Goal: Task Accomplishment & Management: Use online tool/utility

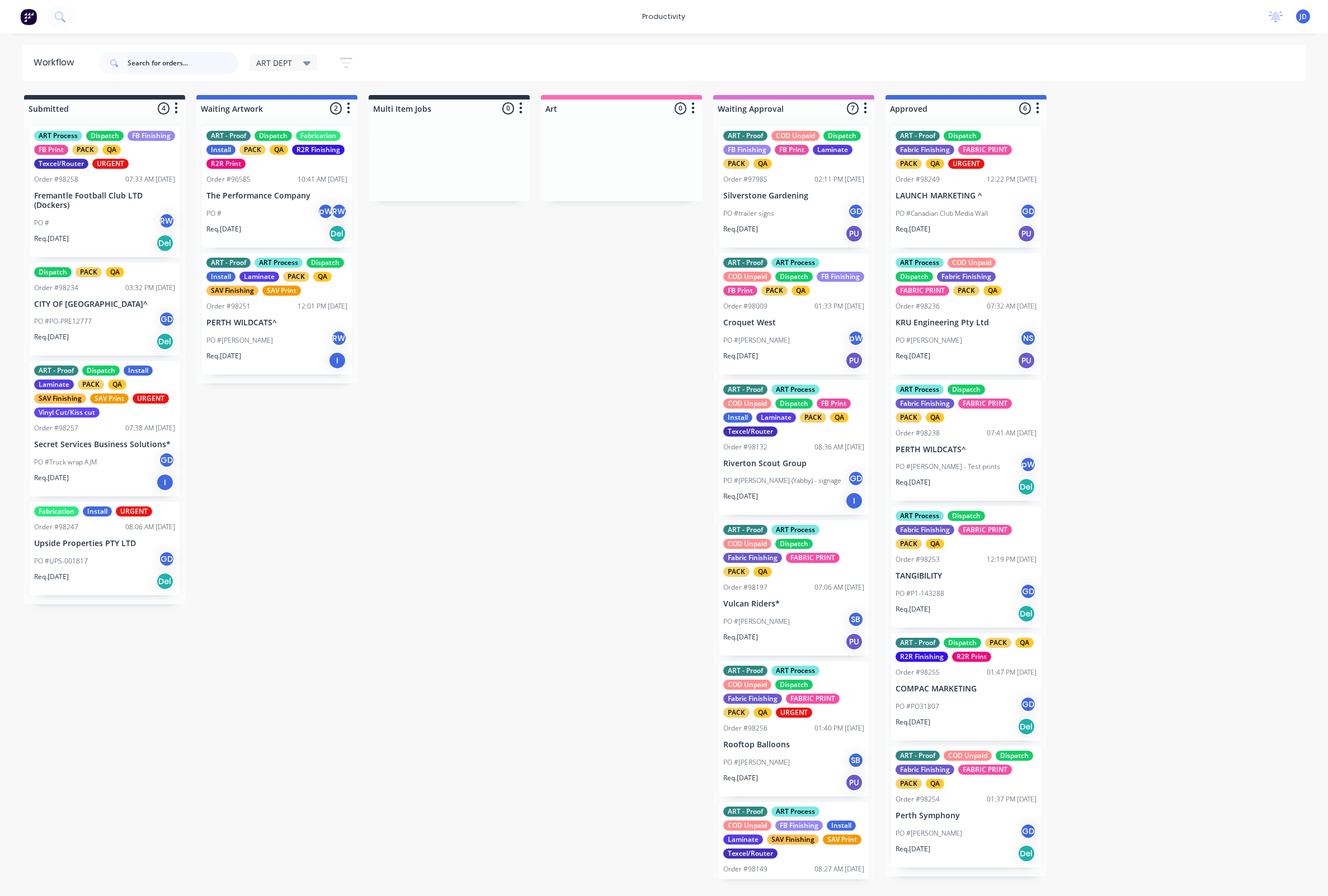
click at [190, 55] on input "text" at bounding box center [183, 63] width 111 height 22
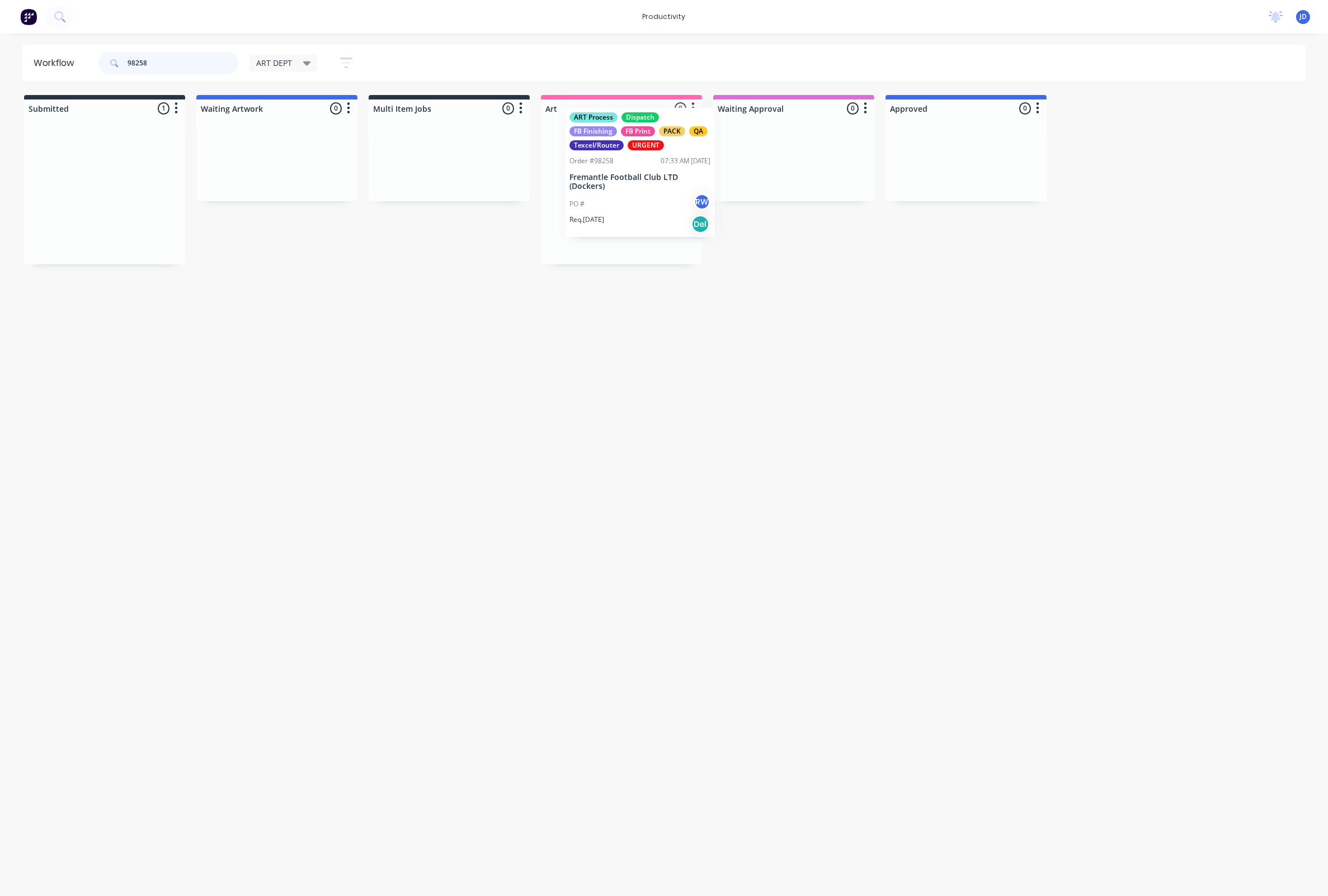
drag, startPoint x: 165, startPoint y: 165, endPoint x: 688, endPoint y: 148, distance: 523.3
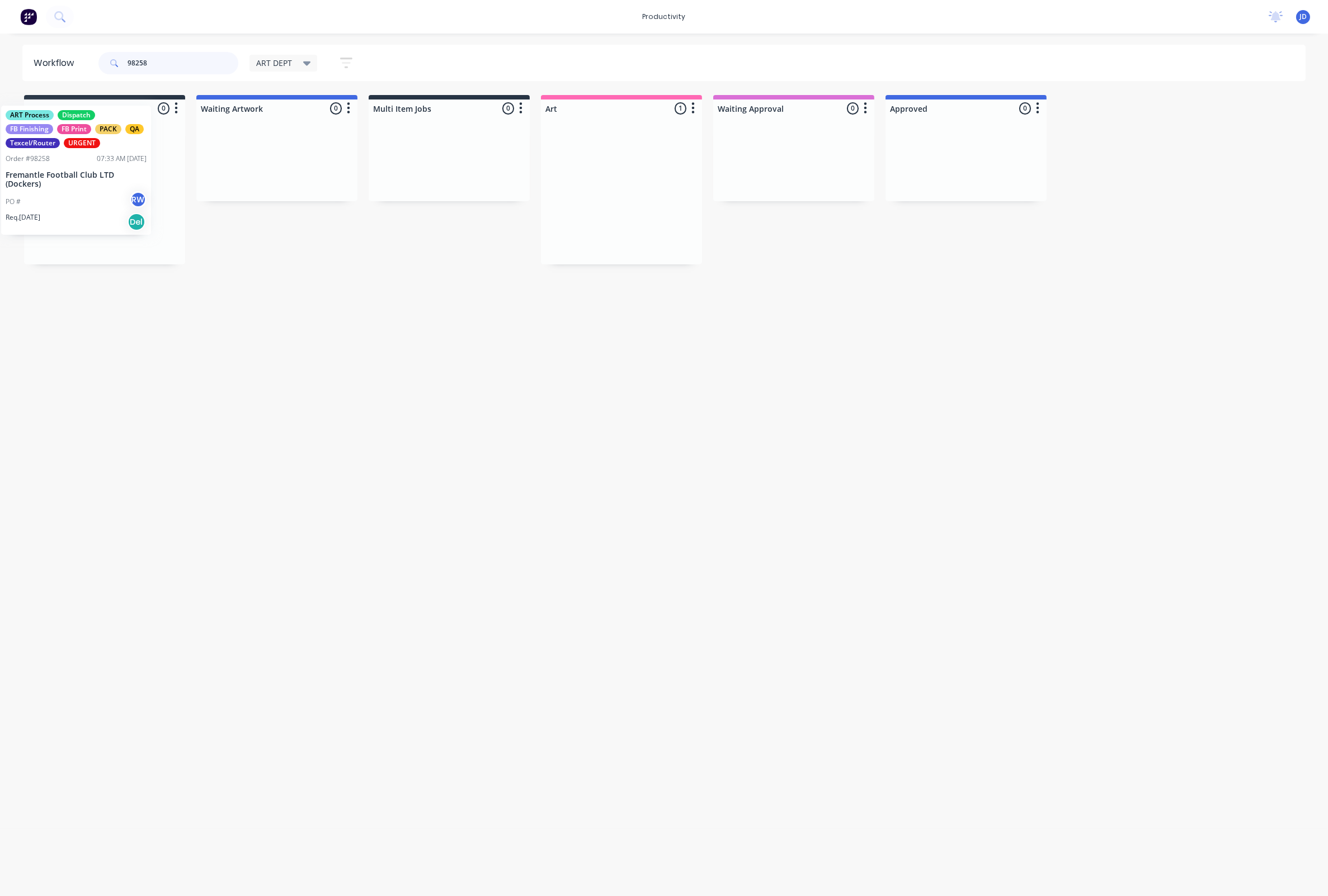
drag, startPoint x: 609, startPoint y: 171, endPoint x: 80, endPoint y: 148, distance: 529.5
drag, startPoint x: 90, startPoint y: 60, endPoint x: 77, endPoint y: 58, distance: 13.2
click at [77, 58] on header "Workflow 98258 ART DEPT Save new view None edit ART DEPT (Default) edit Banner …" at bounding box center [663, 63] width 1283 height 36
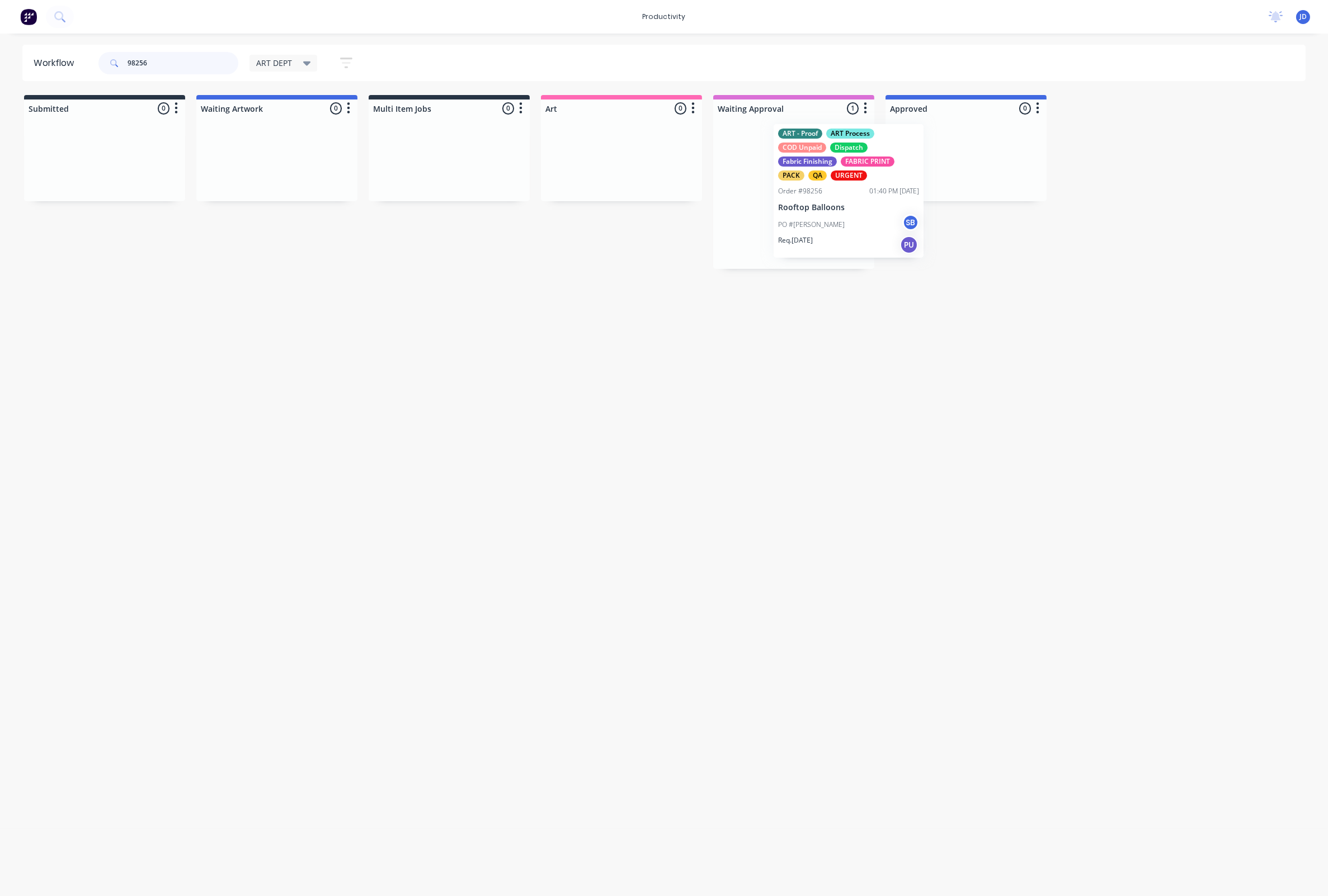
drag, startPoint x: 757, startPoint y: 198, endPoint x: 888, endPoint y: 190, distance: 131.2
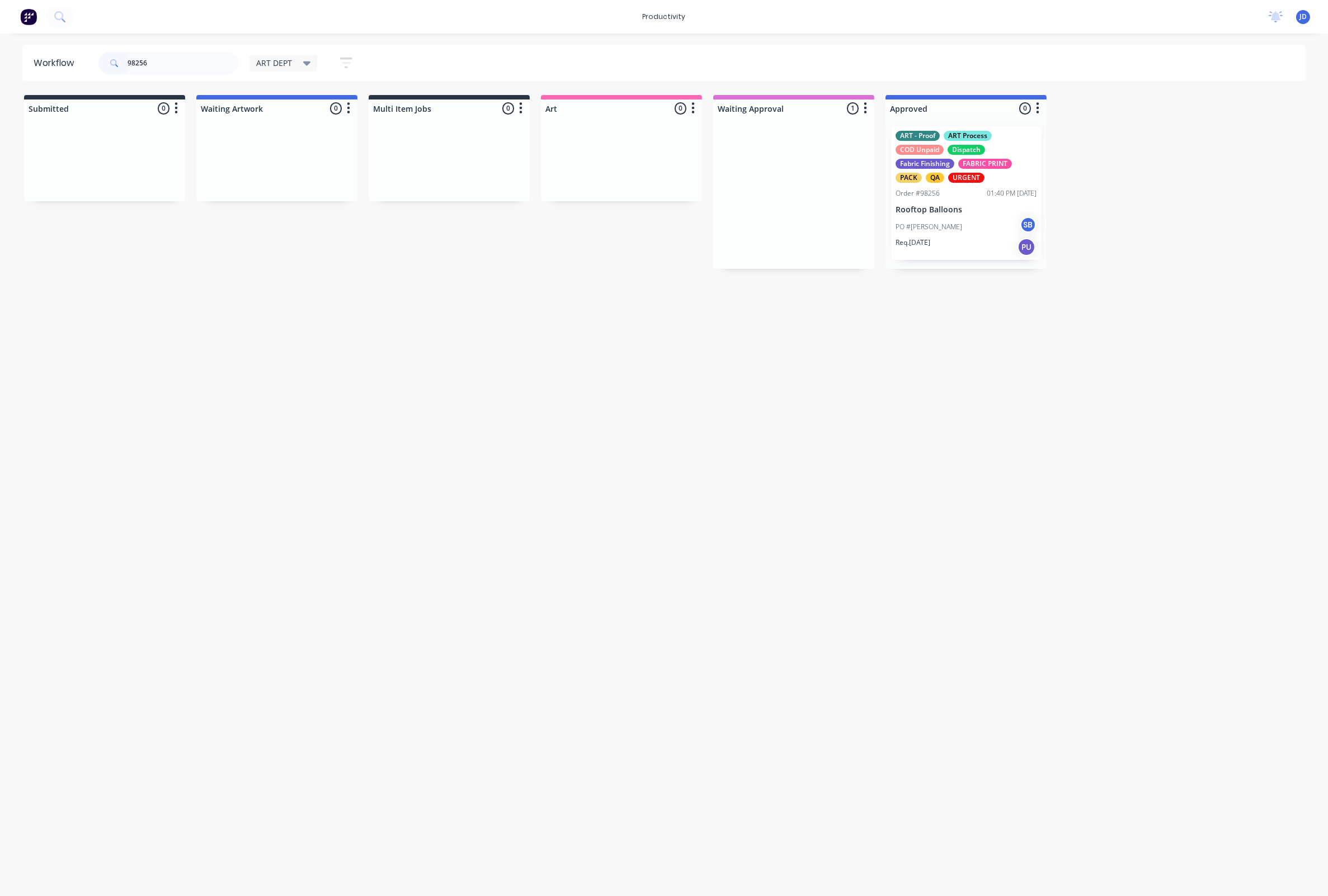
click at [963, 199] on div at bounding box center [966, 193] width 161 height 152
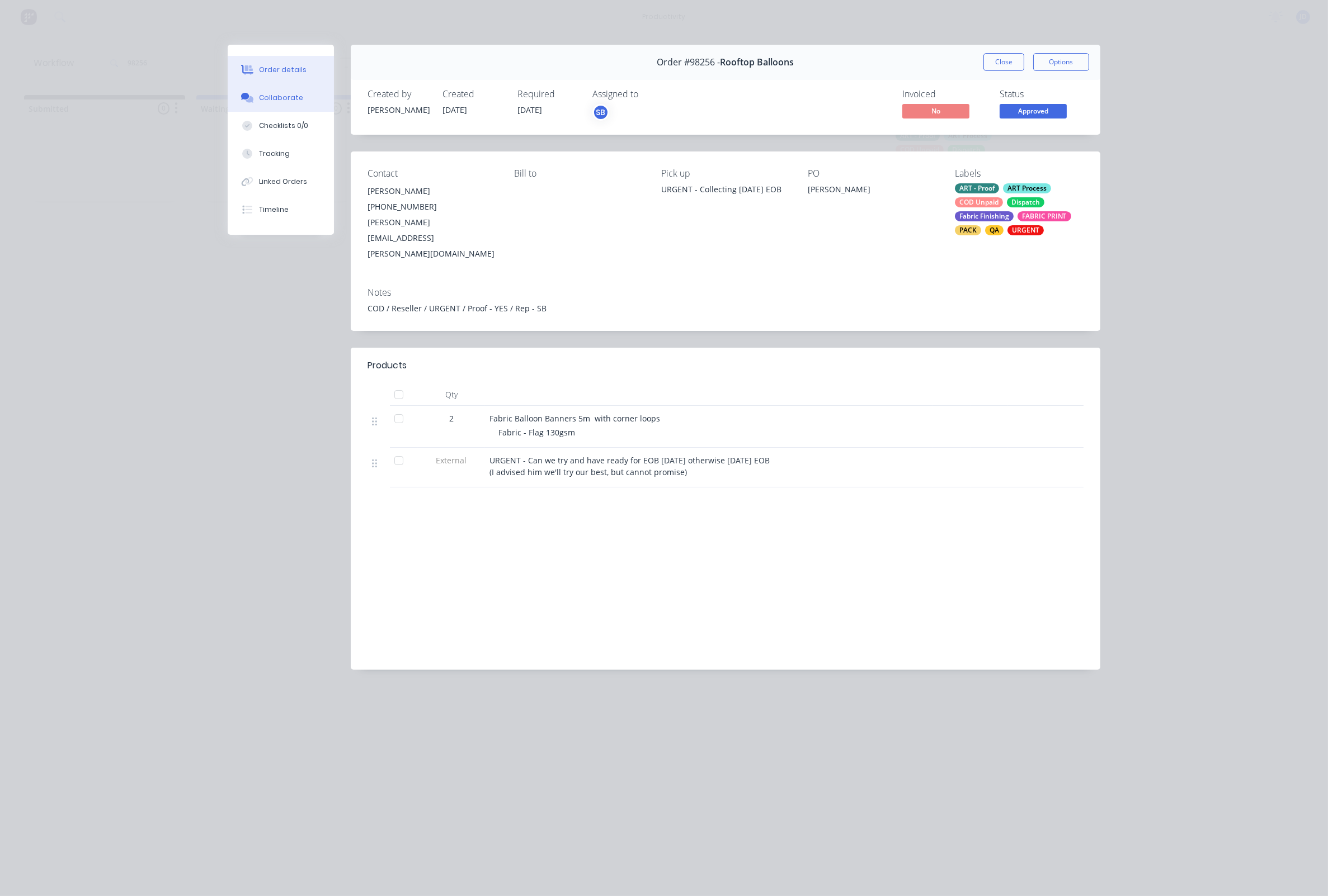
click at [288, 89] on button "Collaborate" at bounding box center [281, 98] width 106 height 28
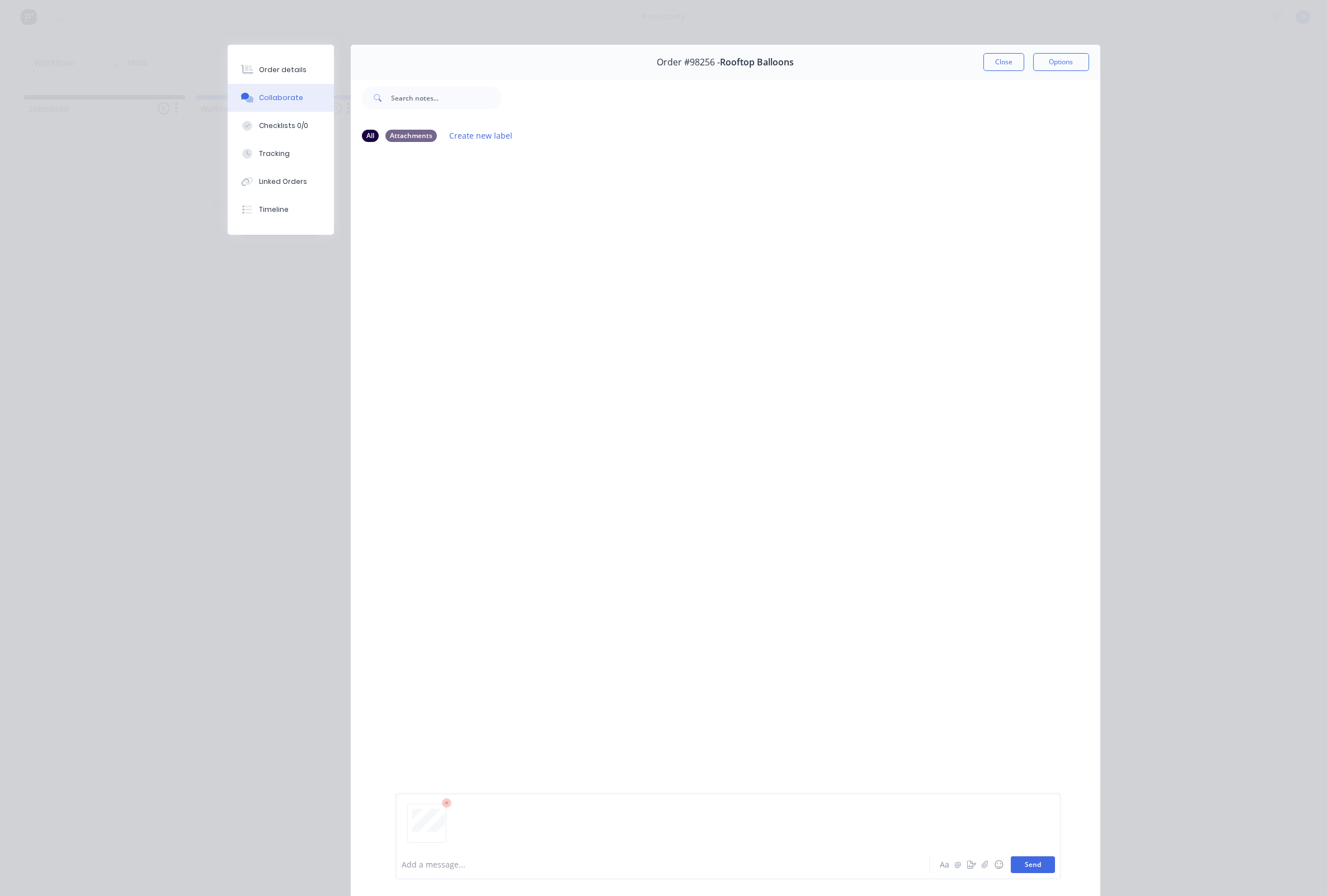
click at [1024, 862] on button "Send" at bounding box center [1033, 865] width 44 height 17
click at [1015, 68] on button "Close" at bounding box center [1004, 62] width 41 height 18
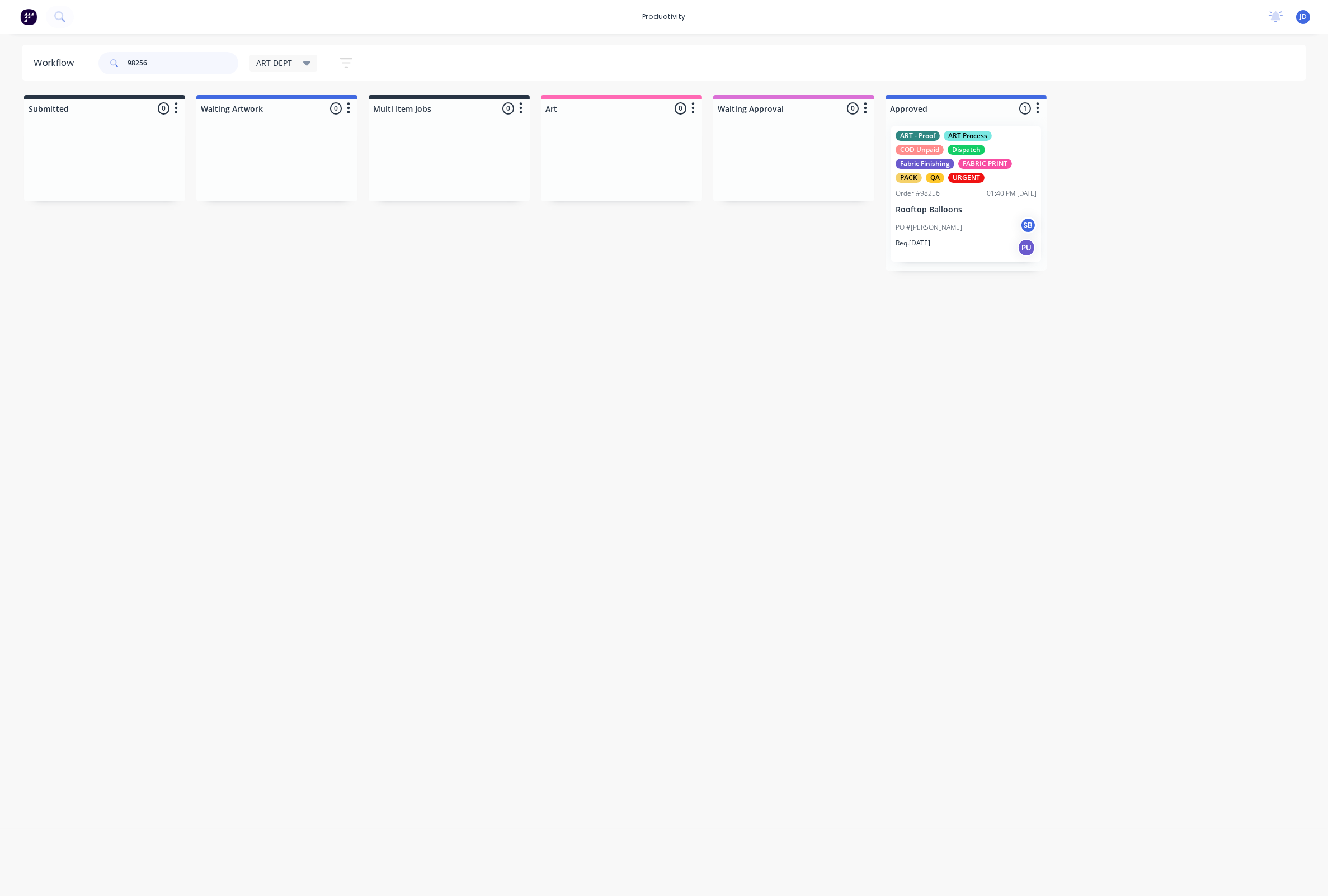
drag, startPoint x: 152, startPoint y: 62, endPoint x: 109, endPoint y: 58, distance: 43.2
click at [109, 58] on div "98256" at bounding box center [168, 63] width 140 height 22
click at [222, 69] on input "98258." at bounding box center [183, 63] width 111 height 22
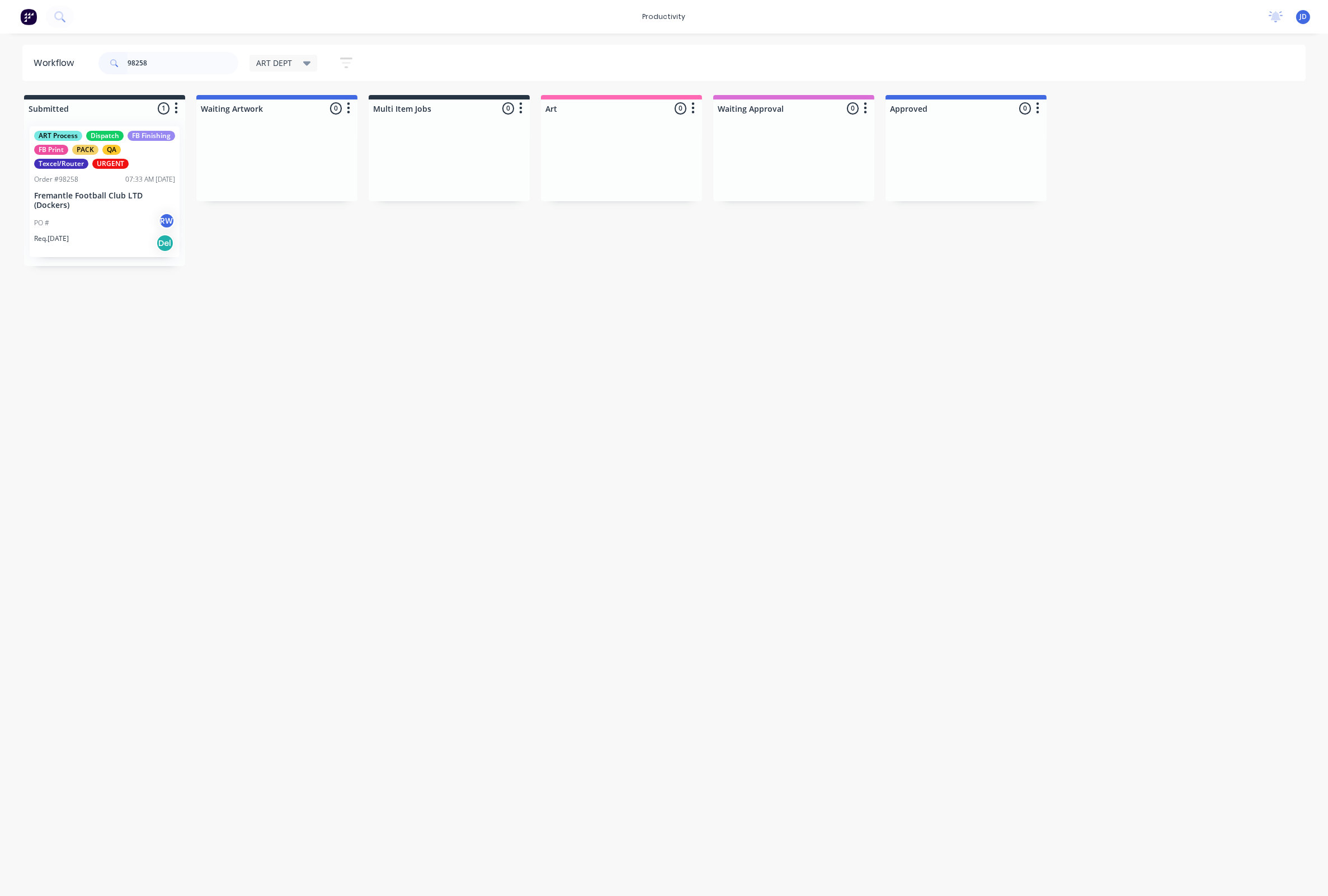
click at [93, 193] on p "Fremantle Football Club LTD (Dockers)" at bounding box center [105, 200] width 141 height 19
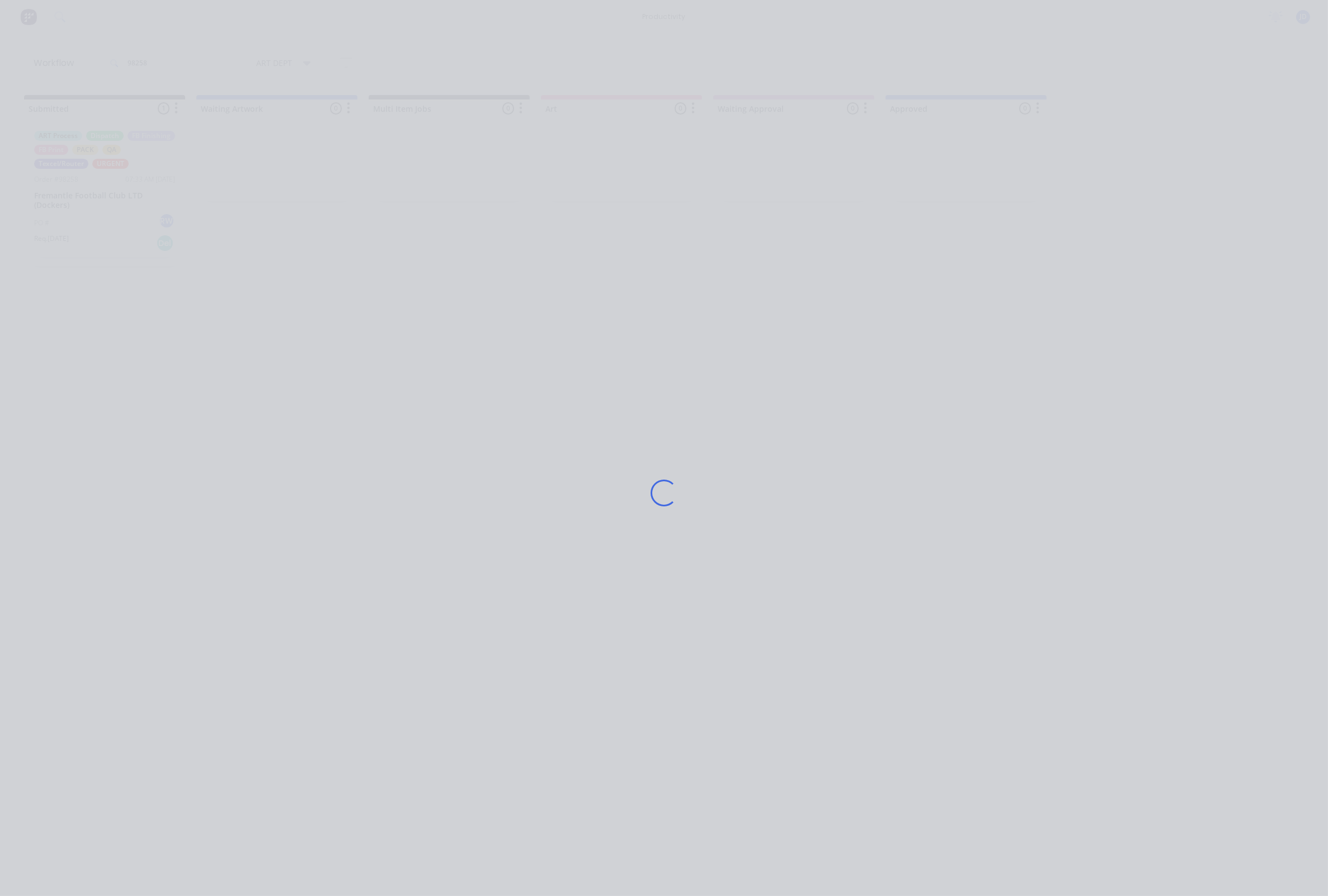
click at [259, 206] on div "Loading..." at bounding box center [664, 448] width 1328 height 896
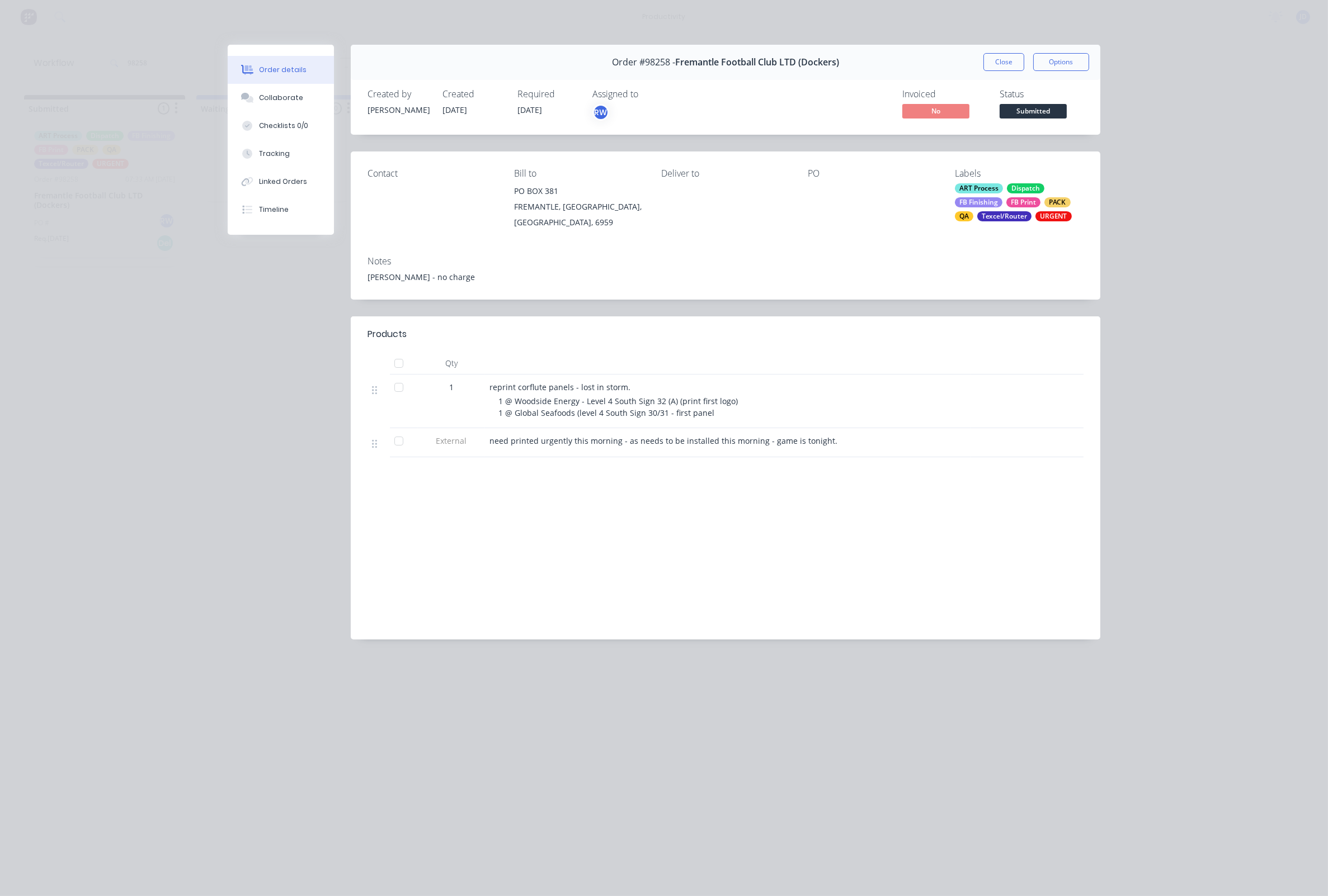
click at [999, 61] on button "Close" at bounding box center [1004, 62] width 41 height 18
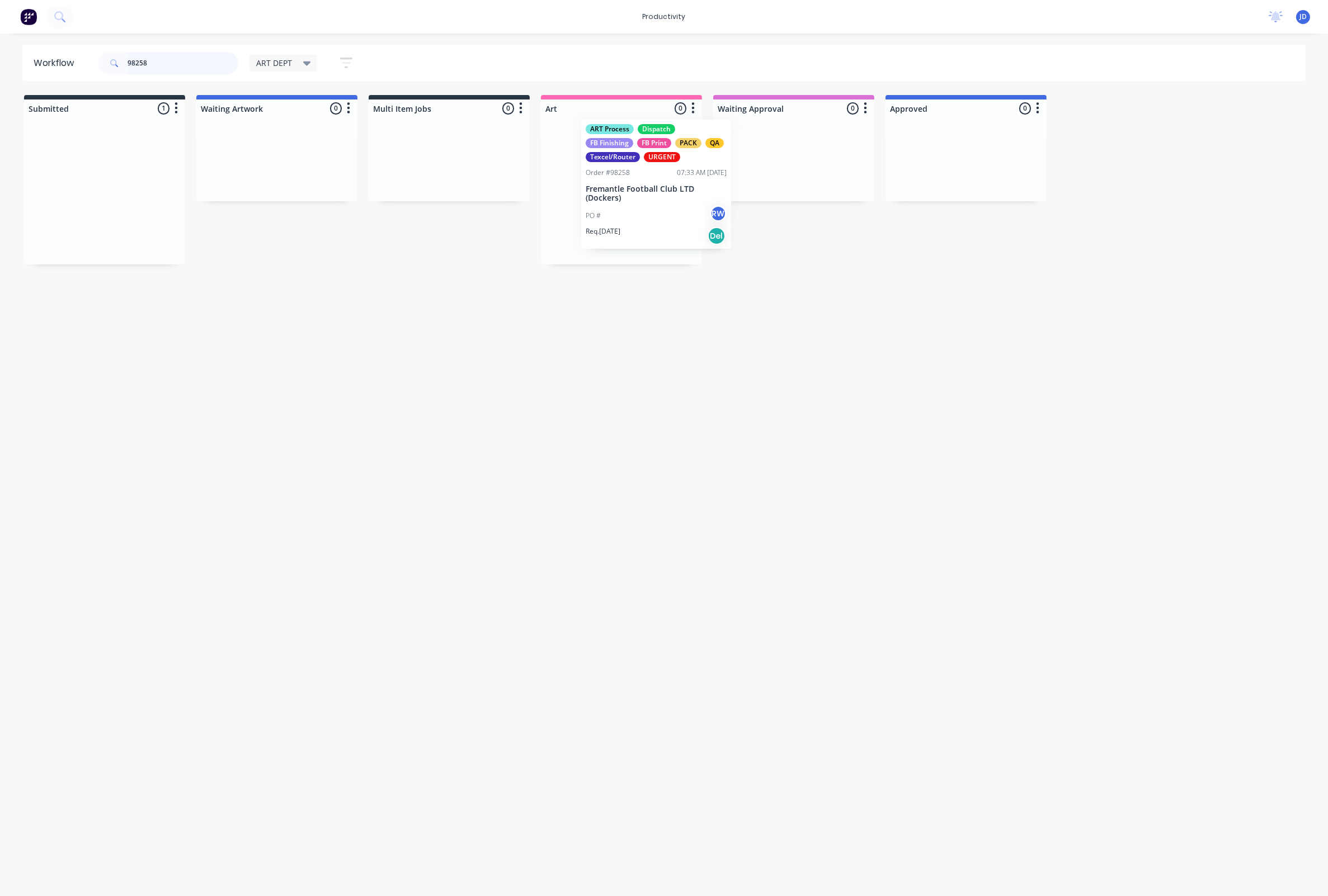
drag, startPoint x: 61, startPoint y: 173, endPoint x: 602, endPoint y: 165, distance: 541.1
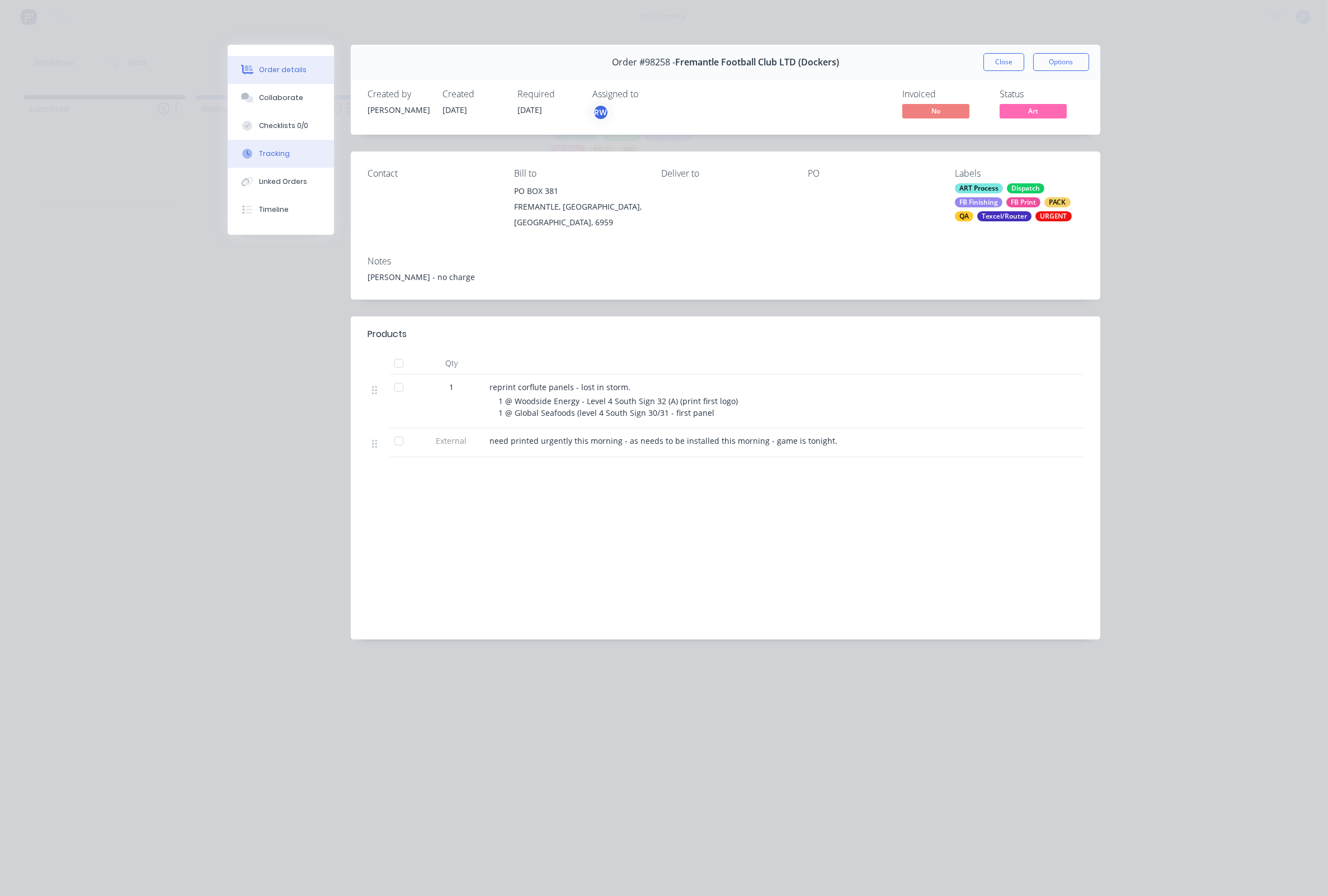
click at [260, 151] on button "Tracking" at bounding box center [281, 153] width 106 height 28
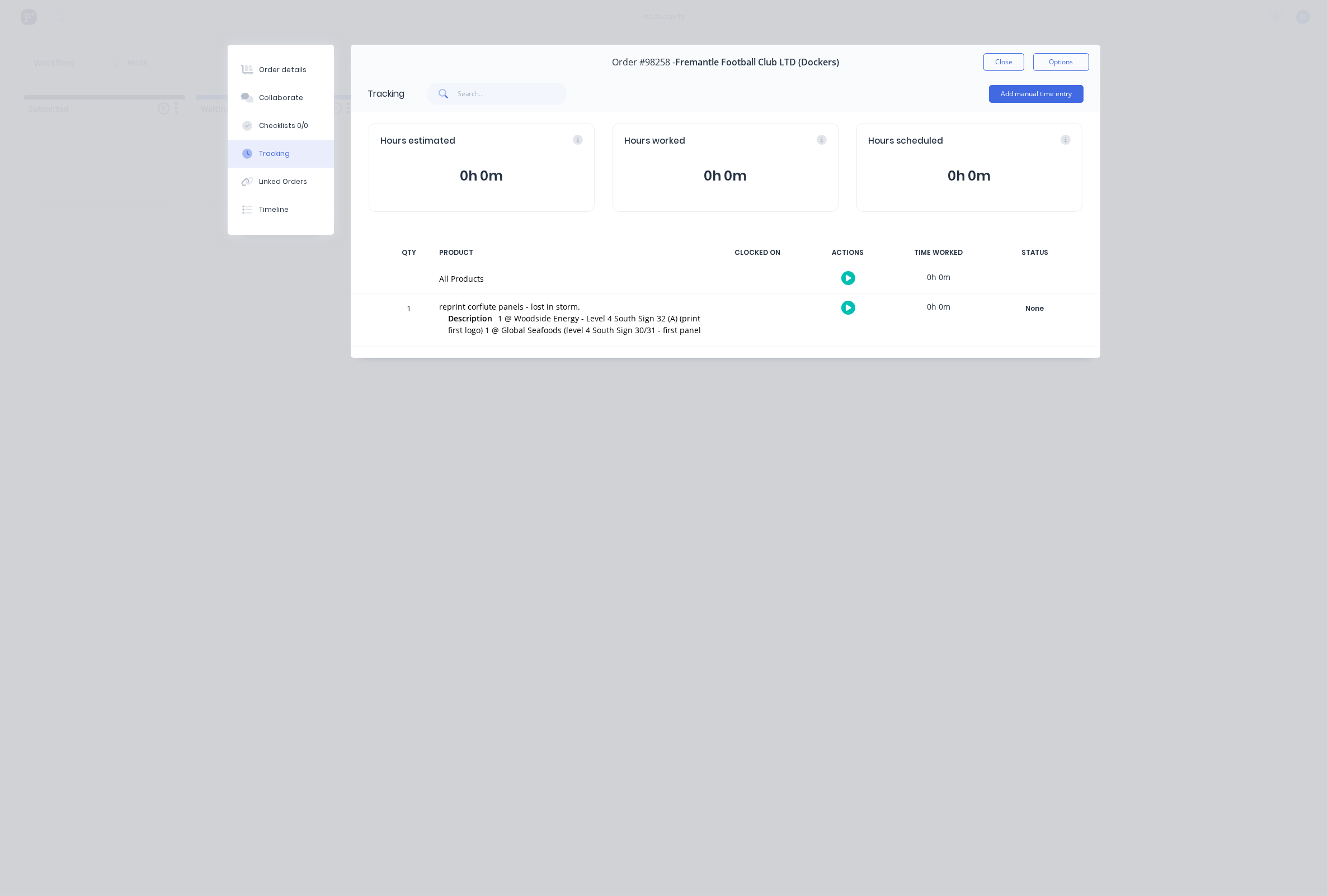
click at [852, 312] on button "button" at bounding box center [848, 307] width 14 height 14
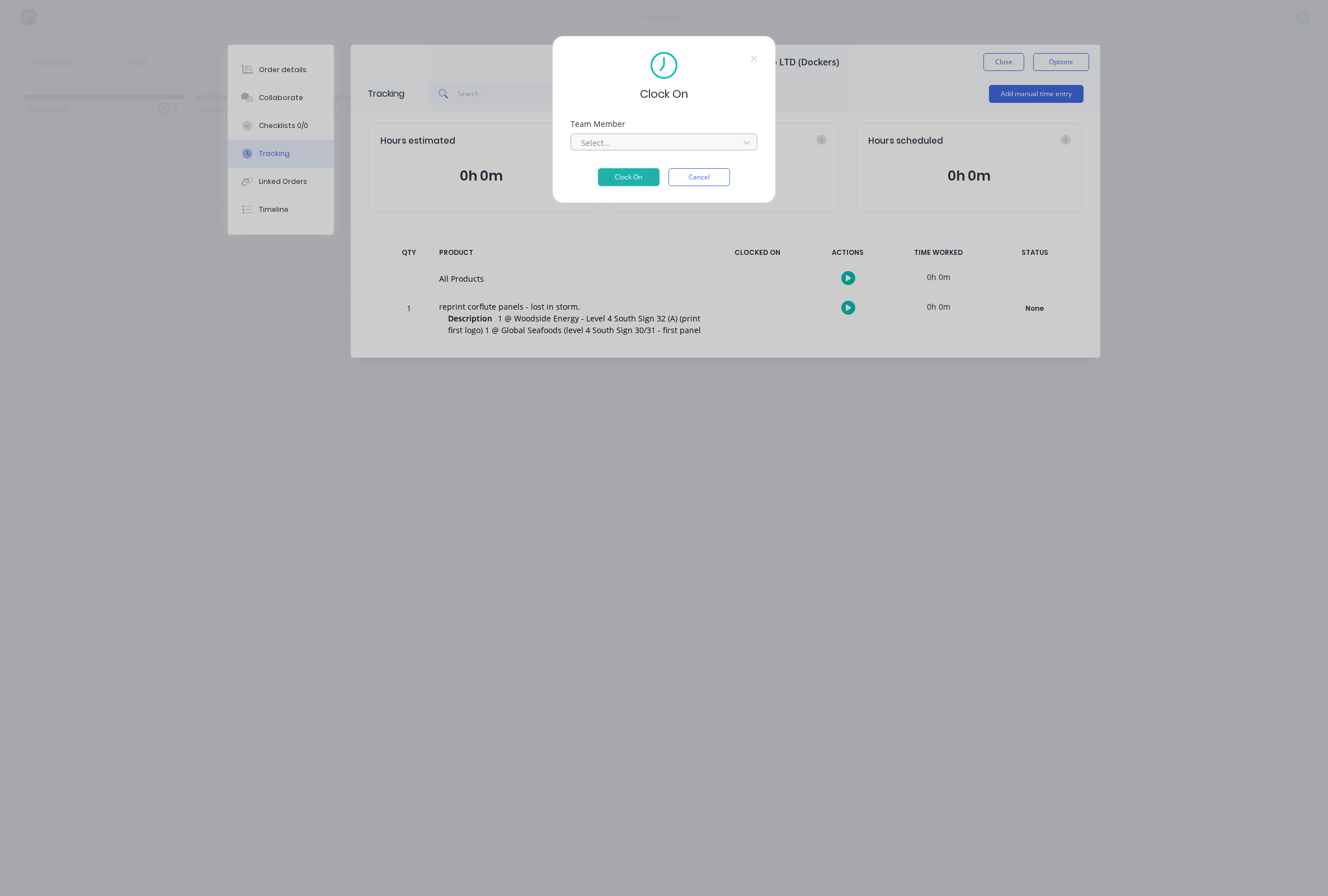
drag, startPoint x: 665, startPoint y: 163, endPoint x: 657, endPoint y: 153, distance: 12.8
click at [662, 162] on div "Team Member Select..." at bounding box center [664, 143] width 187 height 48
click at [656, 150] on div at bounding box center [656, 143] width 153 height 14
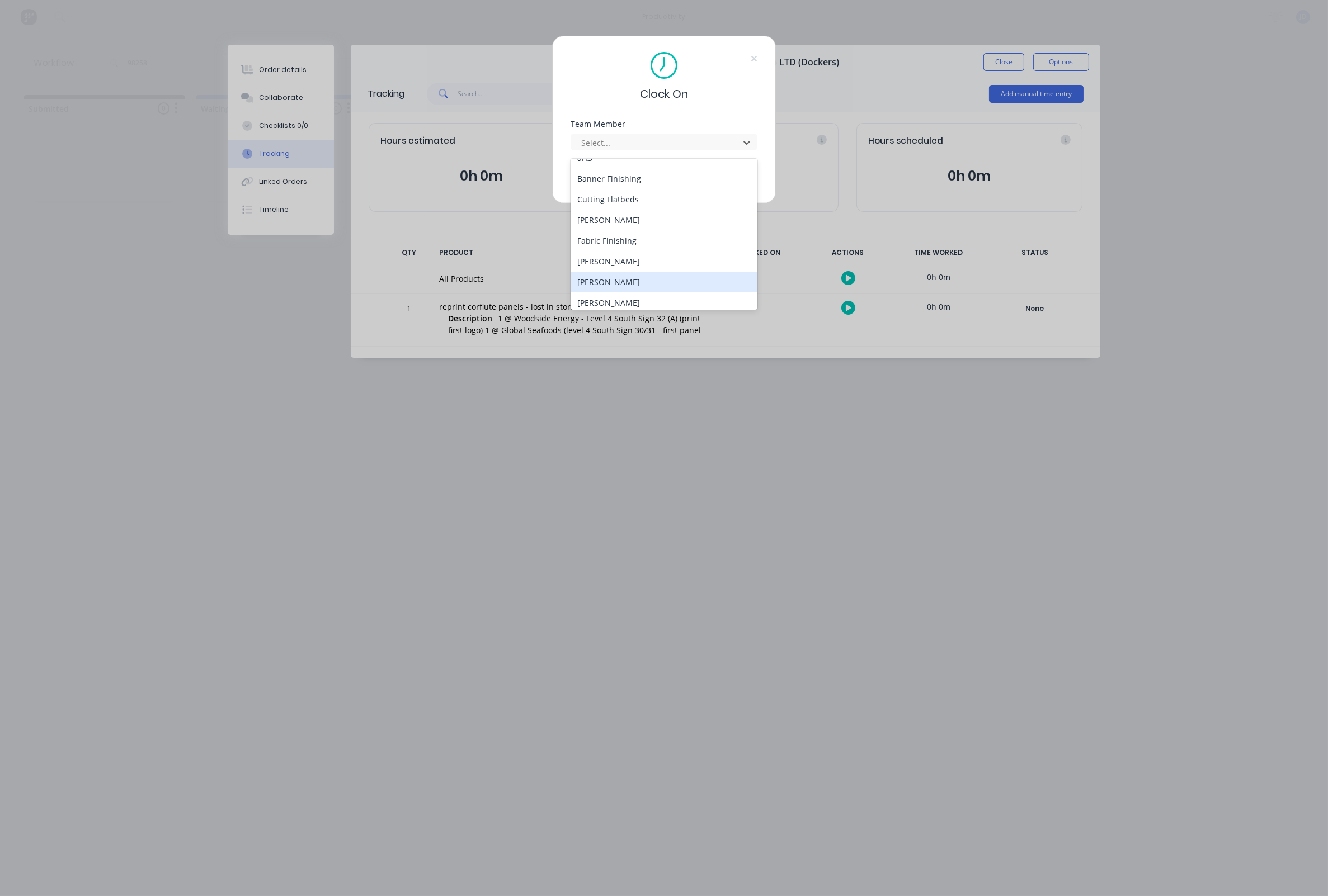
click at [612, 267] on div "1Roll to Roll Printing art1 art3 Banner Finishing Cutting Flatbeds [PERSON_NAME…" at bounding box center [664, 234] width 187 height 151
click at [609, 284] on div "[PERSON_NAME]" at bounding box center [664, 285] width 187 height 20
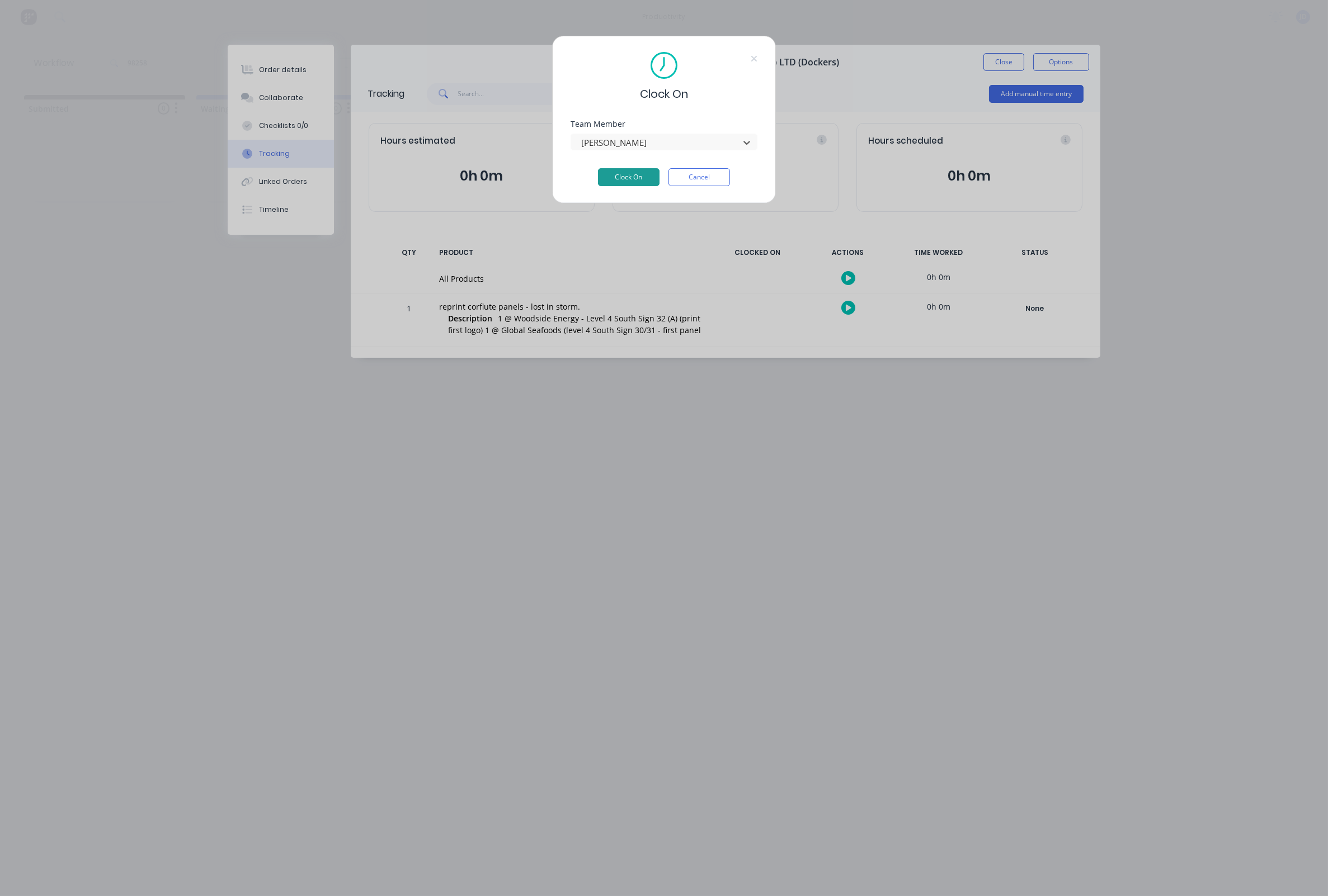
click at [627, 186] on button "Clock On" at bounding box center [628, 178] width 61 height 18
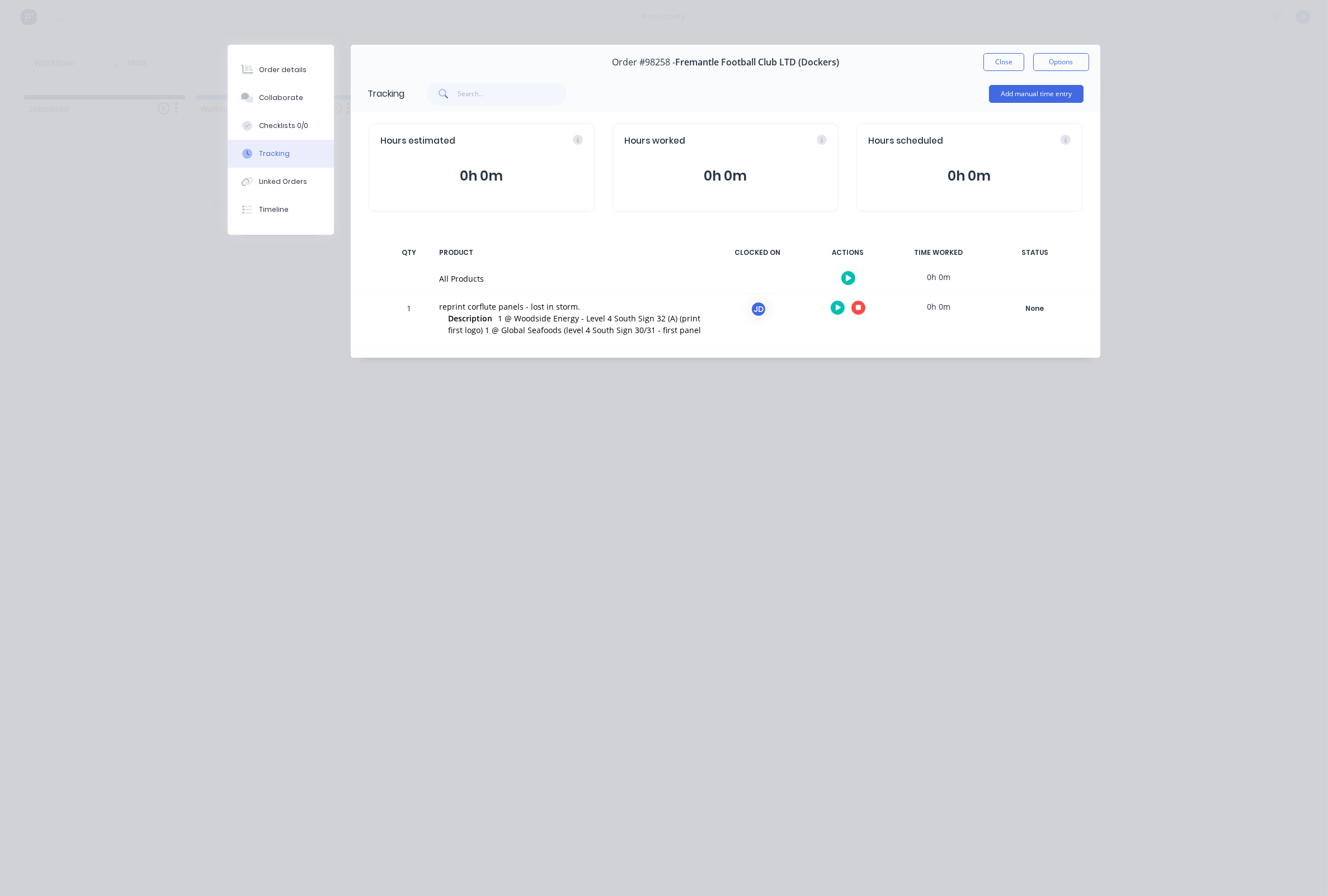
click at [863, 307] on button "button" at bounding box center [858, 307] width 14 height 14
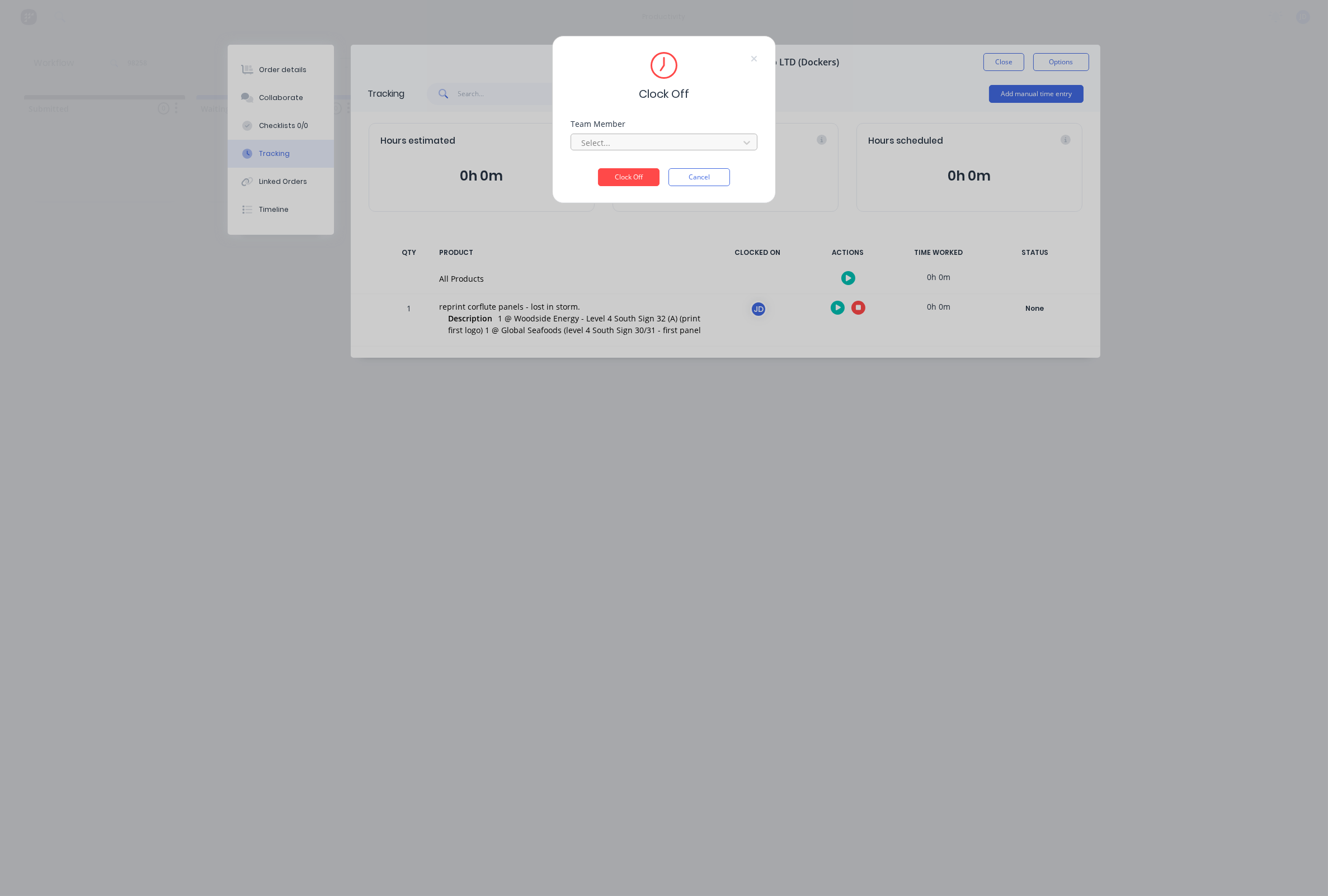
click at [618, 144] on div at bounding box center [656, 143] width 153 height 14
click at [611, 171] on div "[PERSON_NAME]" at bounding box center [664, 171] width 187 height 20
click at [620, 186] on button "Clock Off" at bounding box center [628, 178] width 61 height 18
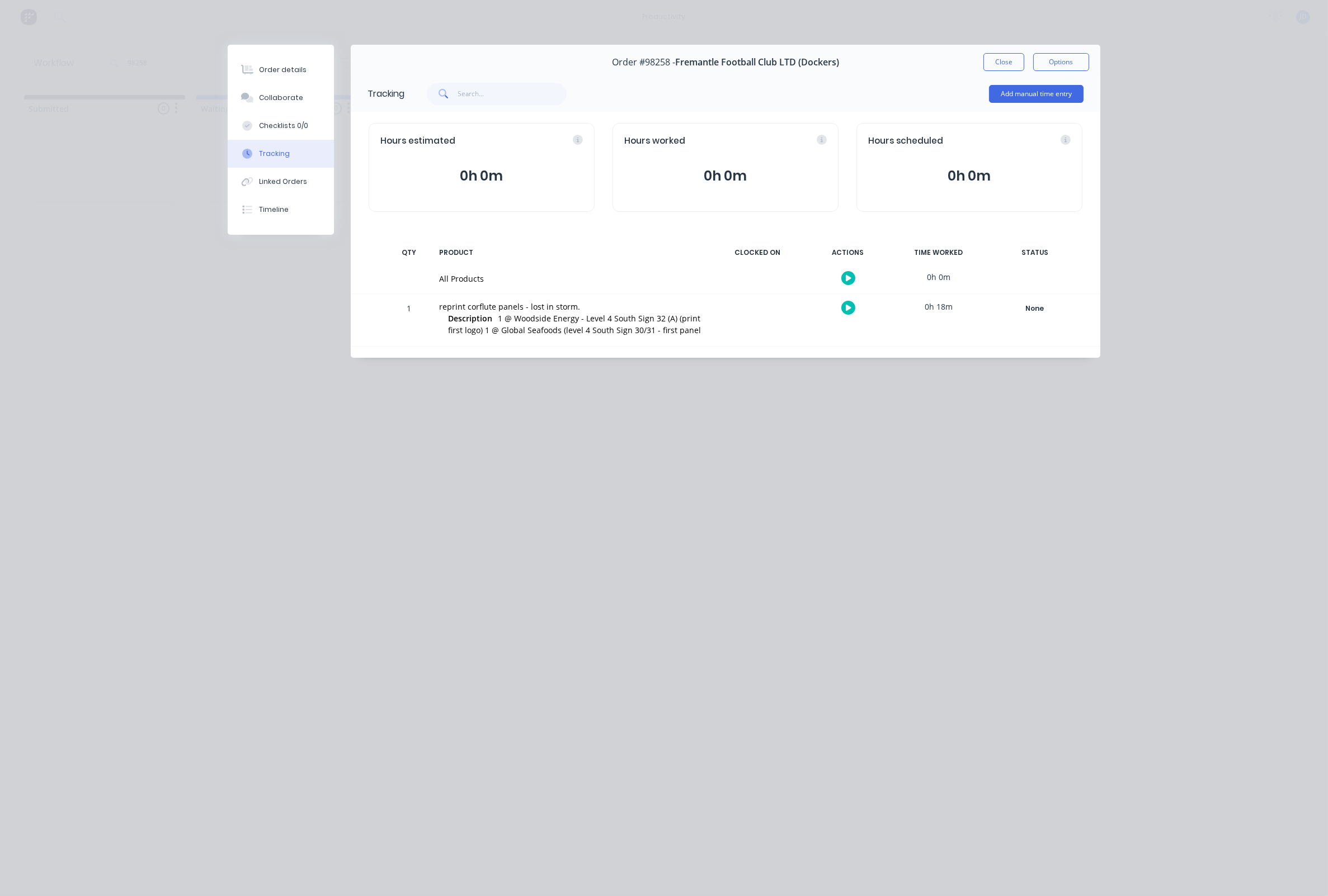
drag, startPoint x: 987, startPoint y: 61, endPoint x: 960, endPoint y: 80, distance: 33.0
click at [987, 61] on button "Close" at bounding box center [1004, 62] width 41 height 18
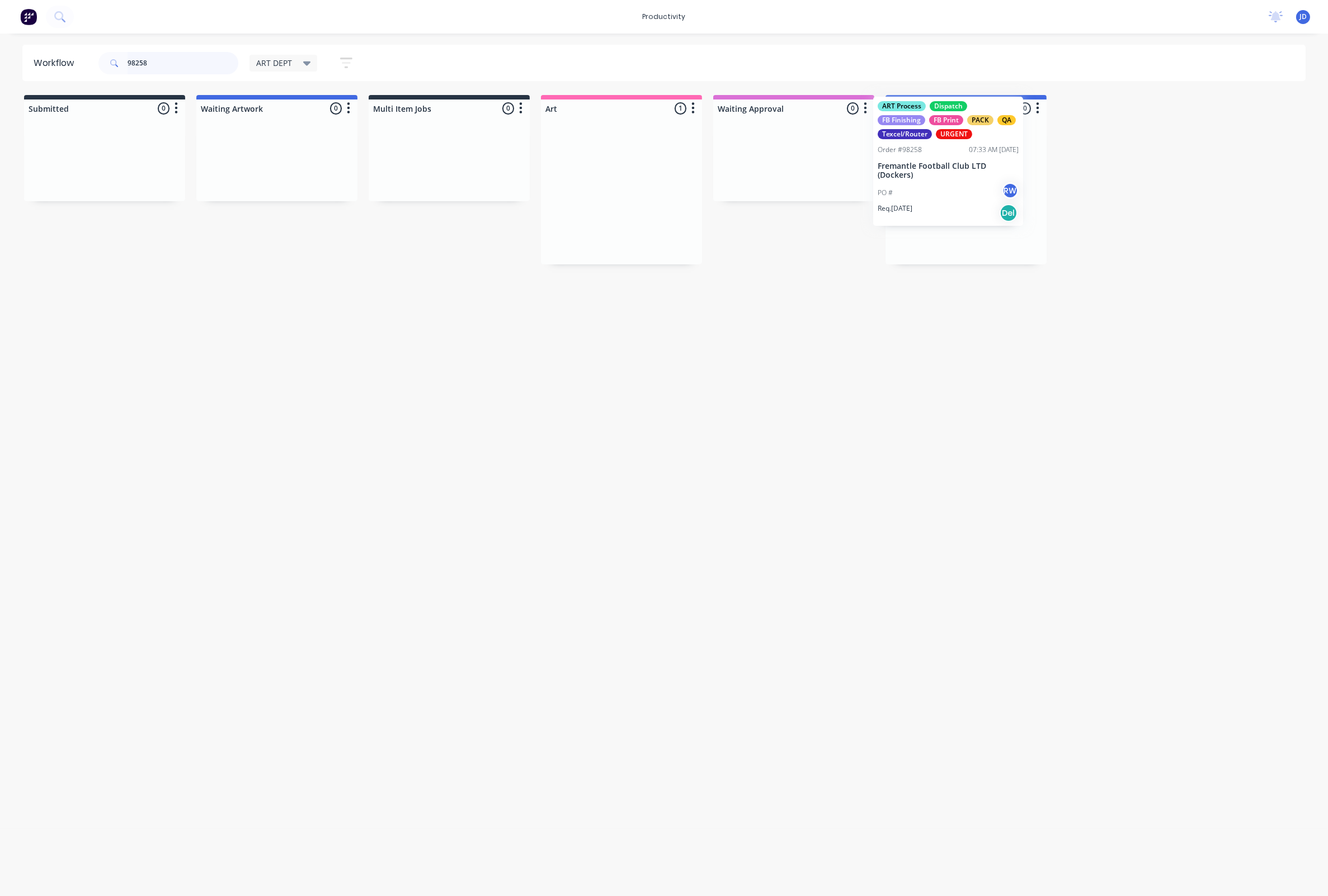
drag, startPoint x: 565, startPoint y: 222, endPoint x: 896, endPoint y: 192, distance: 332.4
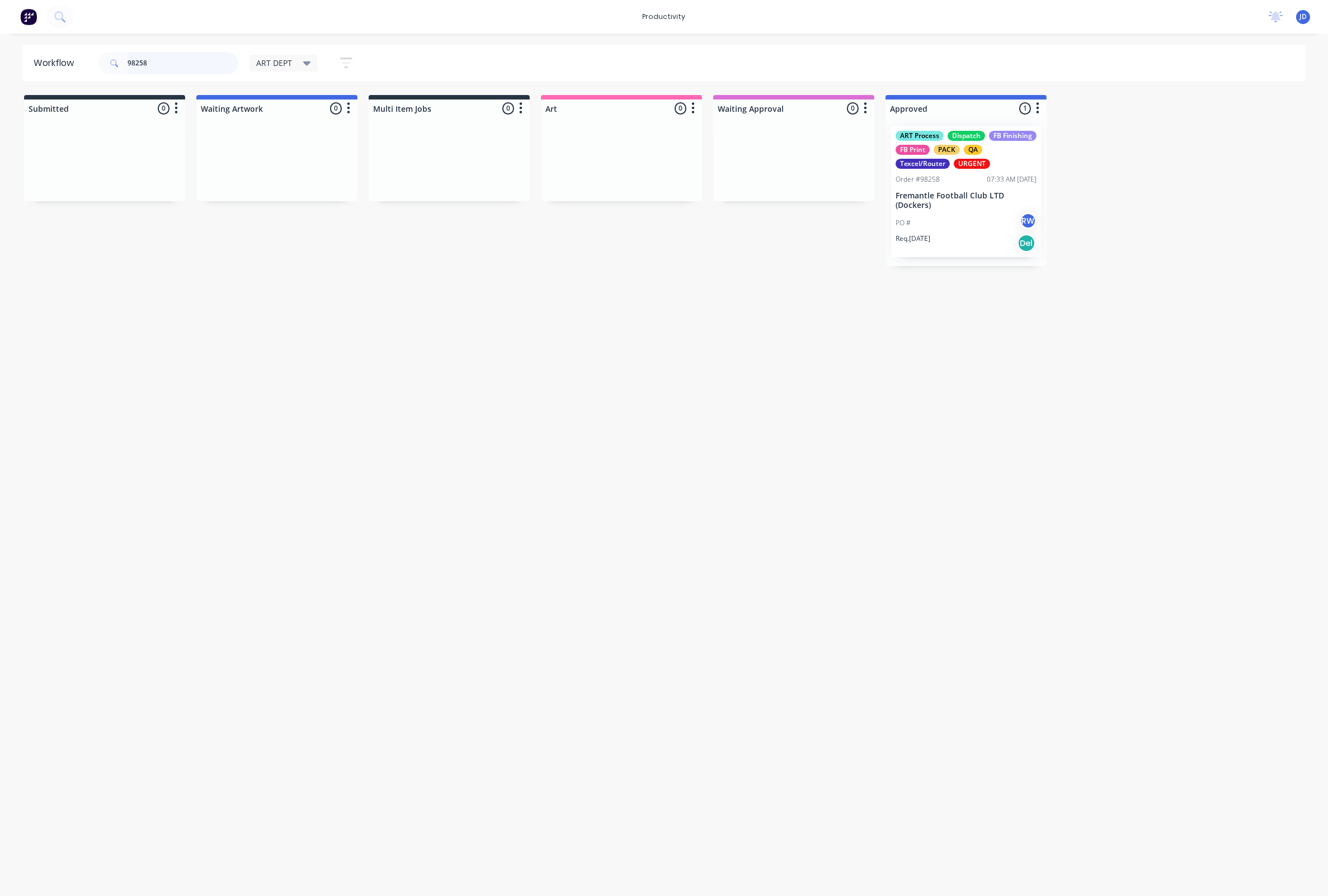
drag, startPoint x: 175, startPoint y: 64, endPoint x: 86, endPoint y: 58, distance: 89.2
click at [85, 60] on header "Workflow 98258 ART DEPT Save new view None edit ART DEPT (Default) edit Banner …" at bounding box center [663, 63] width 1283 height 36
drag, startPoint x: 180, startPoint y: 58, endPoint x: 92, endPoint y: 52, distance: 88.2
click at [93, 52] on header "Workflow 98257 ART DEPT Save new view None edit ART DEPT (Default) edit Banner …" at bounding box center [663, 63] width 1283 height 36
type input "98257"
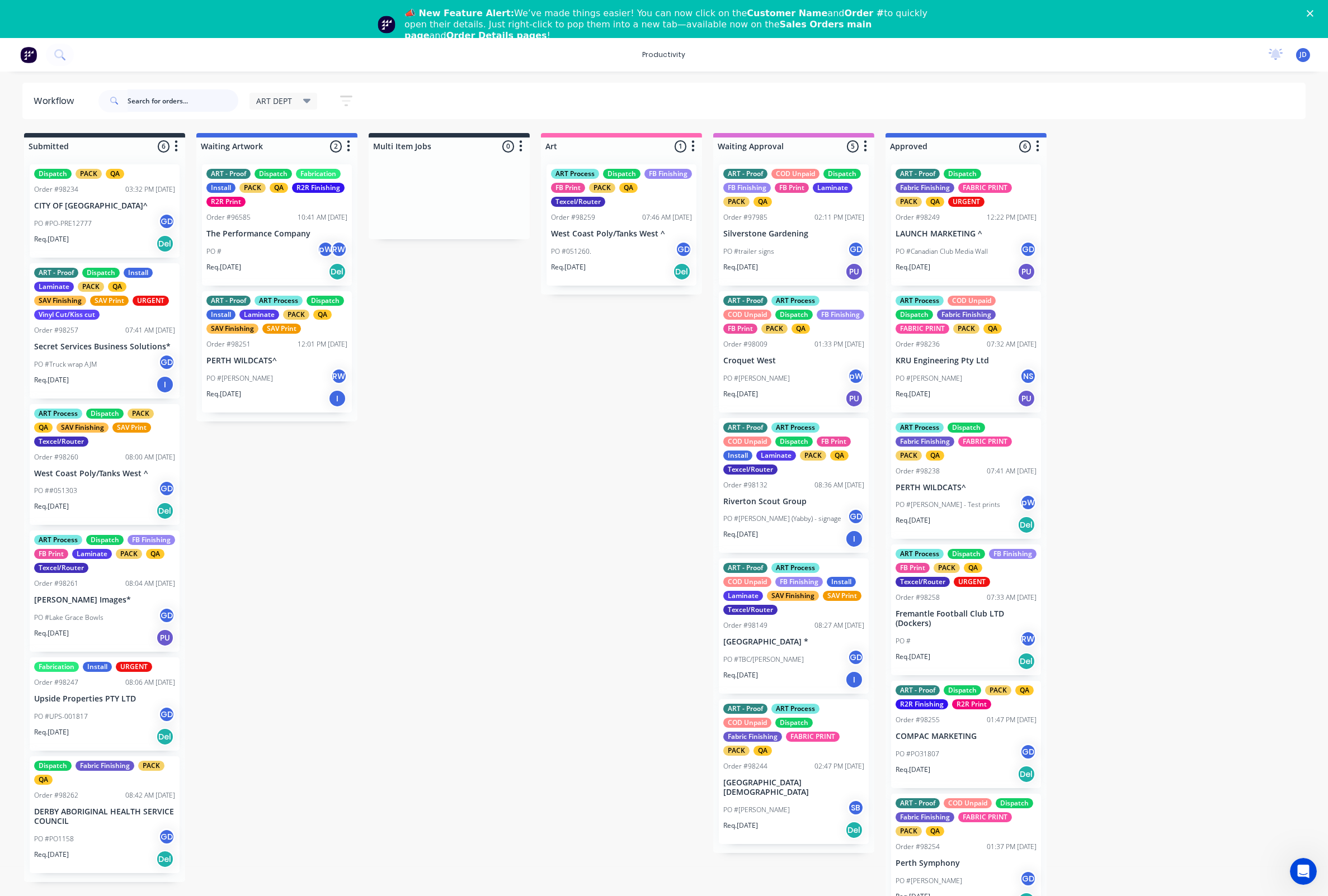
click at [200, 98] on input "text" at bounding box center [183, 100] width 111 height 22
type input "98257"
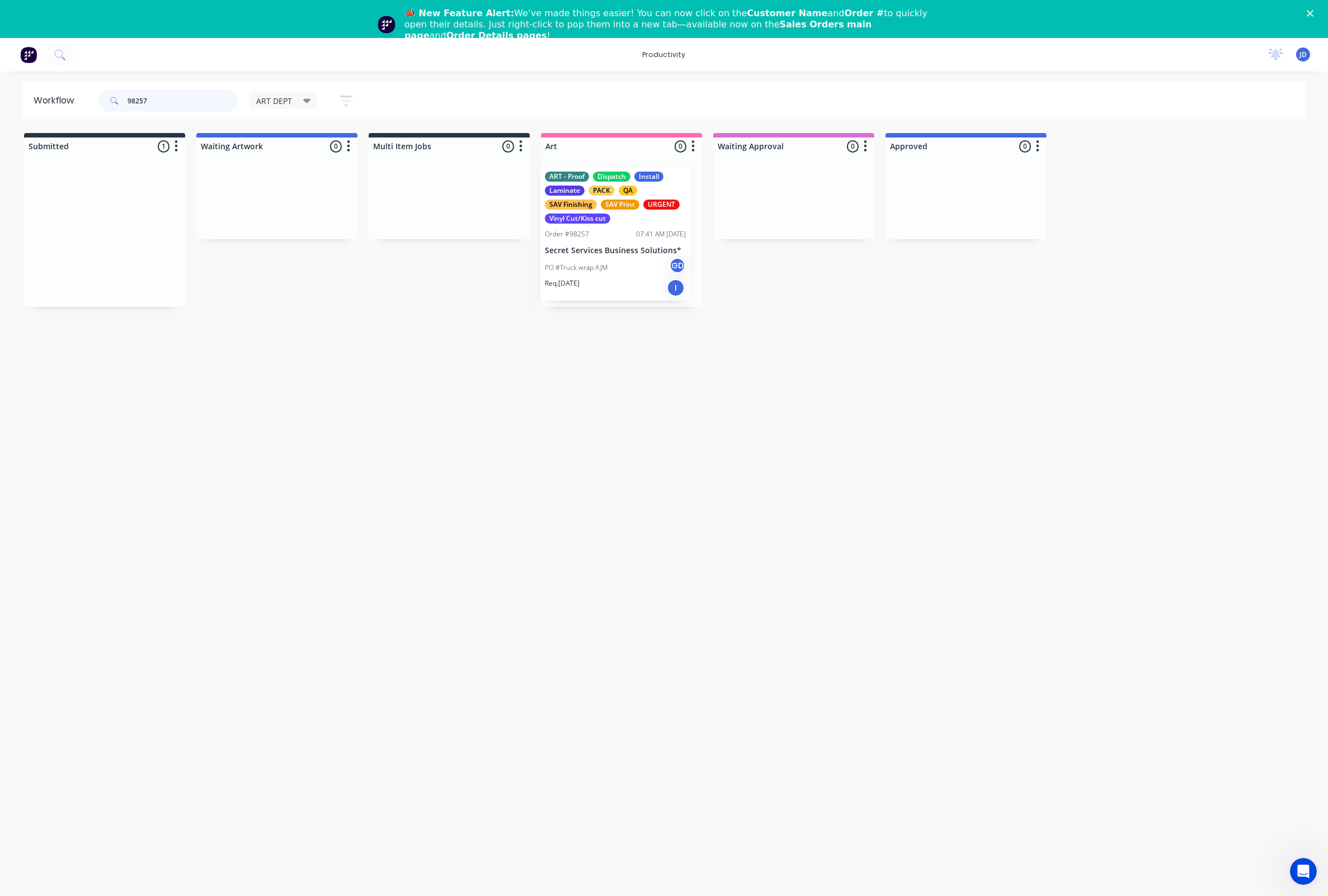
drag, startPoint x: 515, startPoint y: 218, endPoint x: 631, endPoint y: 203, distance: 117.0
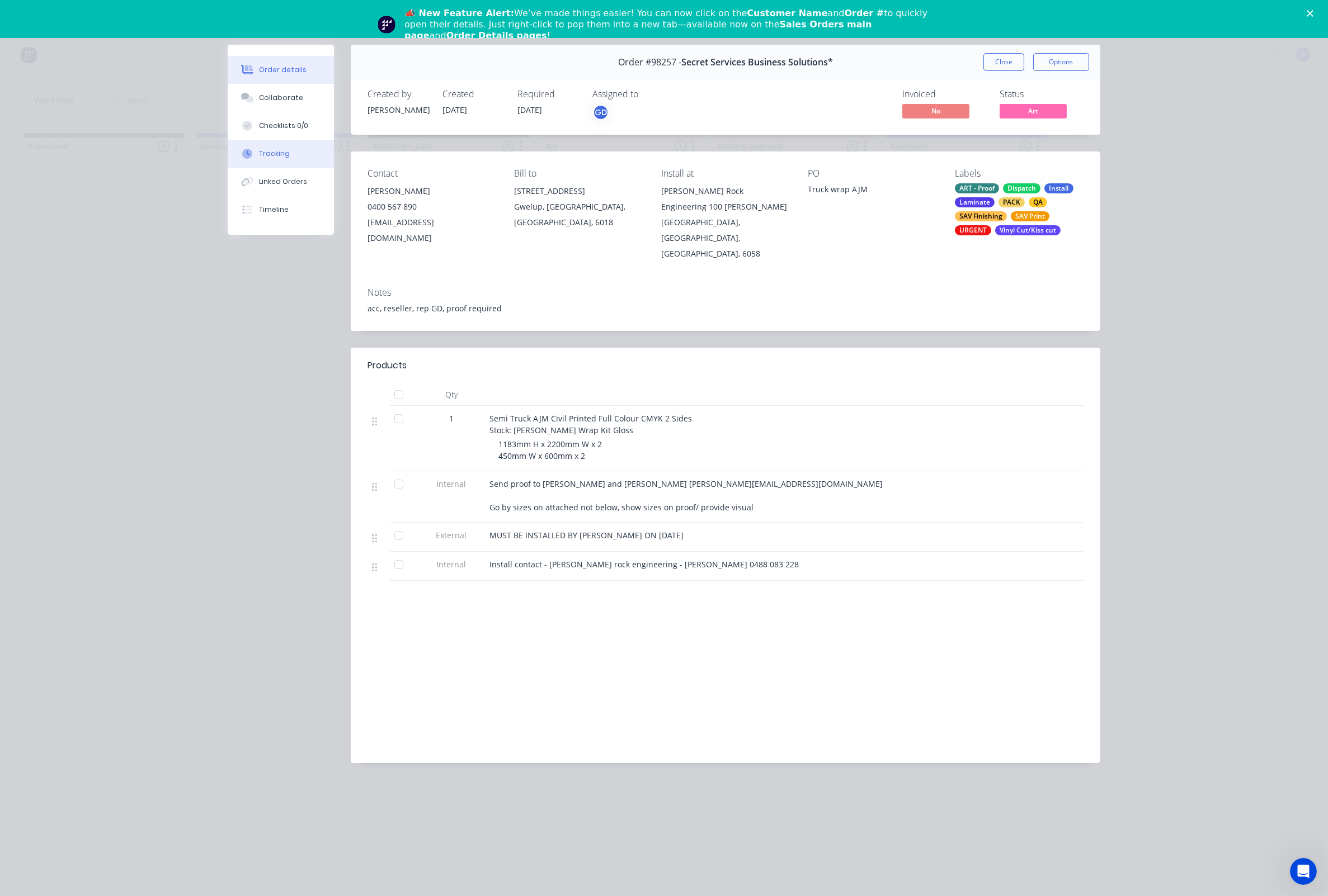
click at [260, 178] on button "Linked Orders" at bounding box center [281, 181] width 106 height 28
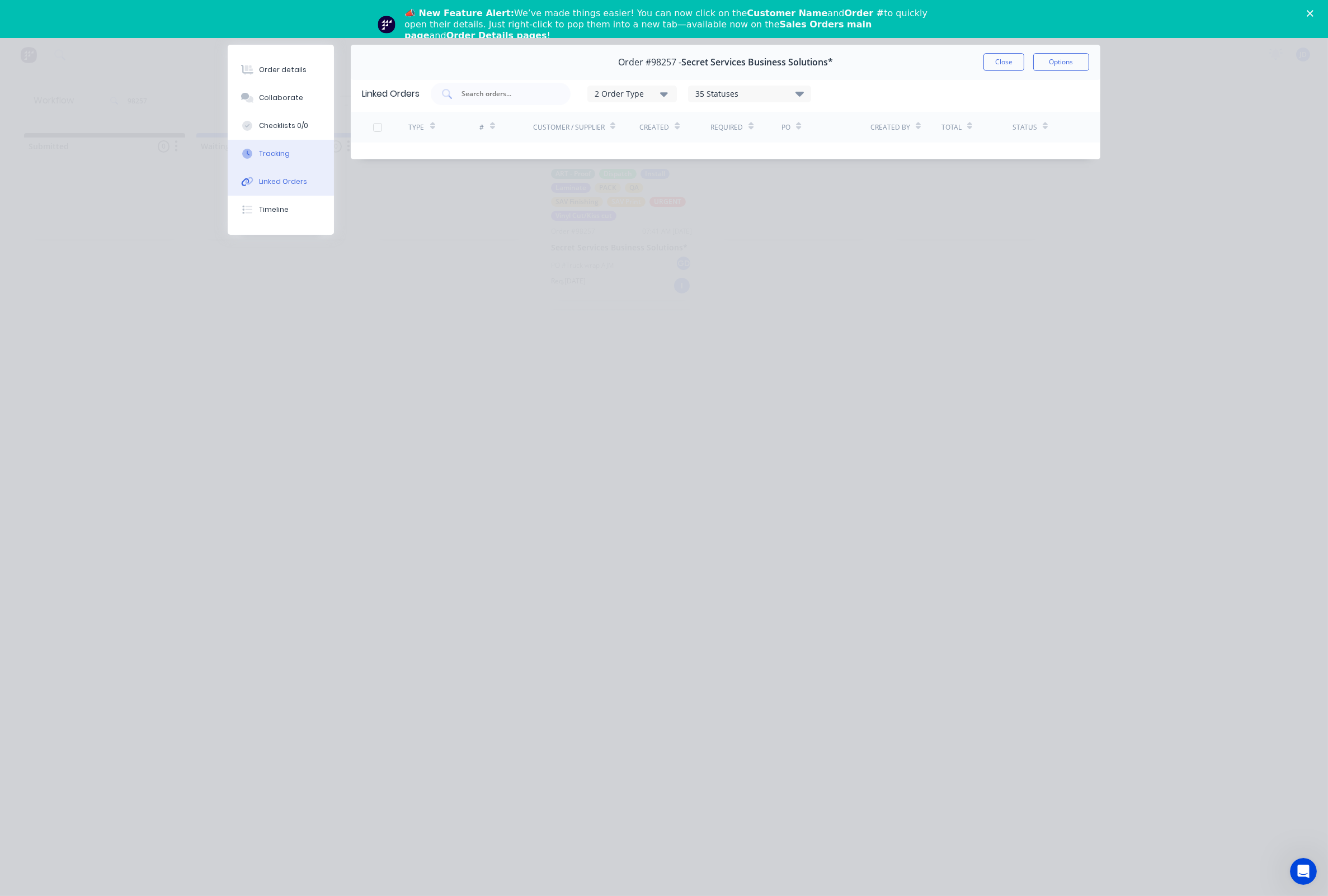
click at [262, 168] on button "Tracking" at bounding box center [281, 153] width 106 height 28
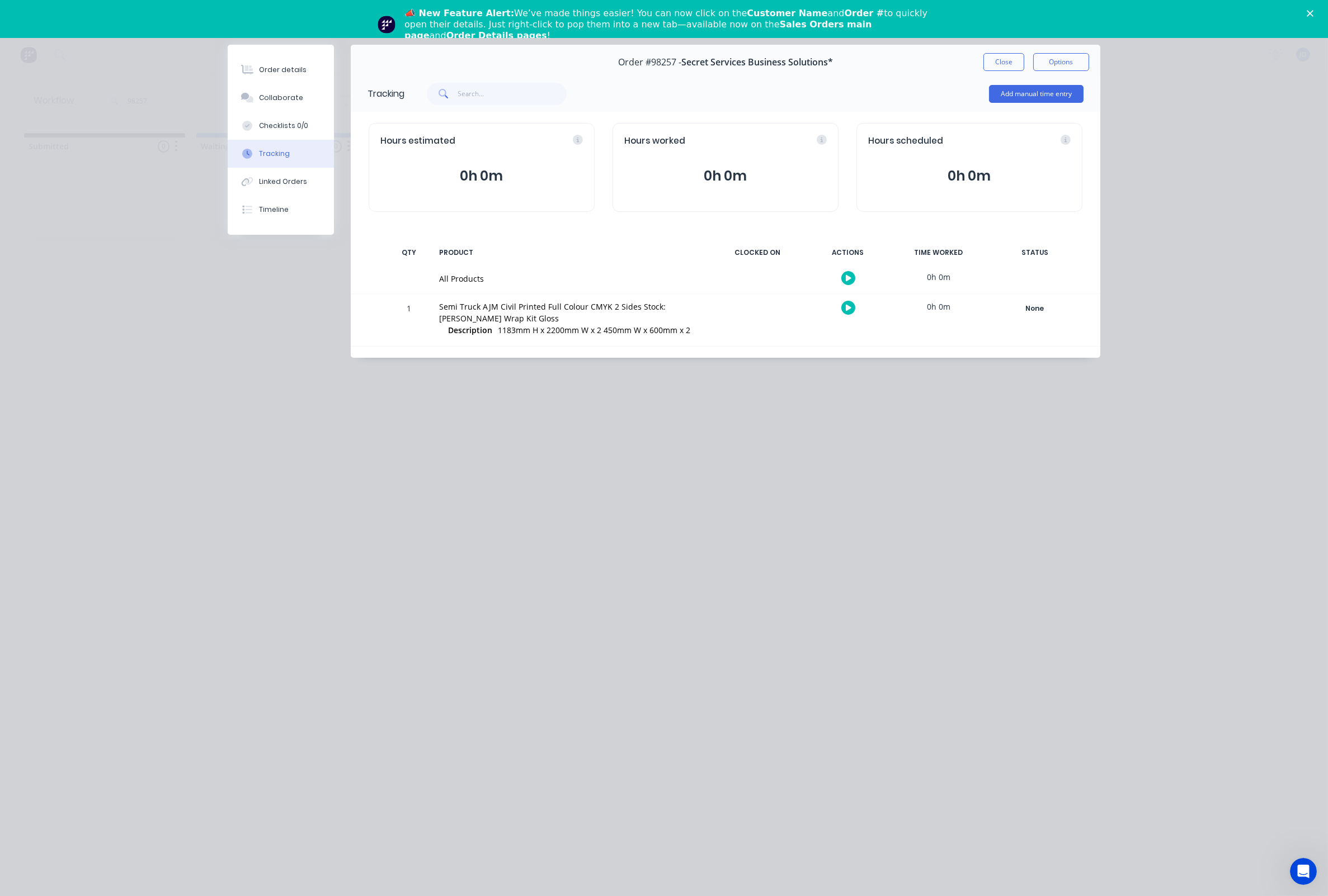
click at [839, 310] on div at bounding box center [848, 308] width 84 height 27
click at [842, 310] on button "button" at bounding box center [848, 307] width 14 height 14
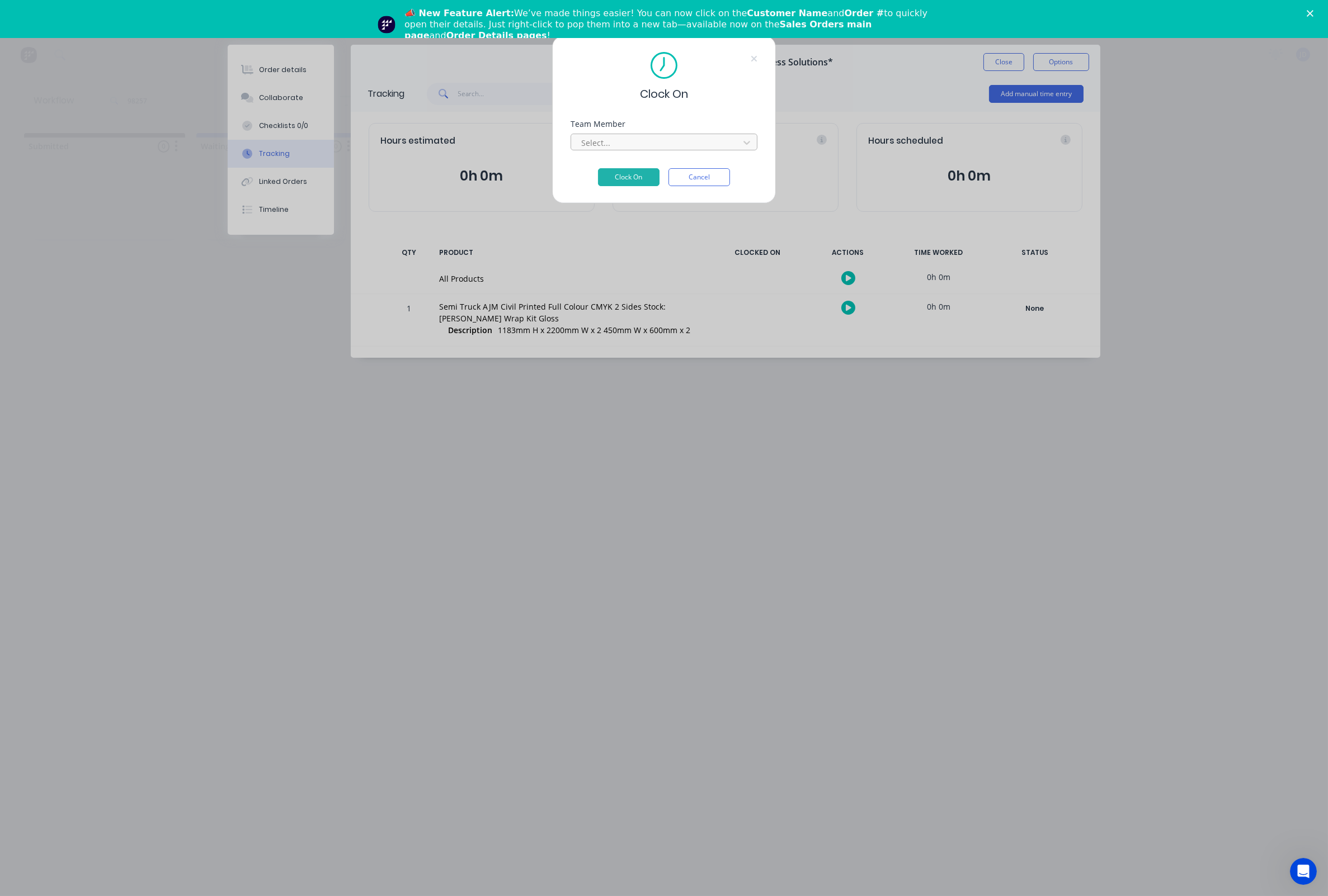
click at [654, 150] on div at bounding box center [656, 143] width 153 height 14
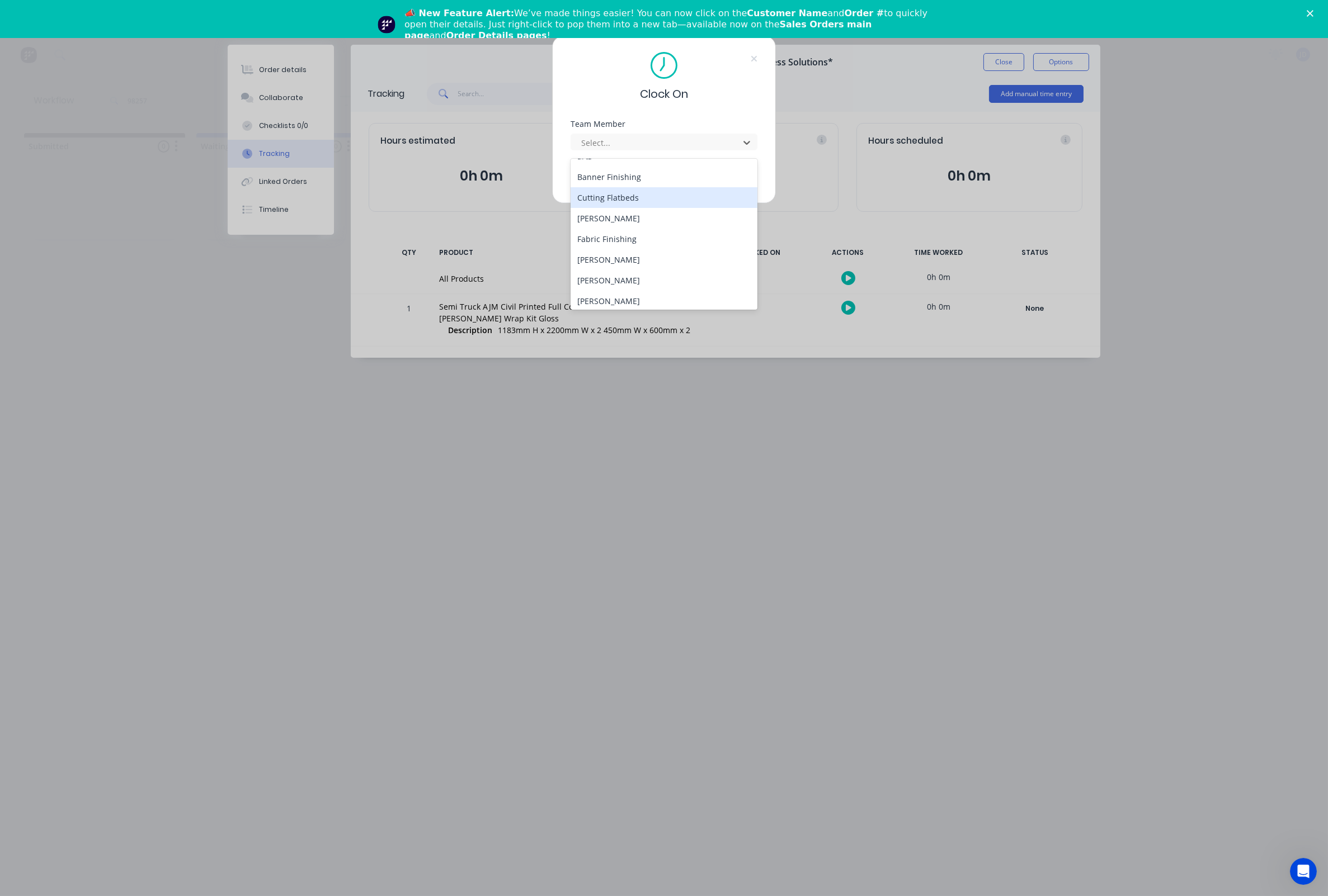
scroll to position [61, 0]
click at [609, 272] on div "[PERSON_NAME]" at bounding box center [664, 275] width 187 height 20
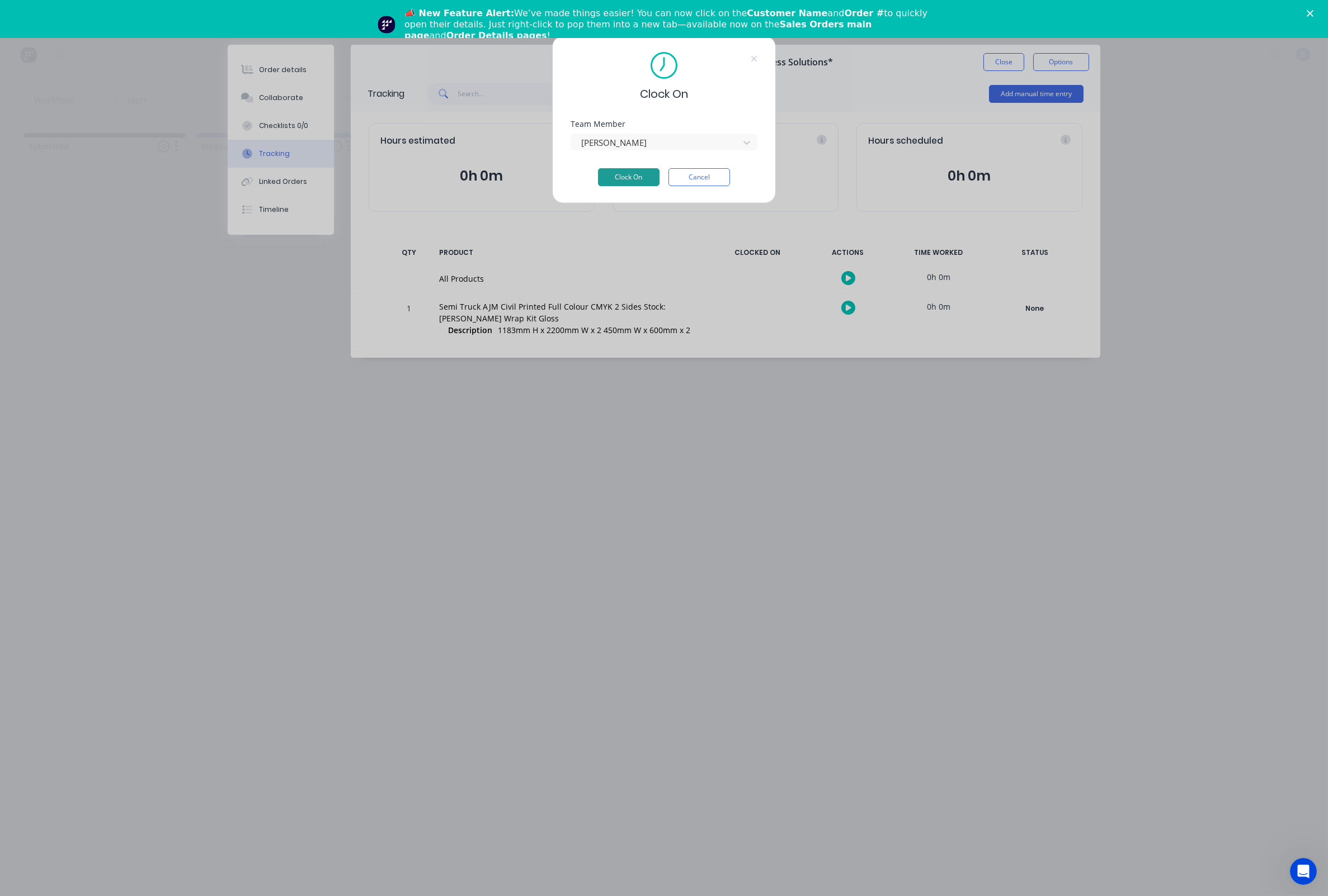
click at [639, 174] on button "Clock On" at bounding box center [628, 178] width 61 height 18
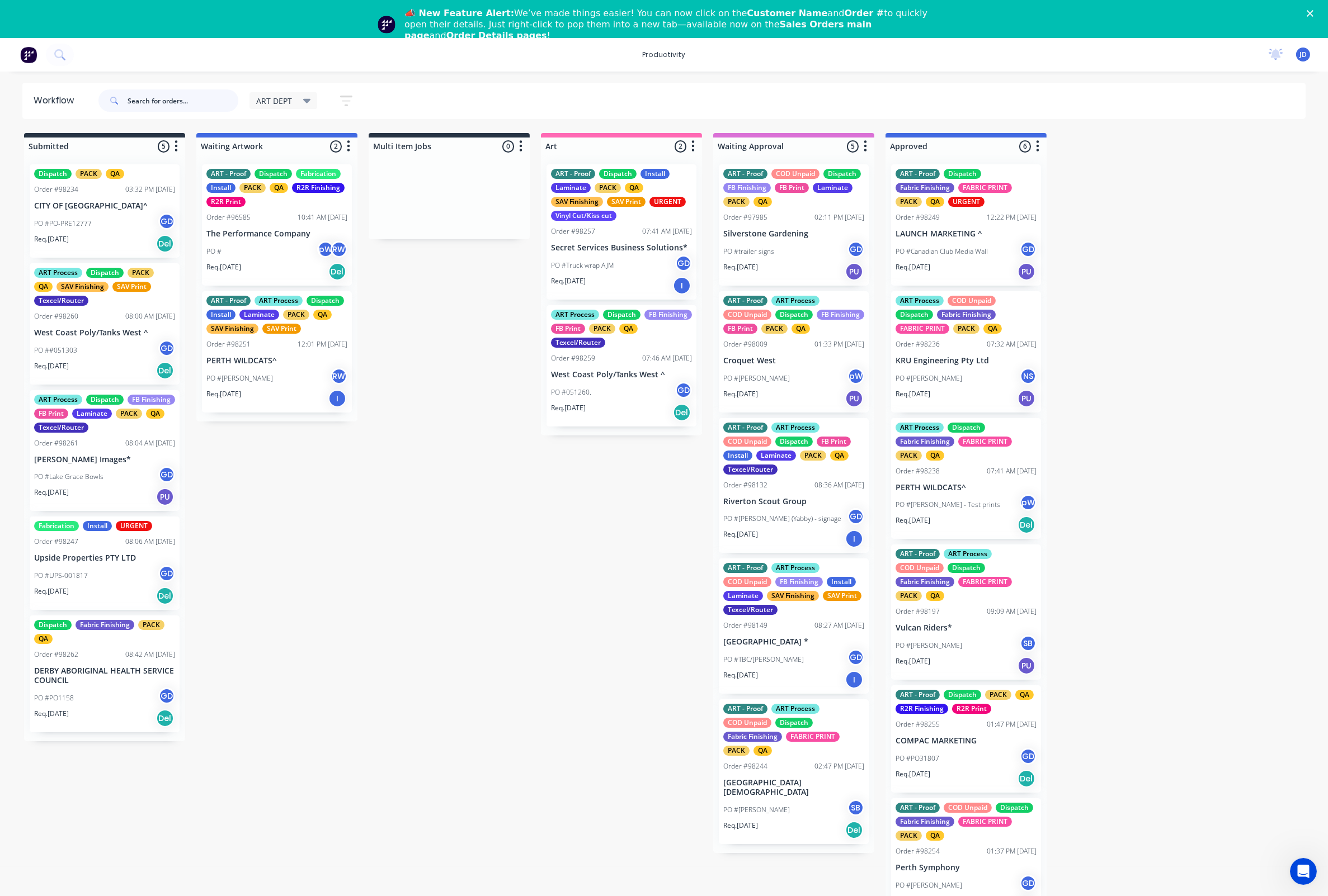
click at [154, 99] on input "text" at bounding box center [183, 100] width 111 height 22
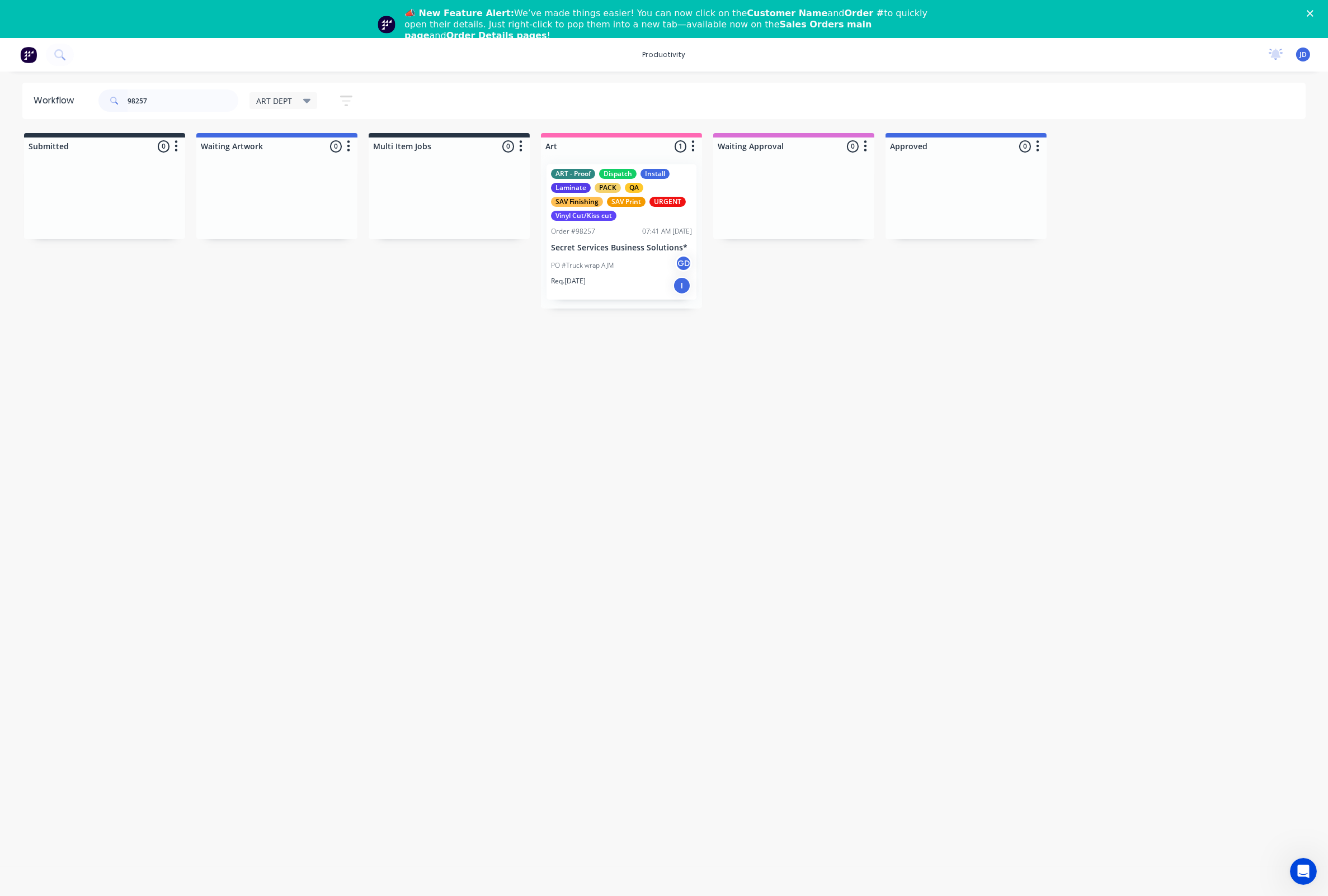
click at [560, 231] on div "Order #98257" at bounding box center [573, 231] width 44 height 10
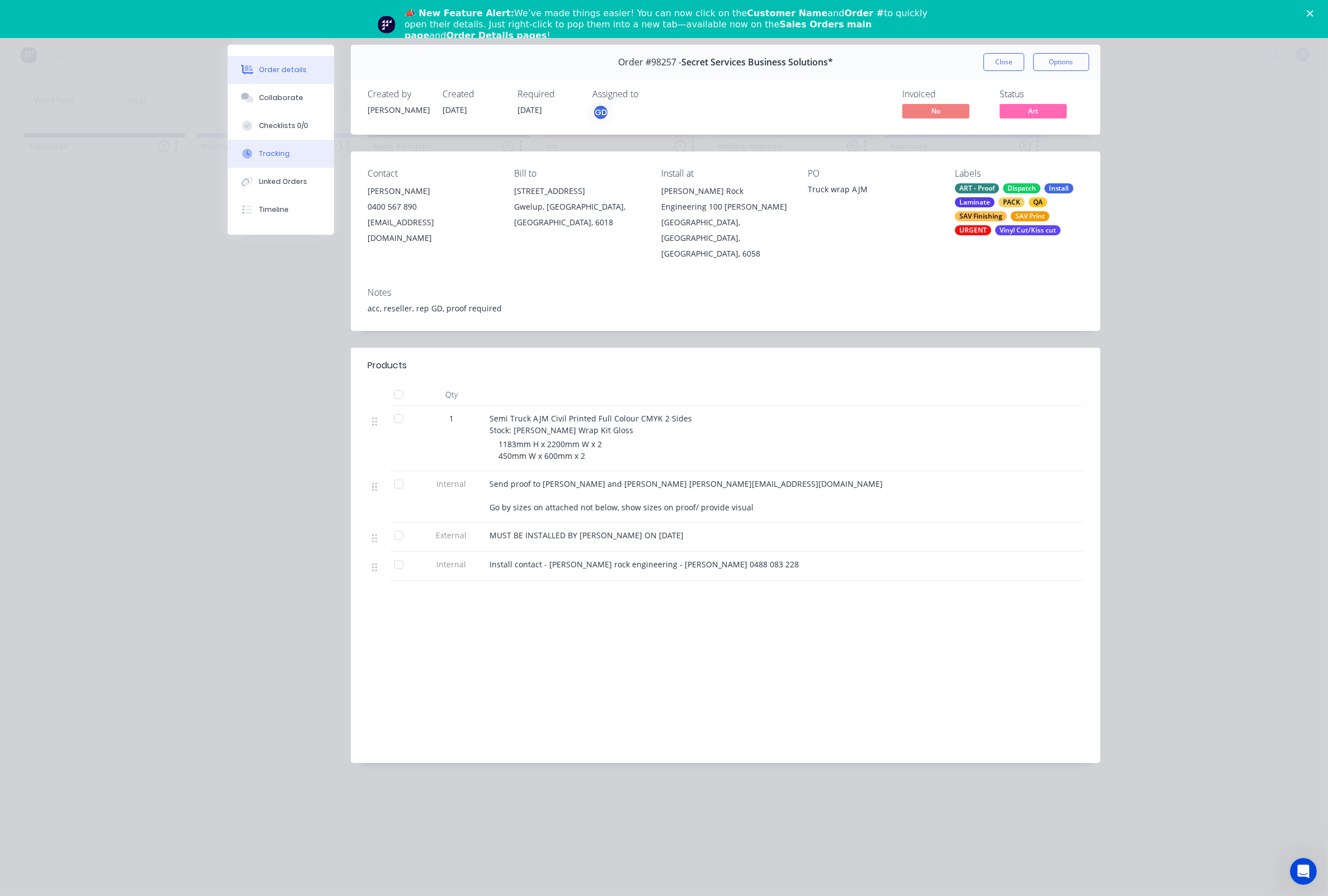
click at [260, 159] on div "Tracking" at bounding box center [274, 153] width 31 height 10
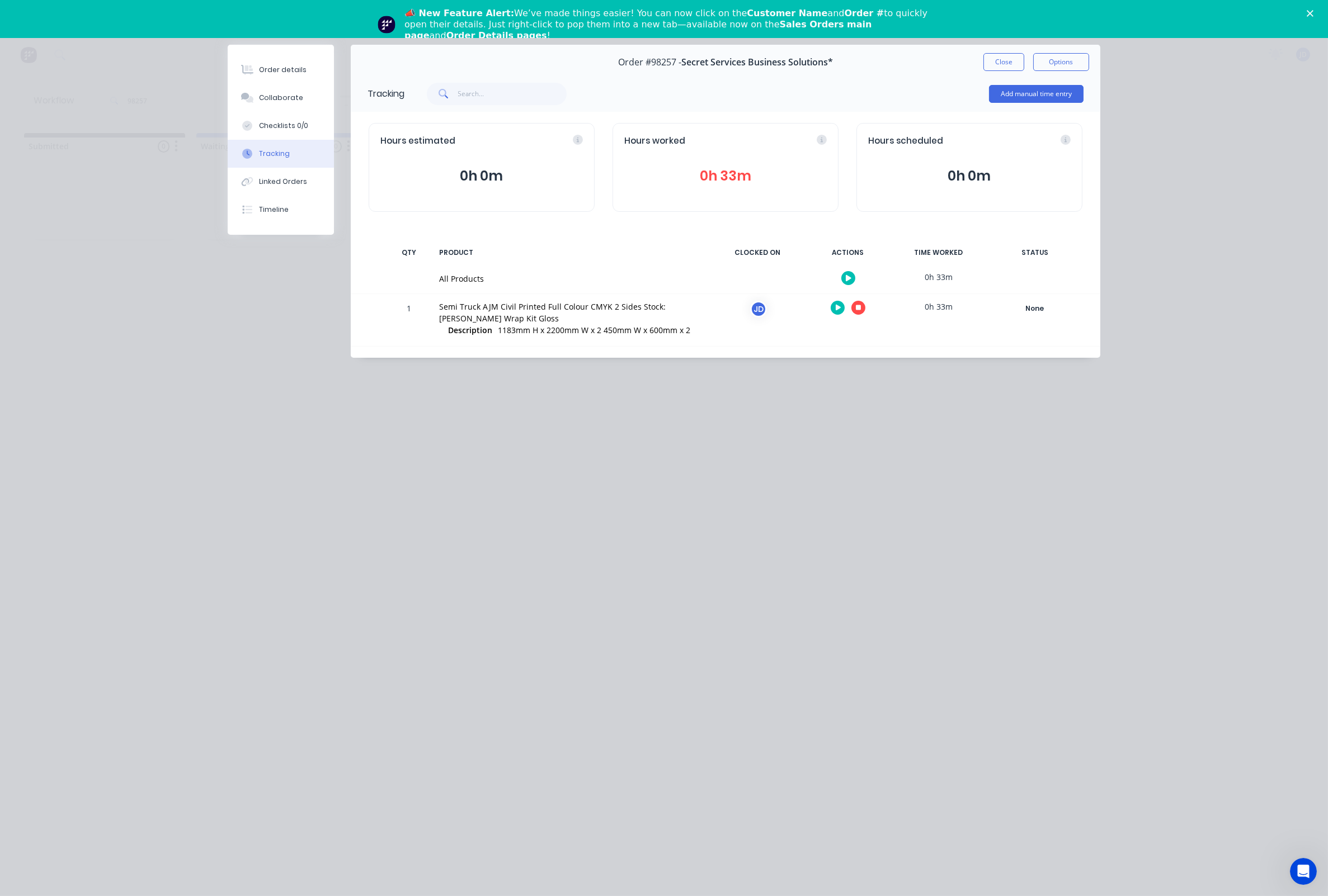
click at [862, 311] on button "button" at bounding box center [858, 307] width 14 height 14
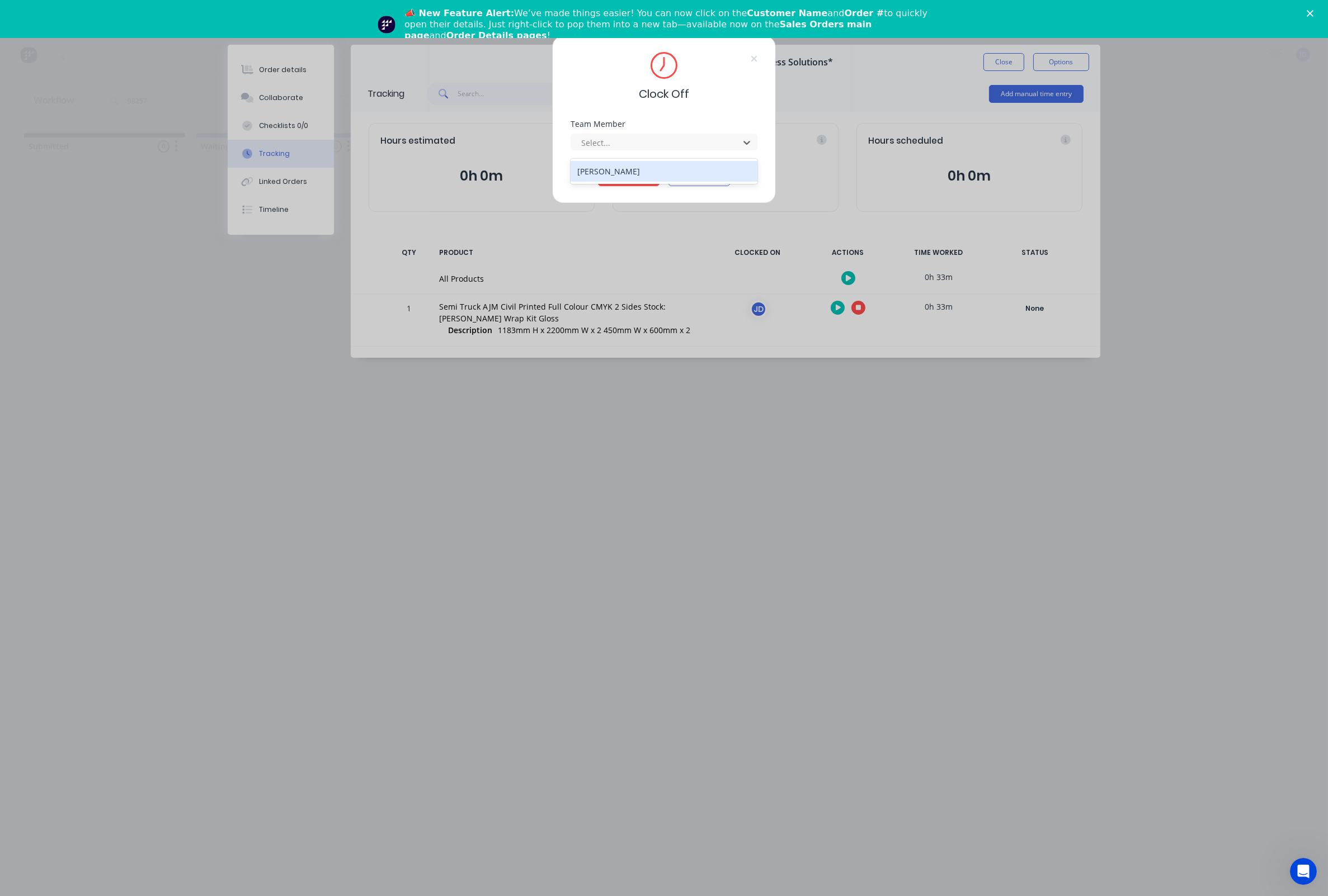
drag, startPoint x: 639, startPoint y: 152, endPoint x: 627, endPoint y: 156, distance: 12.6
click at [639, 150] on div at bounding box center [656, 143] width 153 height 14
click at [611, 182] on div "[PERSON_NAME]" at bounding box center [664, 171] width 187 height 25
click at [615, 174] on div "[PERSON_NAME]" at bounding box center [664, 171] width 187 height 20
click at [619, 186] on button "Clock Off" at bounding box center [628, 178] width 61 height 18
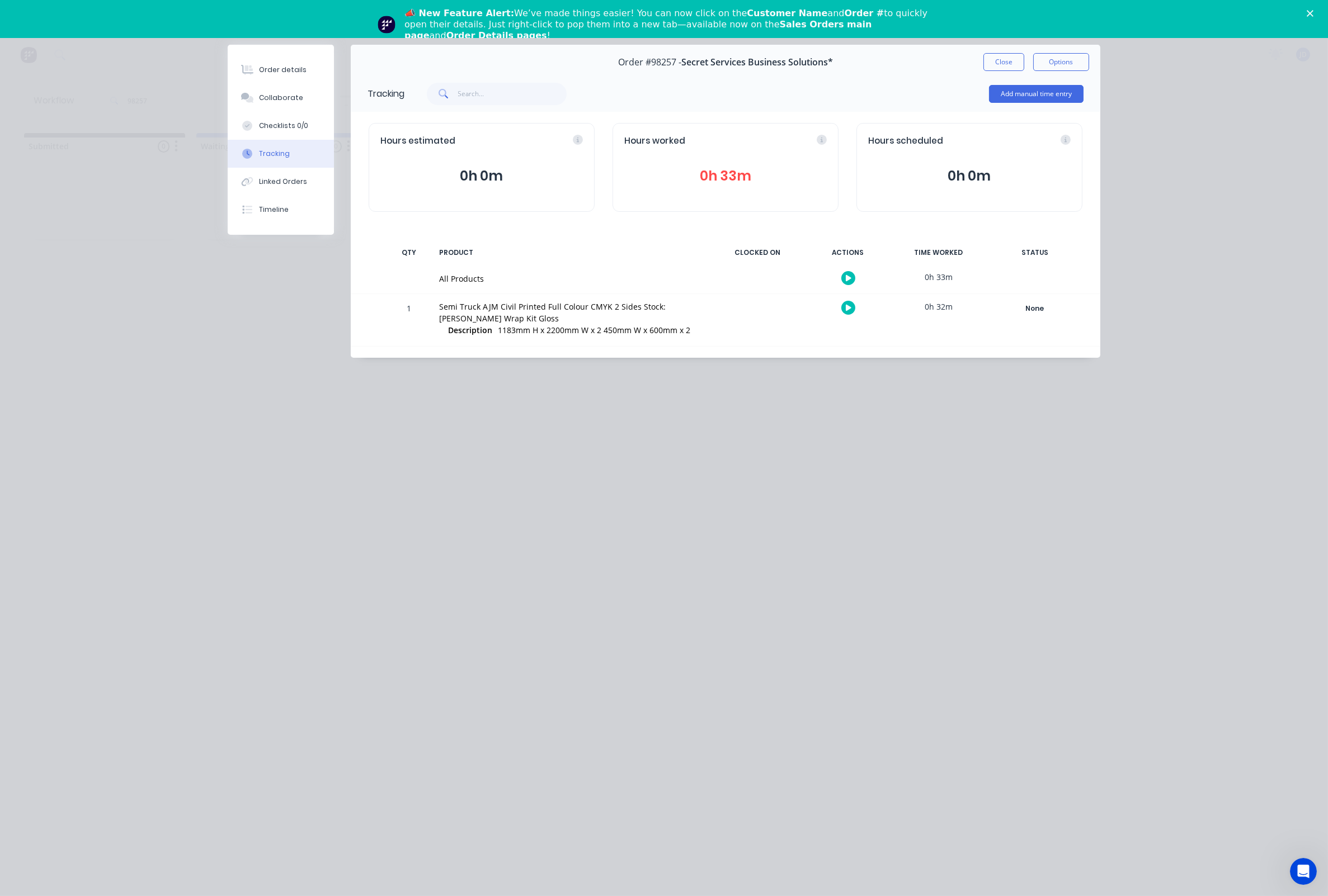
click at [996, 58] on button "Close" at bounding box center [1004, 62] width 41 height 18
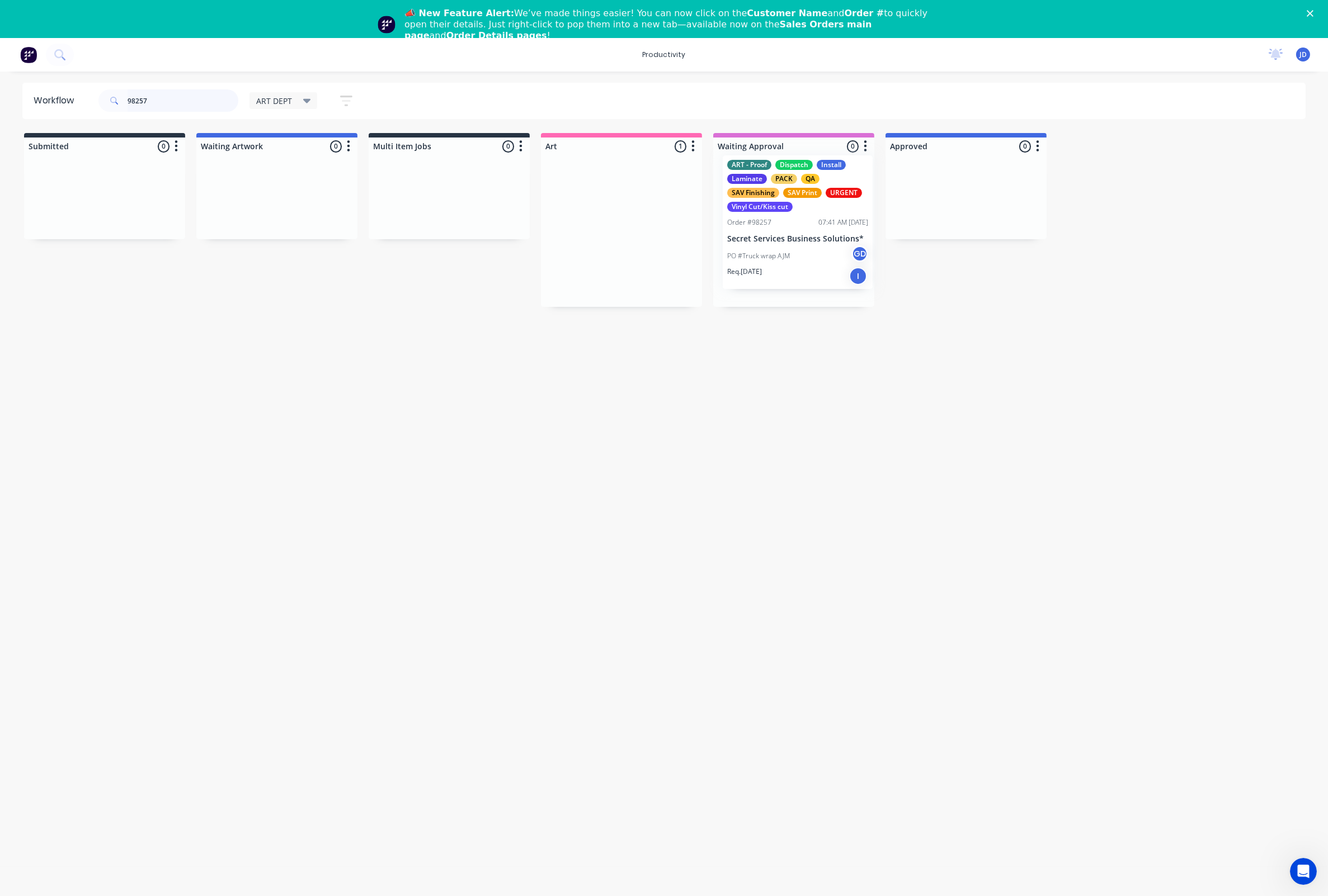
drag, startPoint x: 673, startPoint y: 229, endPoint x: 849, endPoint y: 220, distance: 176.2
drag, startPoint x: 190, startPoint y: 99, endPoint x: 101, endPoint y: 90, distance: 89.5
click at [101, 90] on div "98257" at bounding box center [168, 100] width 140 height 22
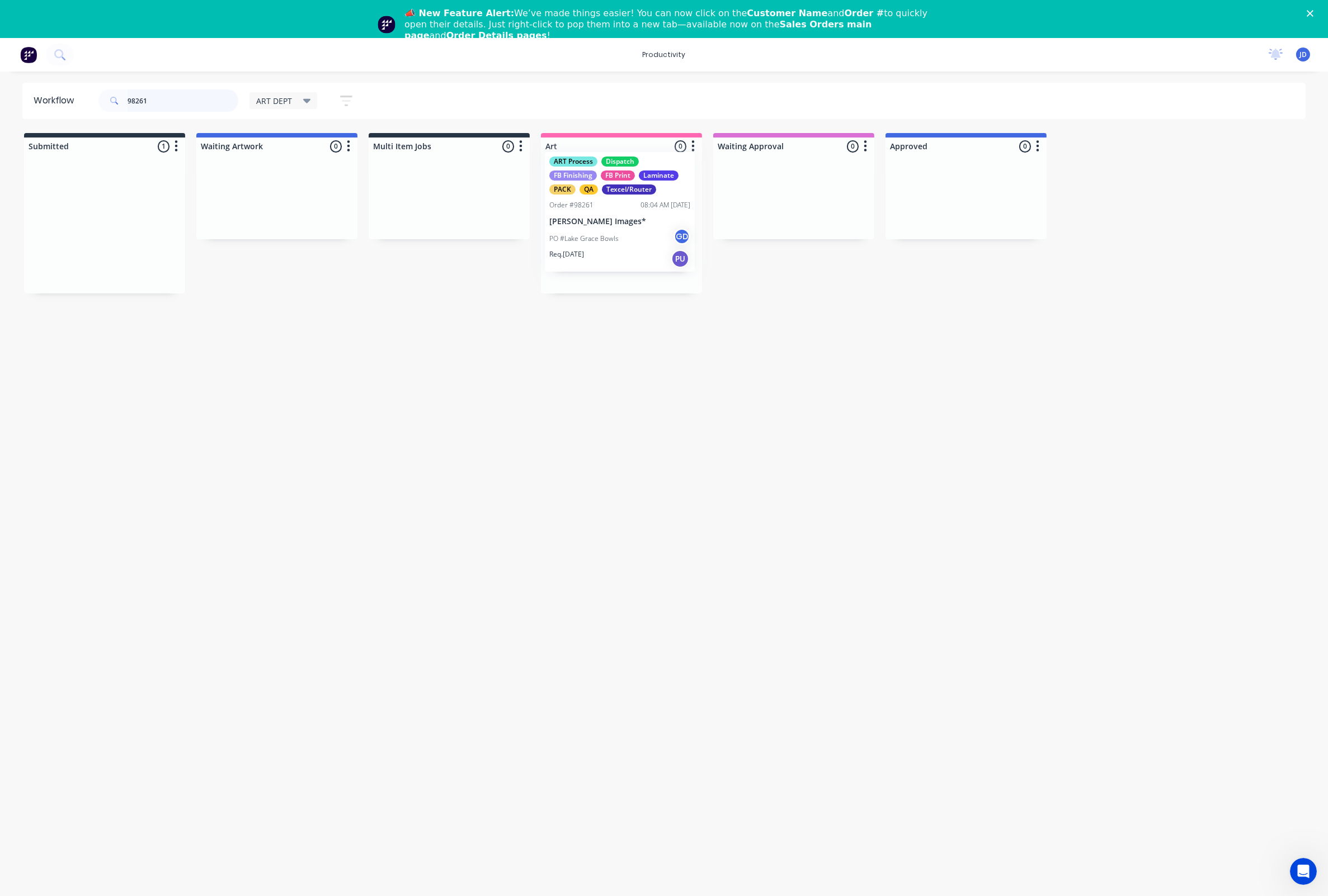
drag, startPoint x: 105, startPoint y: 200, endPoint x: 622, endPoint y: 187, distance: 517.2
click at [618, 247] on p "PO #Lake Grace Bowls" at bounding box center [585, 251] width 69 height 10
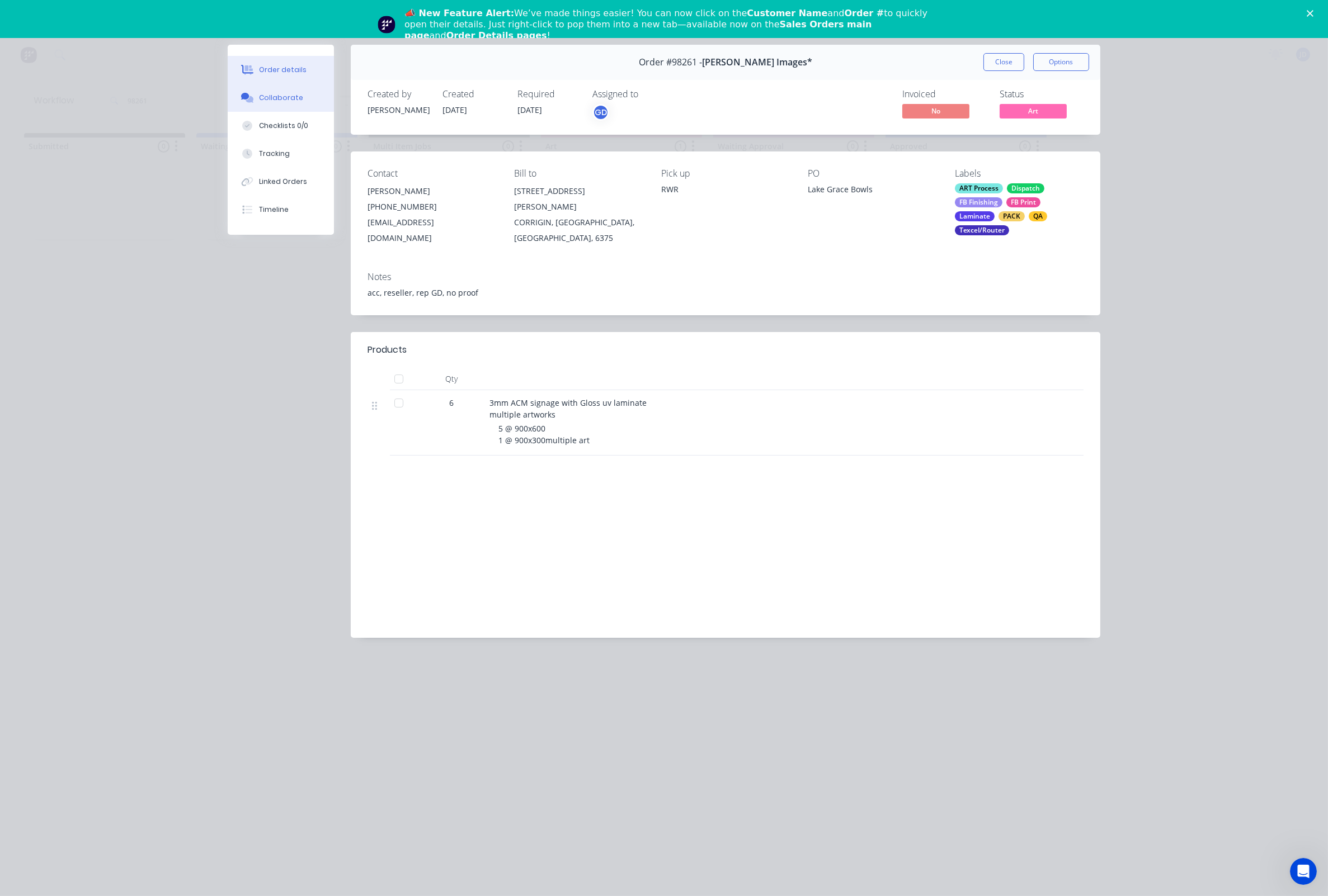
click at [267, 96] on div "Collaborate" at bounding box center [281, 97] width 44 height 10
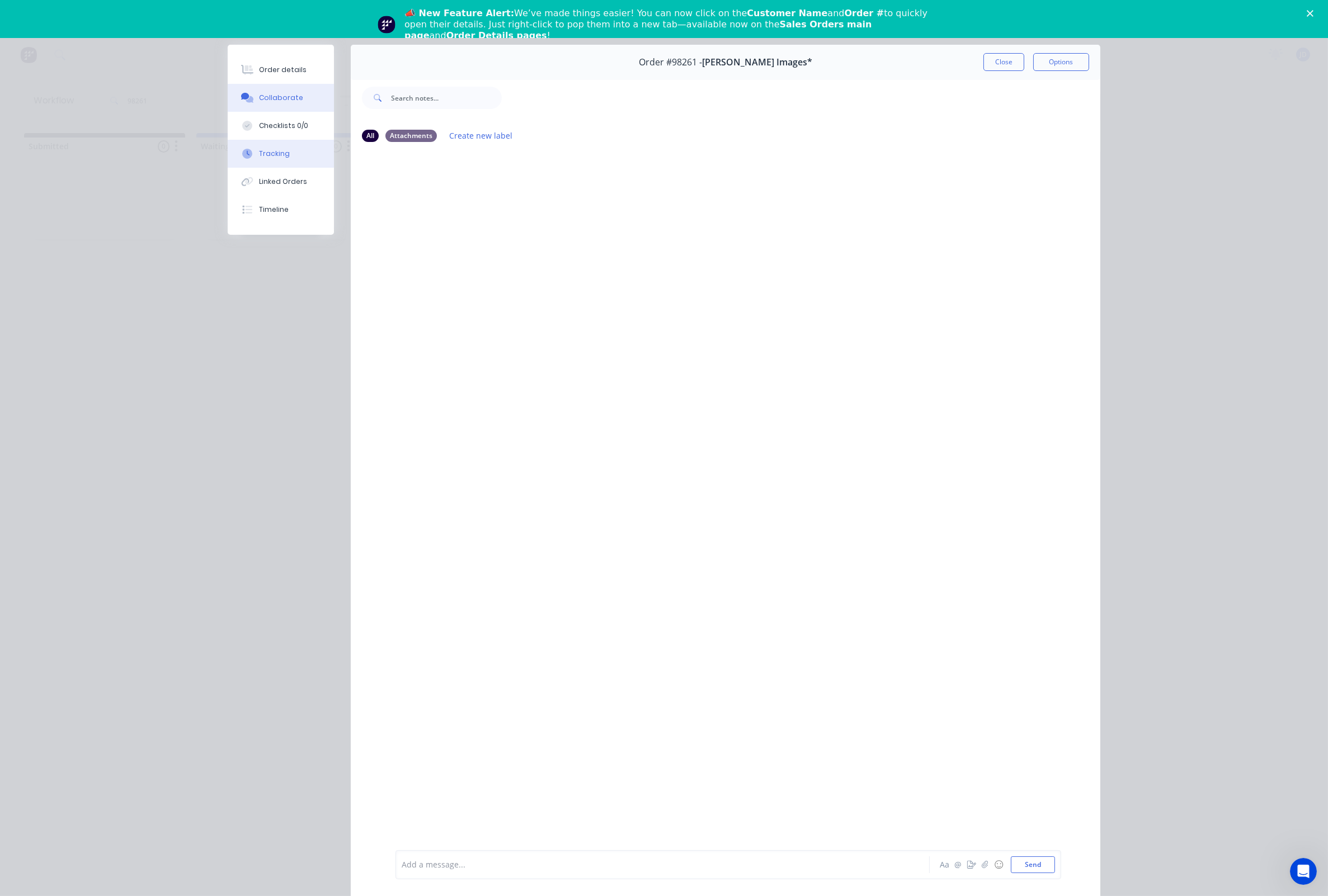
click at [278, 152] on button "Tracking" at bounding box center [281, 153] width 106 height 28
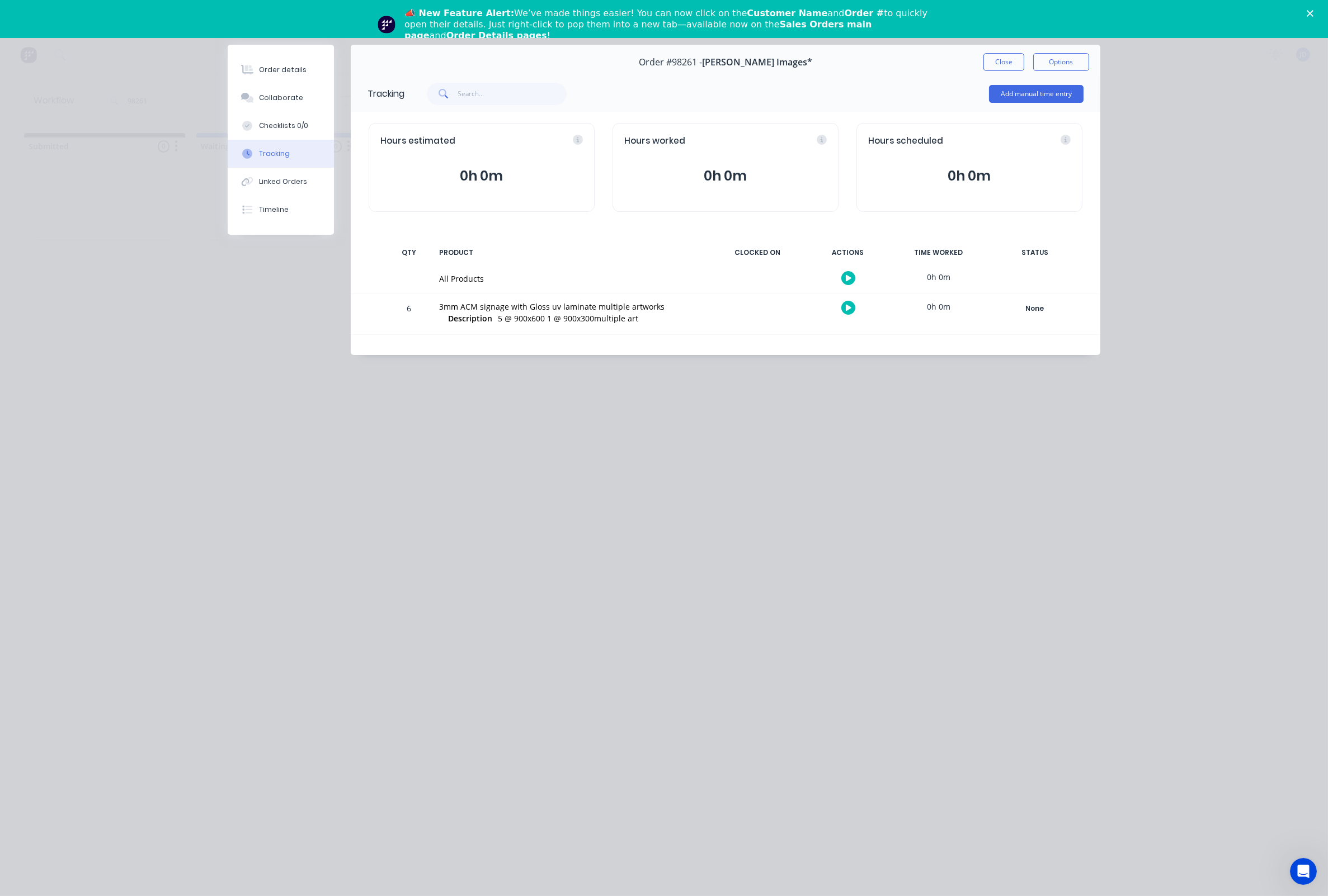
click at [851, 309] on icon "button" at bounding box center [848, 308] width 5 height 6
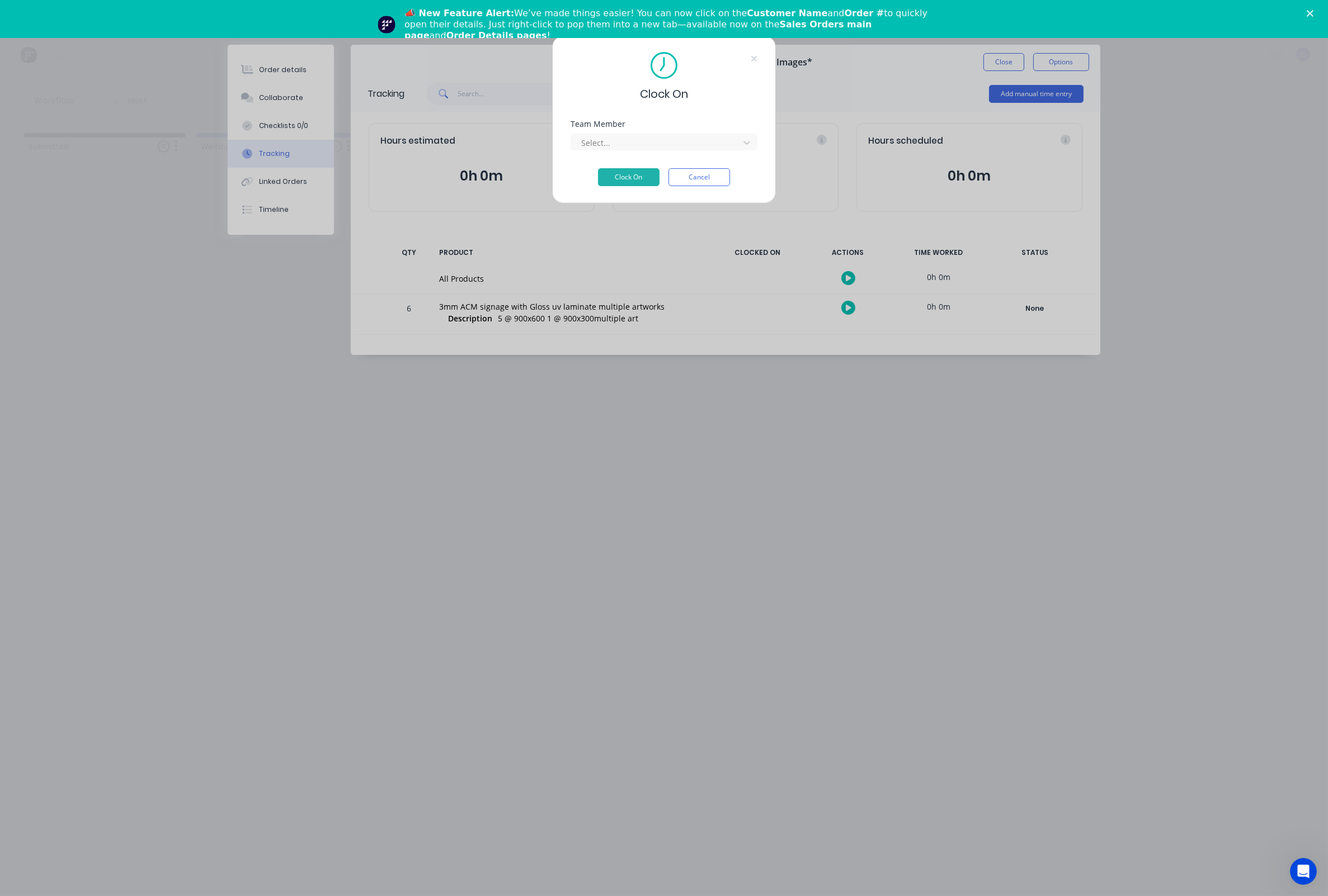
click at [671, 159] on div "Team Member Select..." at bounding box center [664, 143] width 187 height 48
click at [665, 156] on div "Team Member Select..." at bounding box center [664, 143] width 187 height 48
drag, startPoint x: 615, startPoint y: 158, endPoint x: 599, endPoint y: 145, distance: 20.6
click at [615, 158] on div "Team Member Select..." at bounding box center [664, 143] width 187 height 48
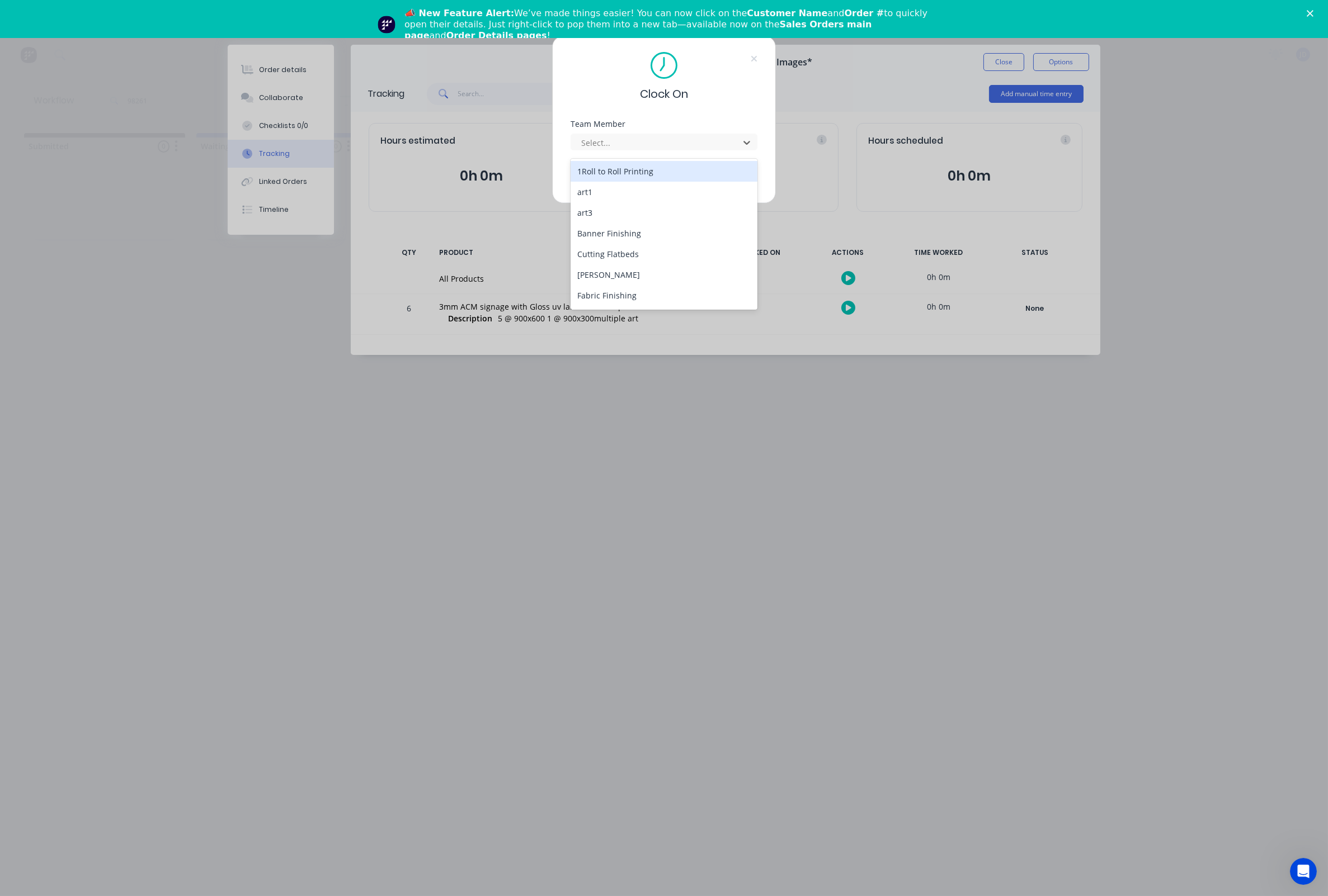
drag, startPoint x: 597, startPoint y: 144, endPoint x: 596, endPoint y: 159, distance: 15.0
click at [597, 144] on div "Select..." at bounding box center [656, 143] width 151 height 11
click at [609, 237] on div "[PERSON_NAME]" at bounding box center [664, 247] width 187 height 20
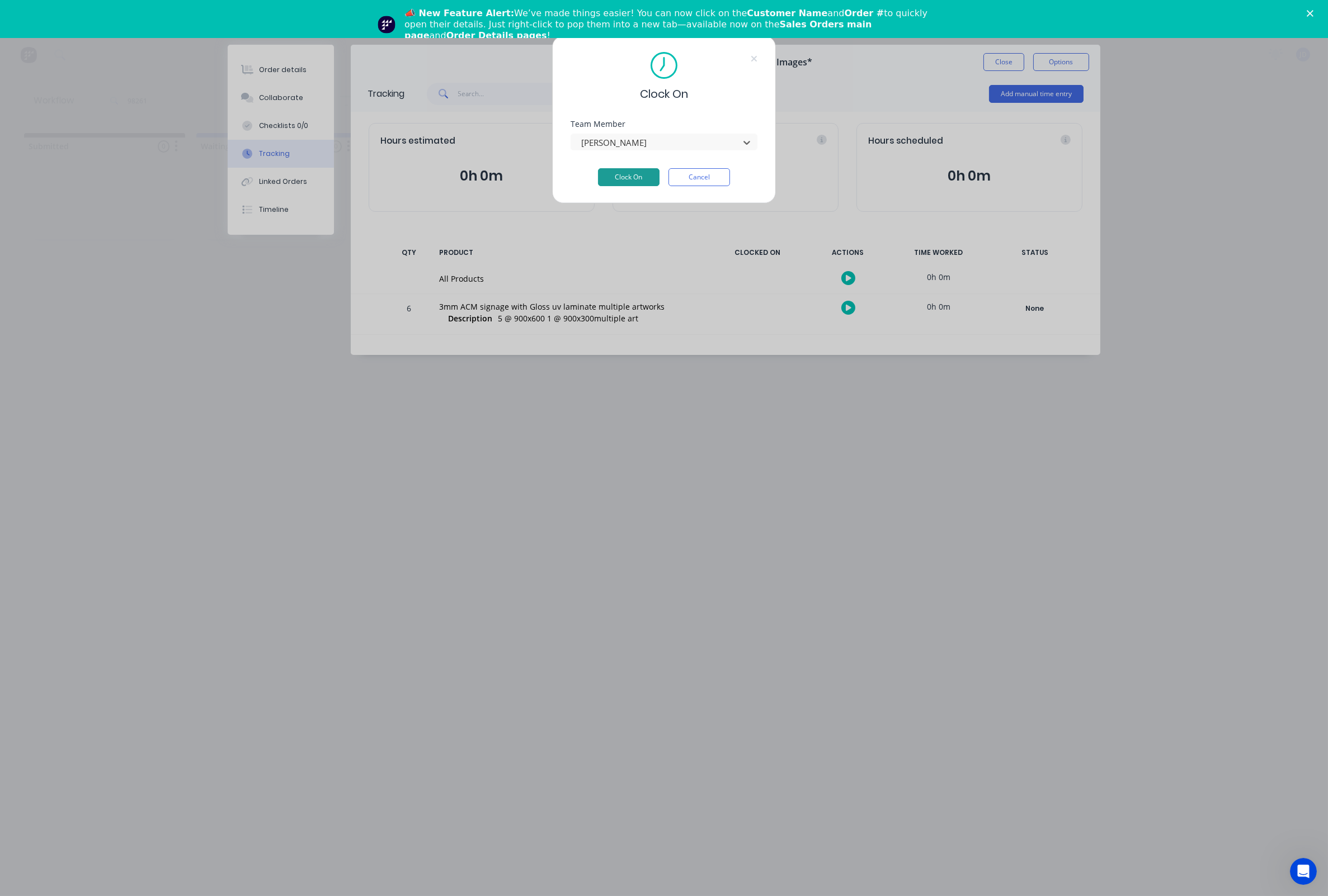
click at [618, 182] on button "Clock On" at bounding box center [628, 178] width 61 height 18
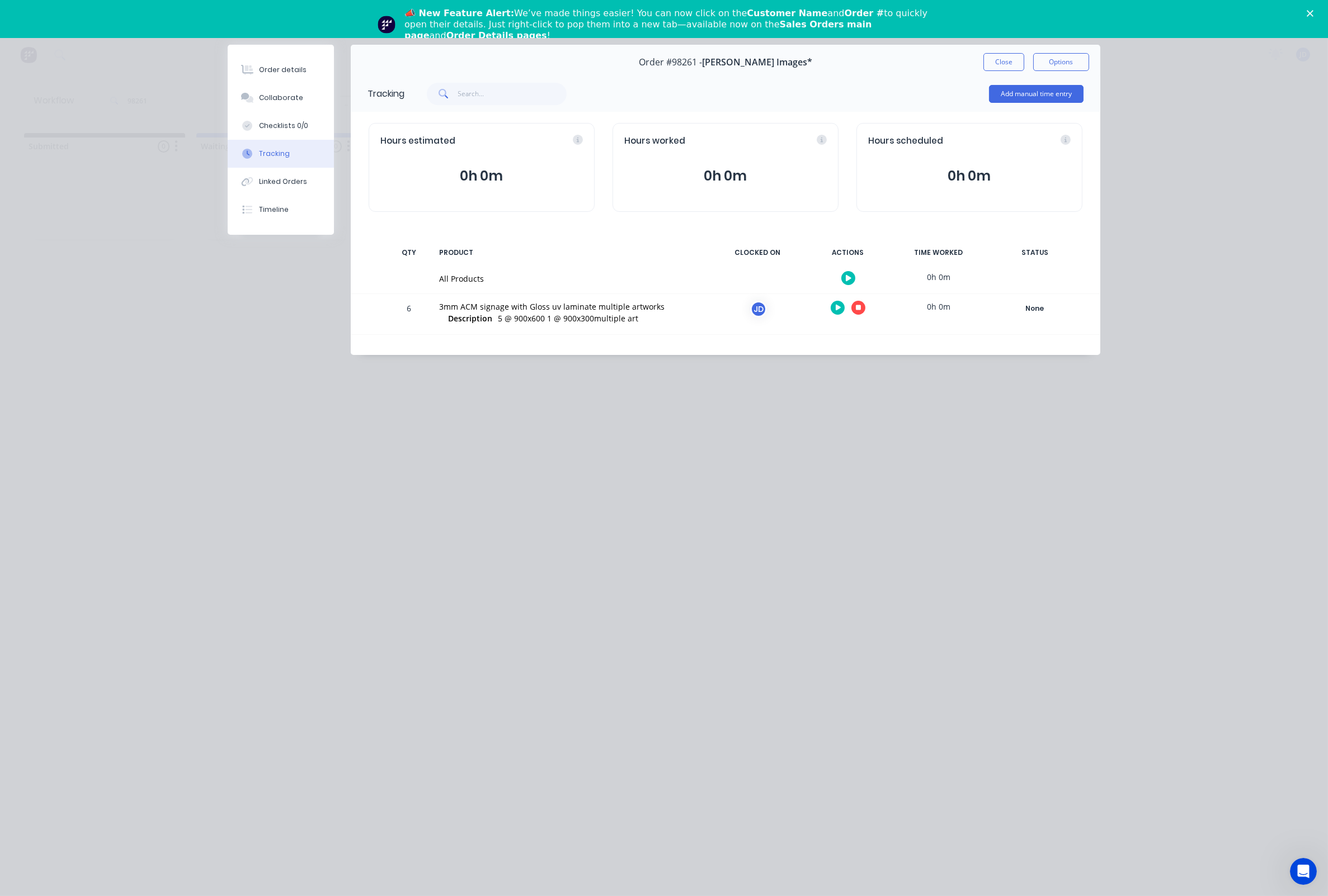
click at [858, 307] on icon "button" at bounding box center [858, 307] width 5 height 5
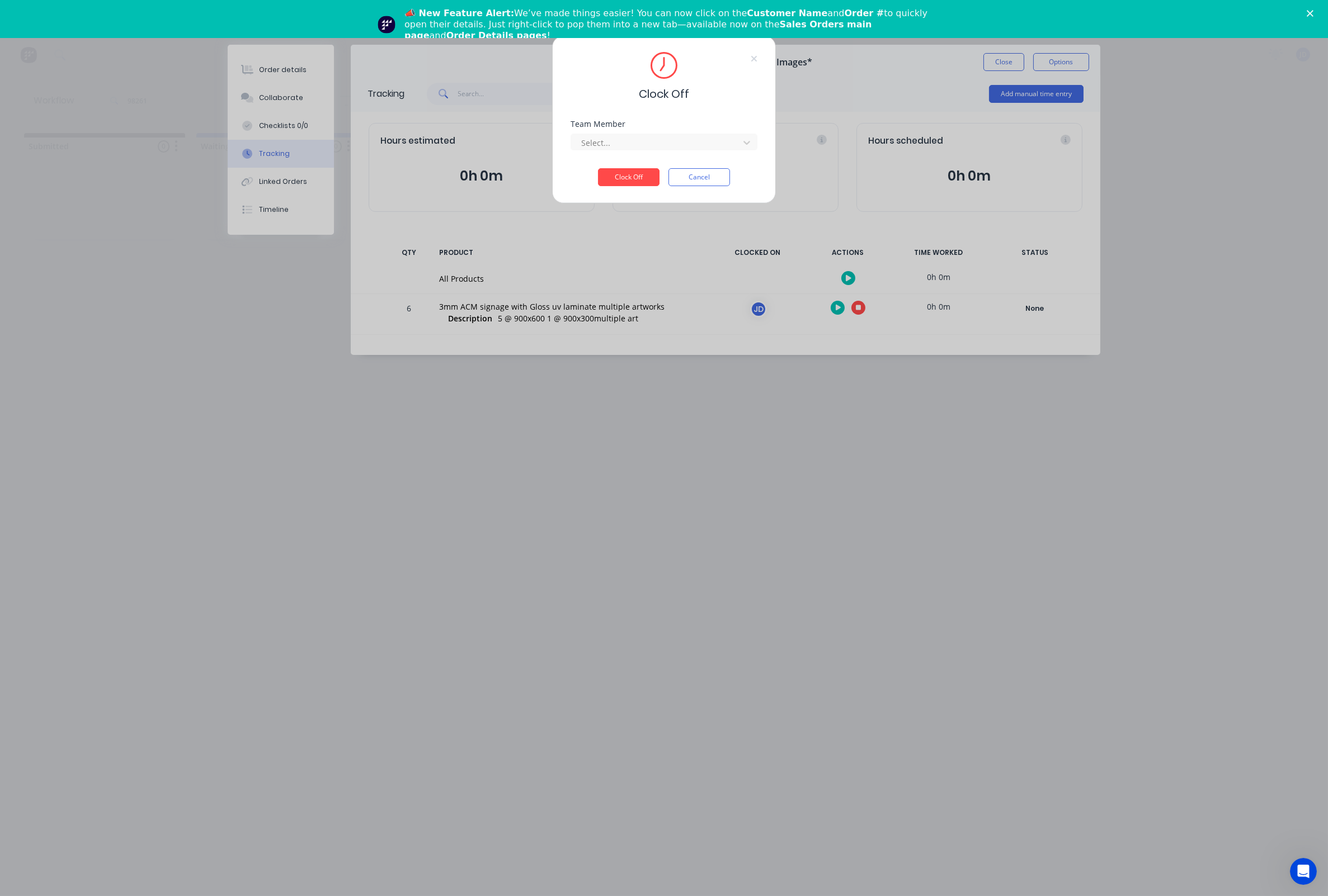
drag, startPoint x: 675, startPoint y: 152, endPoint x: 642, endPoint y: 157, distance: 33.4
click at [670, 150] on div at bounding box center [656, 143] width 153 height 14
click at [606, 169] on div "[PERSON_NAME]" at bounding box center [664, 171] width 187 height 20
click at [647, 194] on div "Clock Off Team Member Jesse Divitini Clock Off Cancel" at bounding box center [663, 119] width 224 height 168
click at [640, 184] on button "Clock Off" at bounding box center [628, 178] width 61 height 18
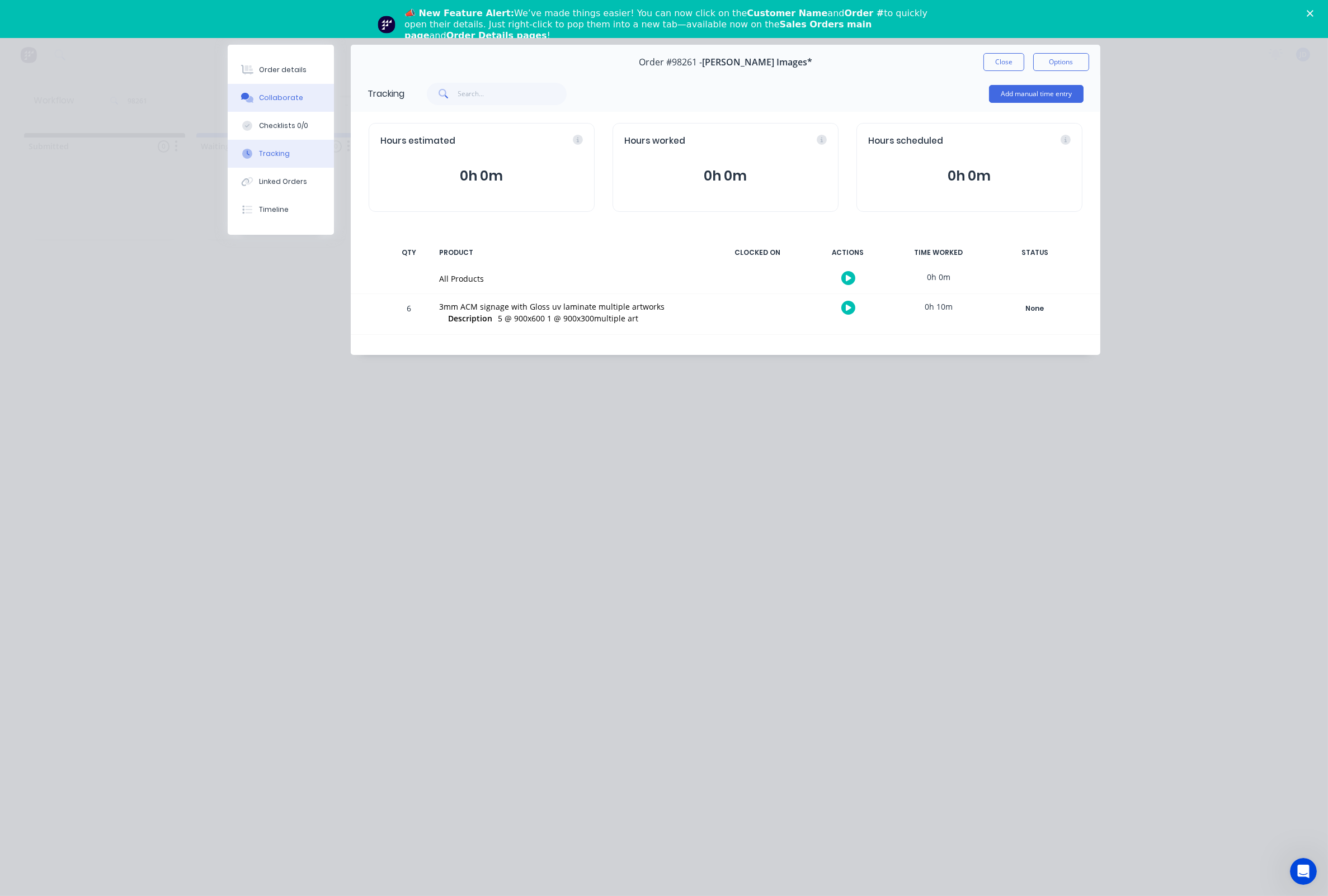
click at [282, 102] on div "Collaborate" at bounding box center [281, 97] width 44 height 10
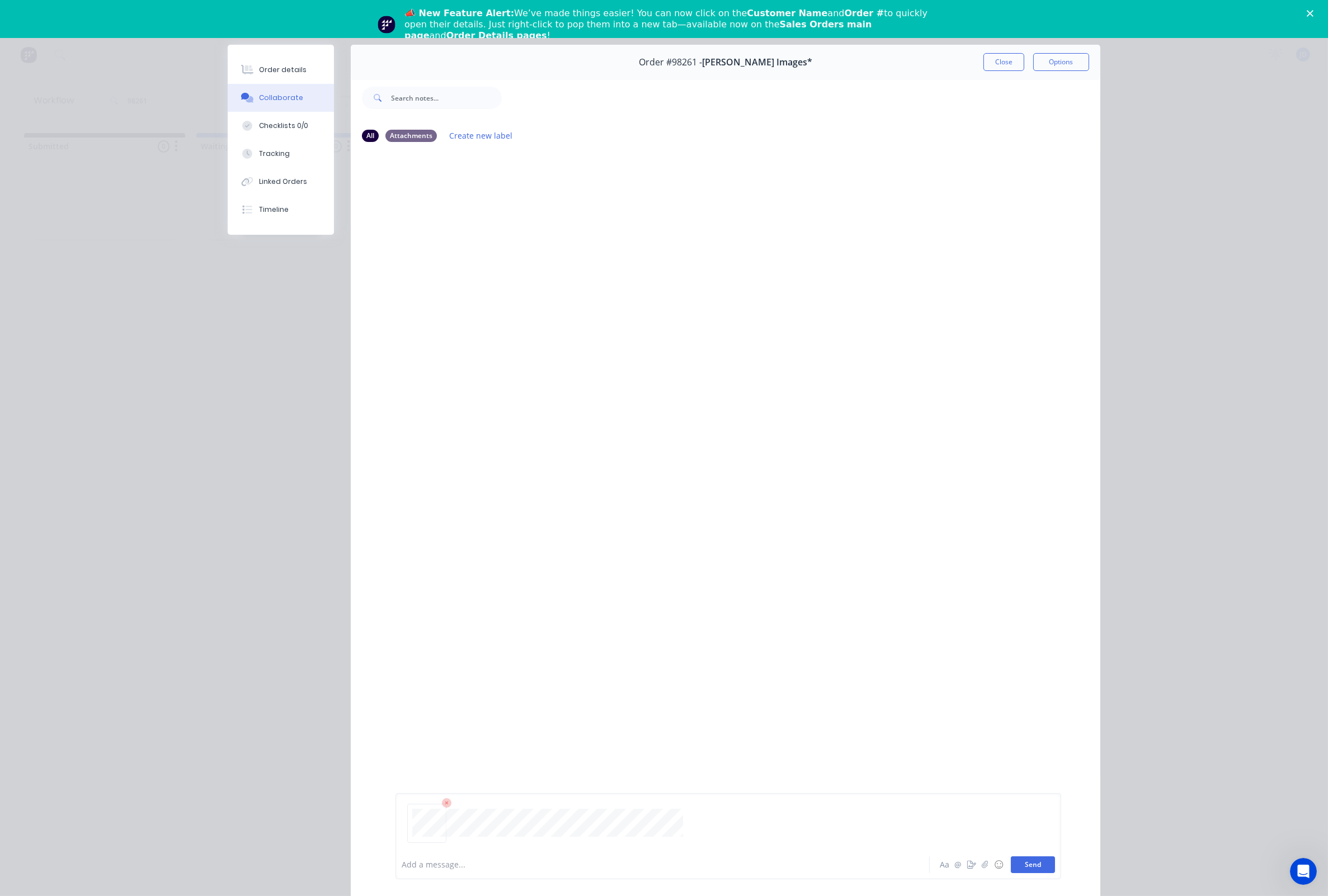
click at [1021, 860] on button "Send" at bounding box center [1033, 865] width 44 height 17
click at [1021, 863] on button "Send" at bounding box center [1033, 865] width 44 height 17
drag, startPoint x: 986, startPoint y: 46, endPoint x: 1008, endPoint y: 73, distance: 34.8
click at [986, 47] on div "Order #98261 - Connelly Images* Close Options" at bounding box center [725, 62] width 750 height 35
click at [1009, 73] on div "Order #98261 - Connelly Images* Close Options" at bounding box center [725, 62] width 750 height 35
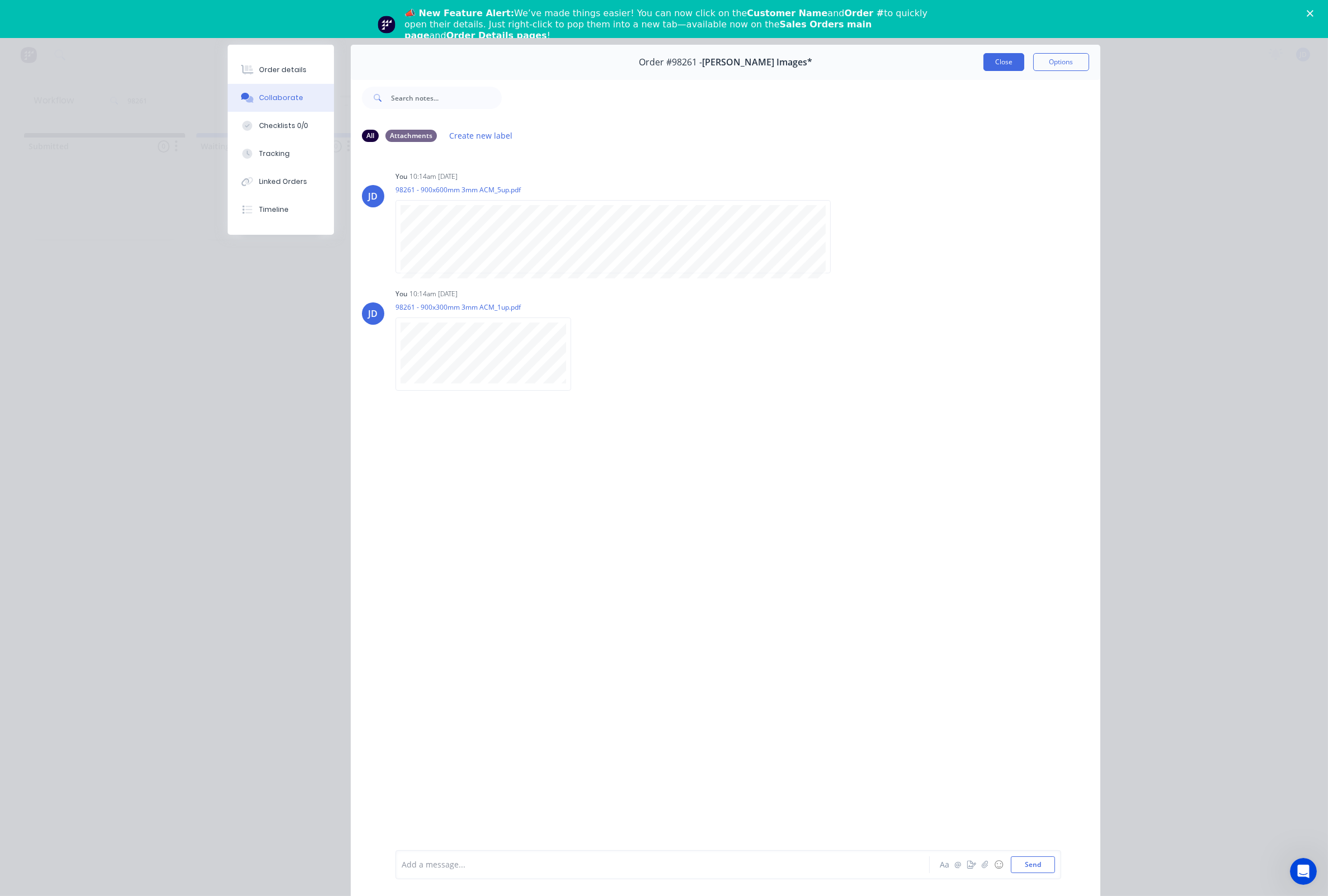
click at [1001, 57] on button "Close" at bounding box center [1004, 62] width 41 height 18
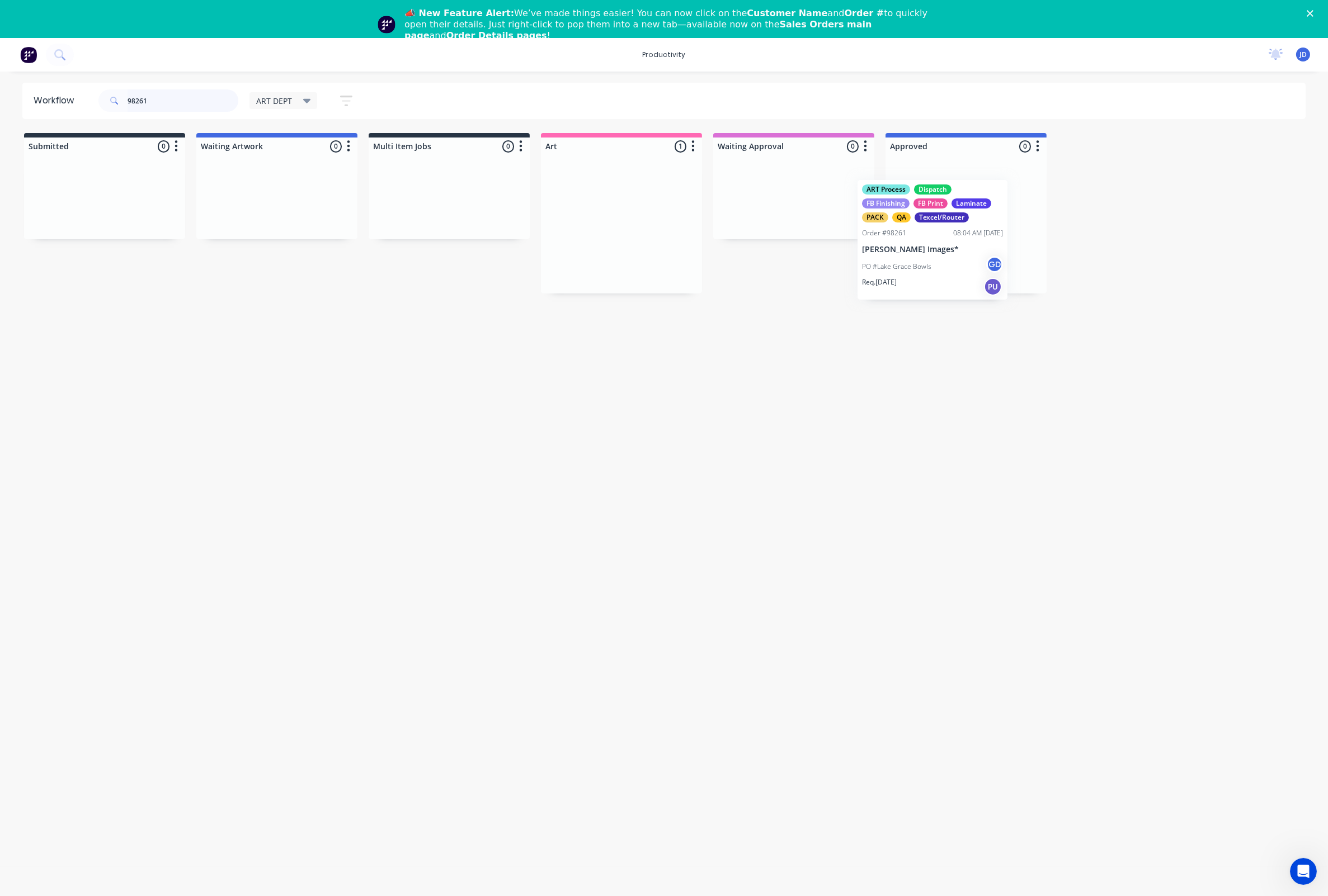
drag, startPoint x: 668, startPoint y: 190, endPoint x: 983, endPoint y: 203, distance: 315.3
drag, startPoint x: 267, startPoint y: 567, endPoint x: 220, endPoint y: 501, distance: 81.0
click at [267, 567] on div "Workflow 98261 ART DEPT Save new view None edit ART DEPT (Default) edit Banner …" at bounding box center [664, 497] width 1328 height 829
drag, startPoint x: 143, startPoint y: 106, endPoint x: 58, endPoint y: 105, distance: 85.0
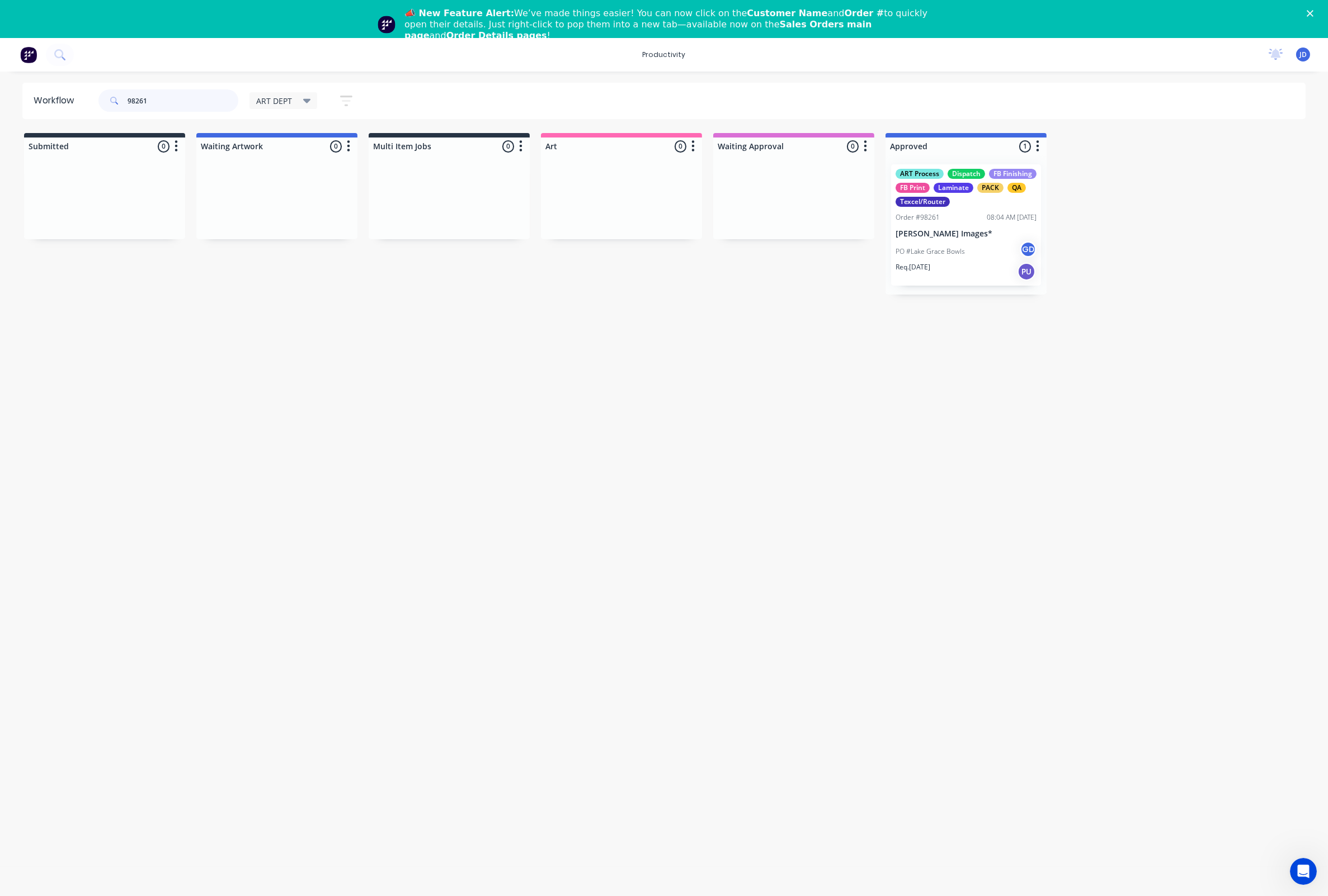
click at [58, 105] on header "Workflow 98261 ART DEPT Save new view None edit ART DEPT (Default) edit Banner …" at bounding box center [663, 101] width 1283 height 36
type input "98264"
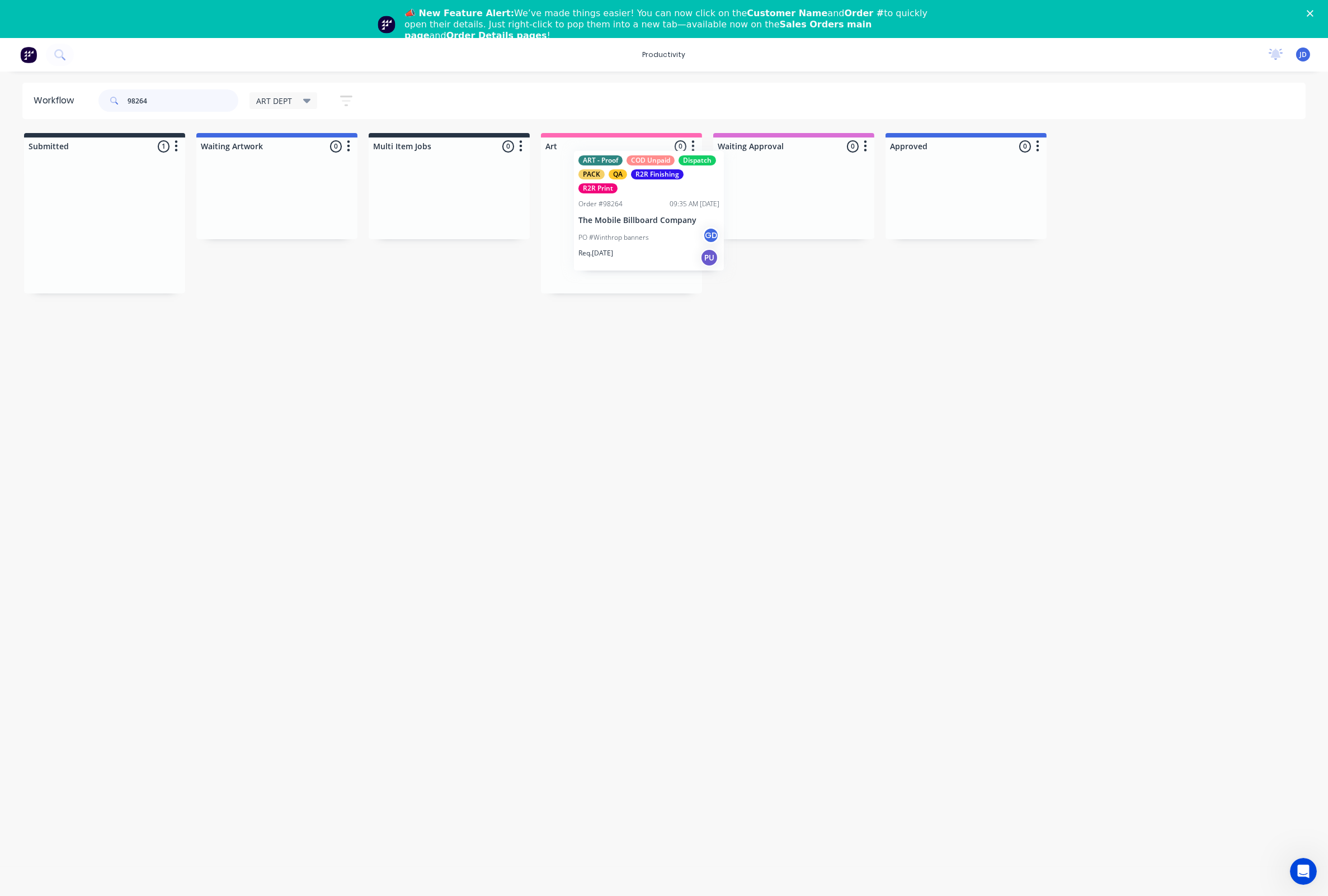
drag, startPoint x: 285, startPoint y: 248, endPoint x: 628, endPoint y: 225, distance: 343.8
click at [584, 231] on p "The Mobile Billboard Company" at bounding box center [622, 234] width 141 height 10
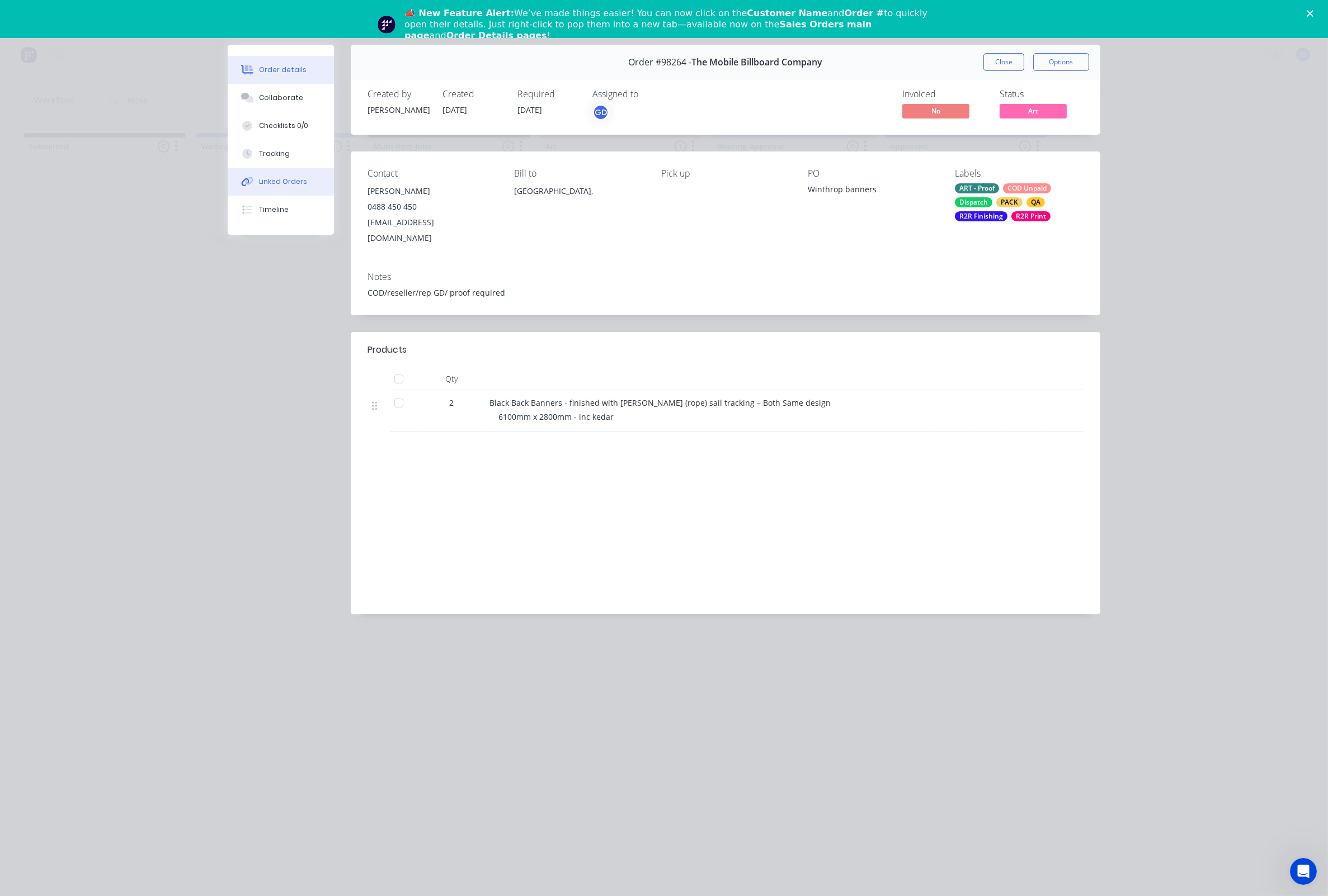
click at [268, 178] on button "Linked Orders" at bounding box center [281, 181] width 106 height 28
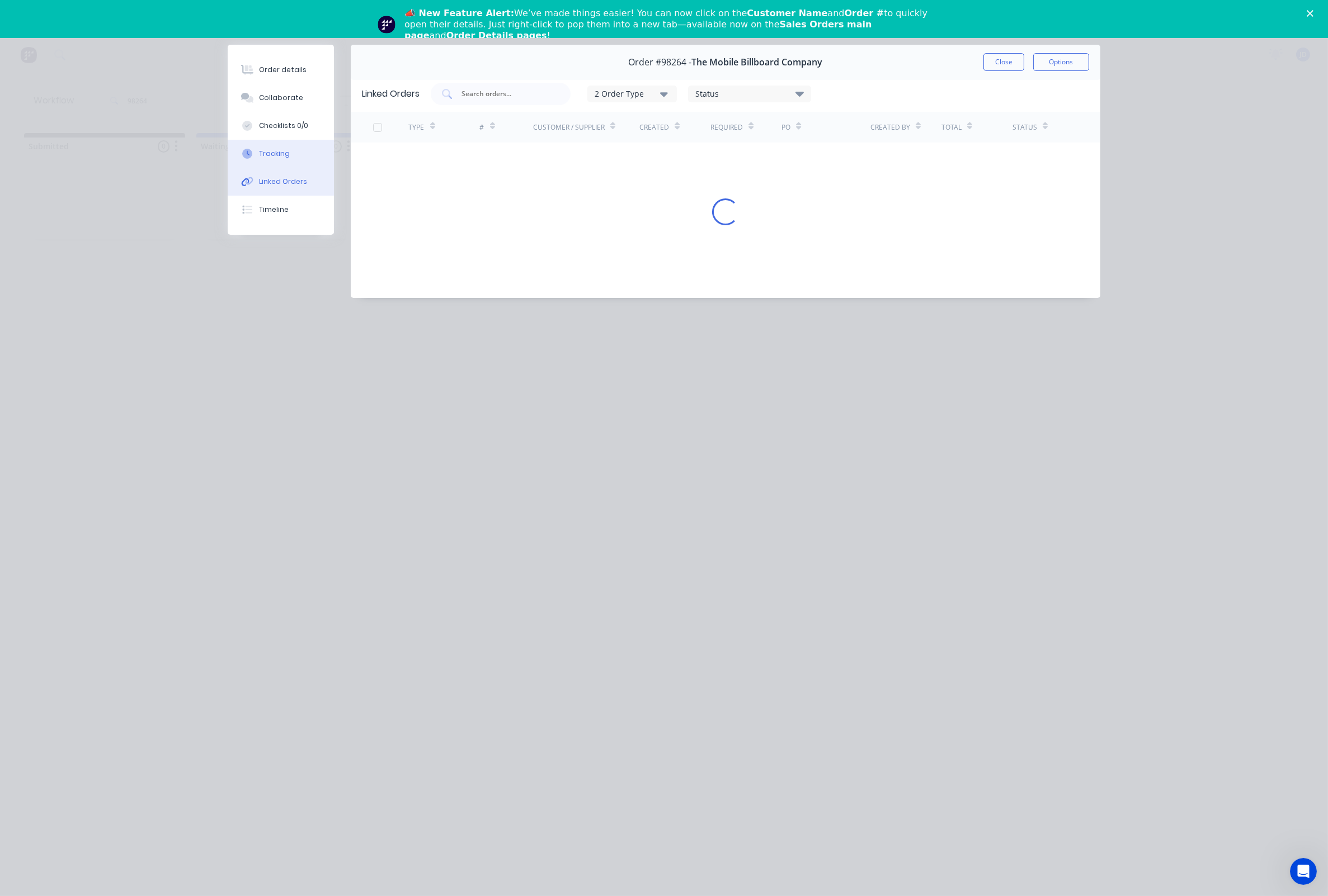
click at [263, 165] on button "Tracking" at bounding box center [281, 153] width 106 height 28
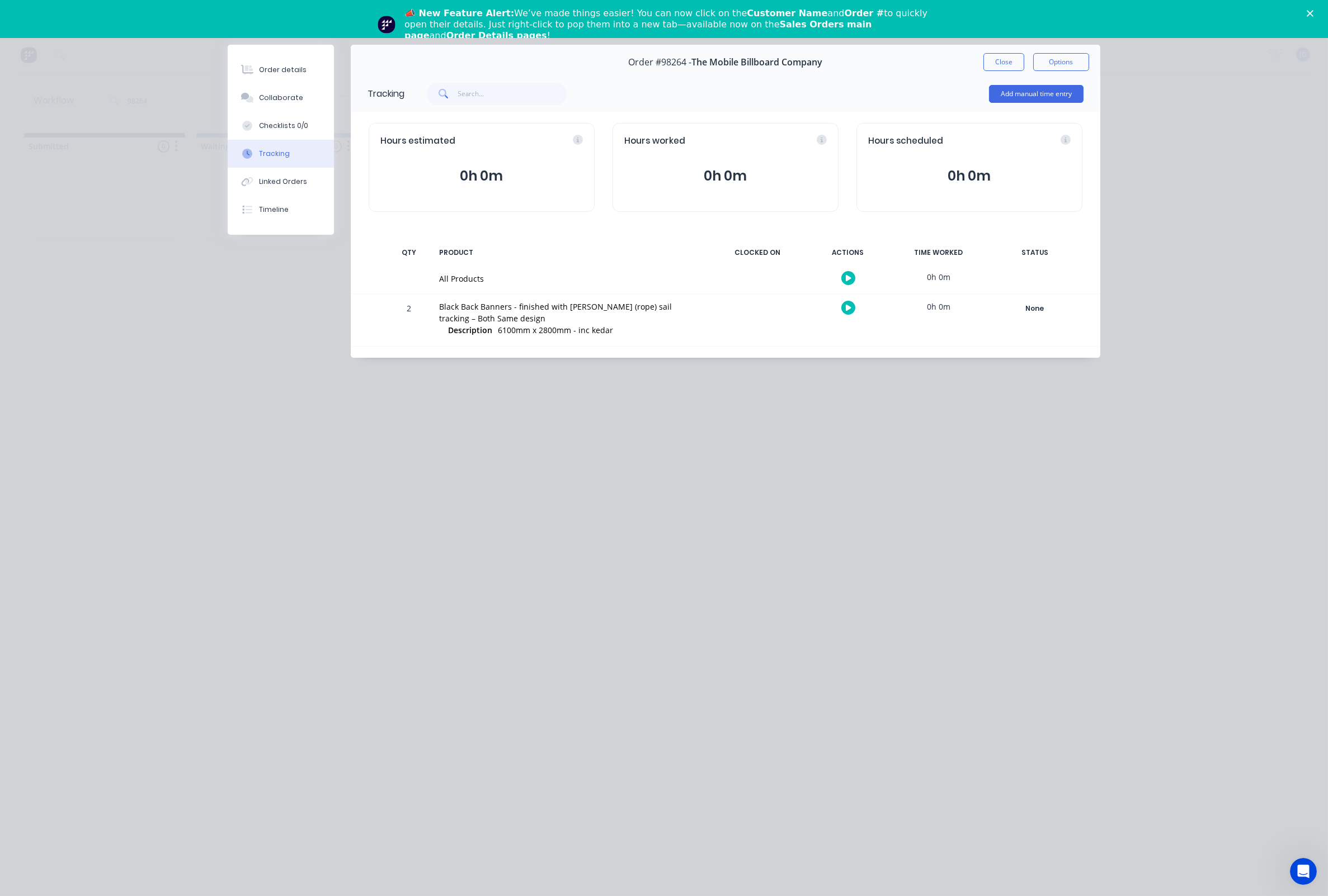
click at [853, 304] on div at bounding box center [848, 308] width 84 height 27
click at [844, 312] on button "button" at bounding box center [848, 307] width 14 height 14
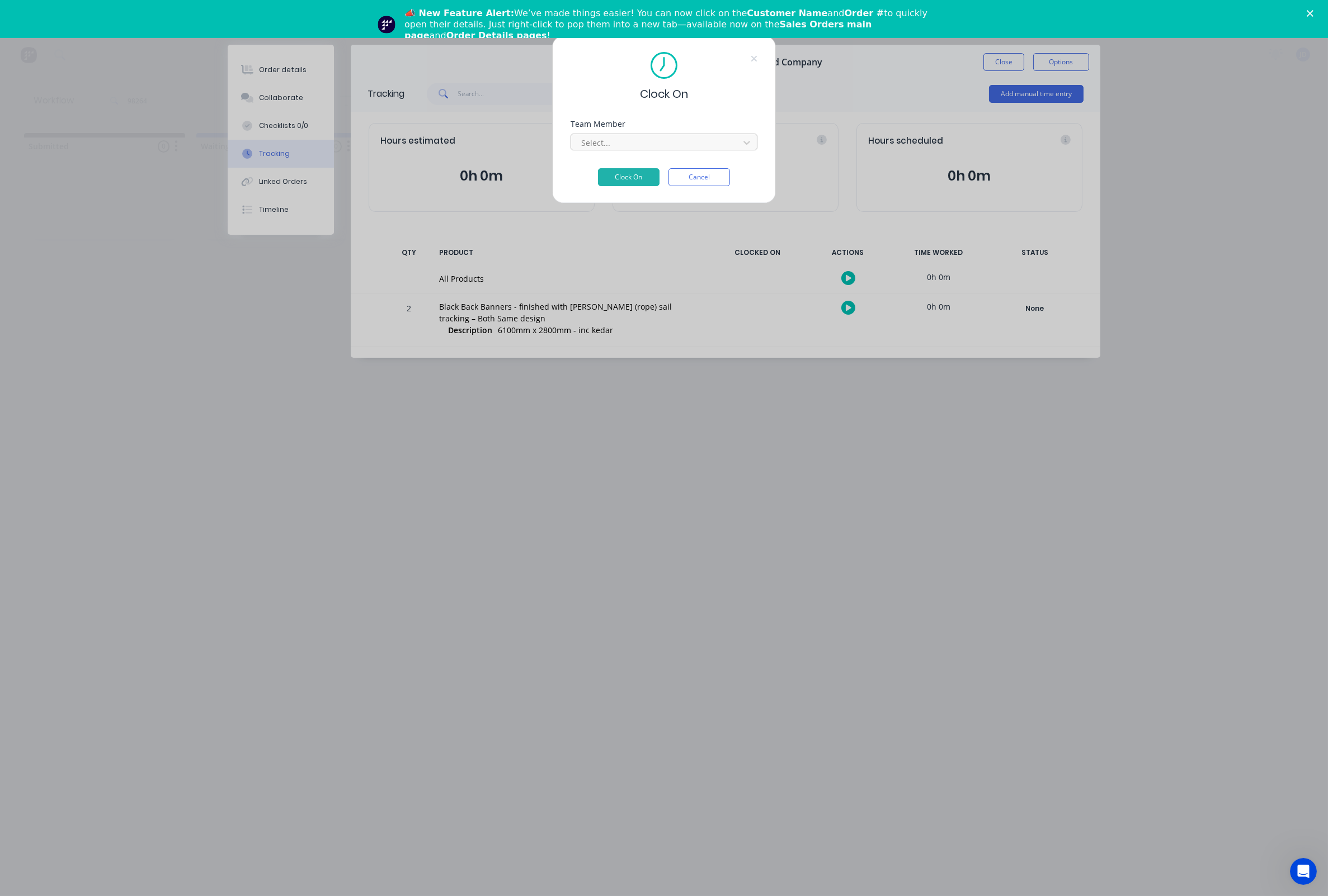
click at [590, 148] on div "Select..." at bounding box center [656, 143] width 151 height 11
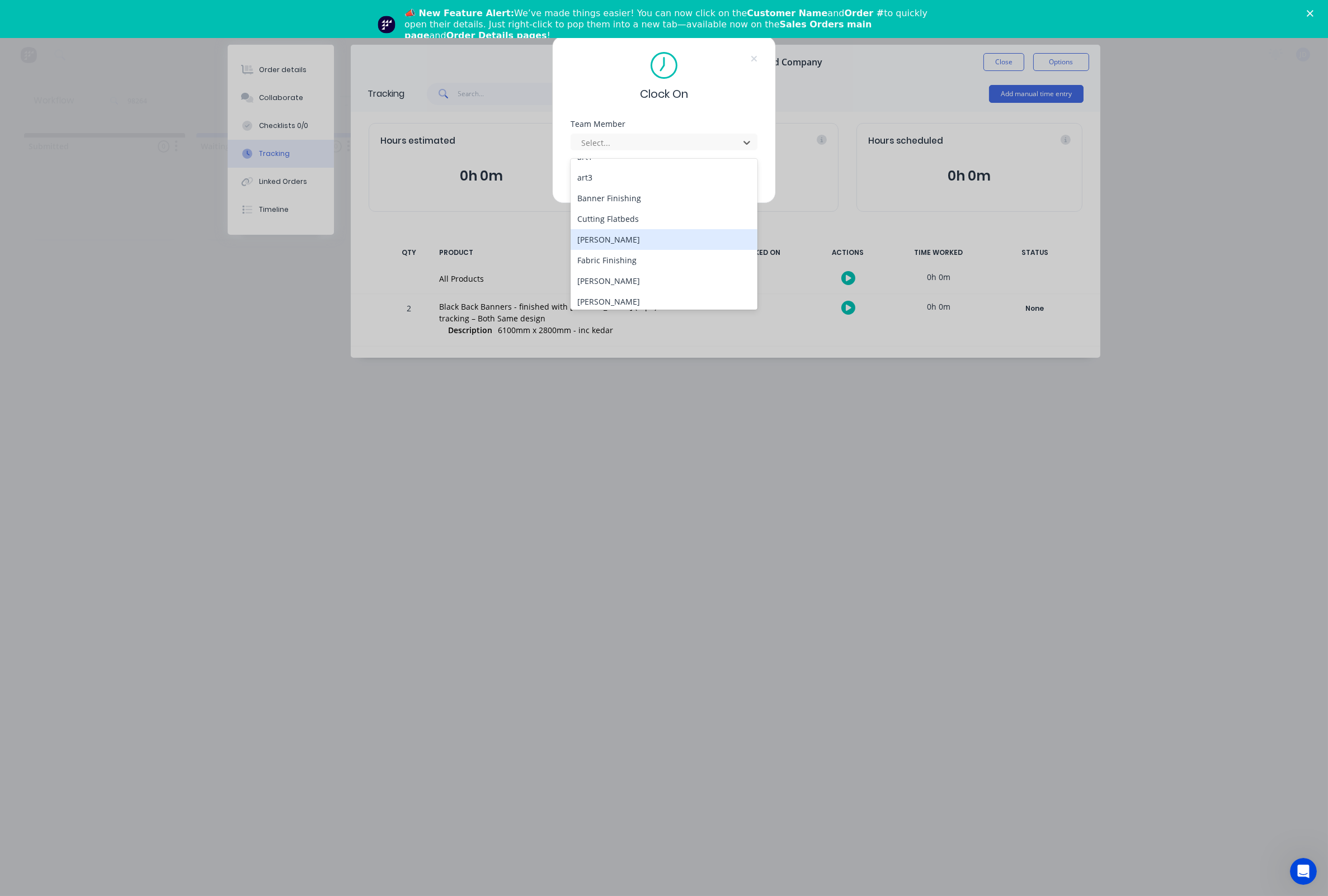
scroll to position [69, 0]
click at [605, 263] on div "[PERSON_NAME]" at bounding box center [664, 268] width 187 height 20
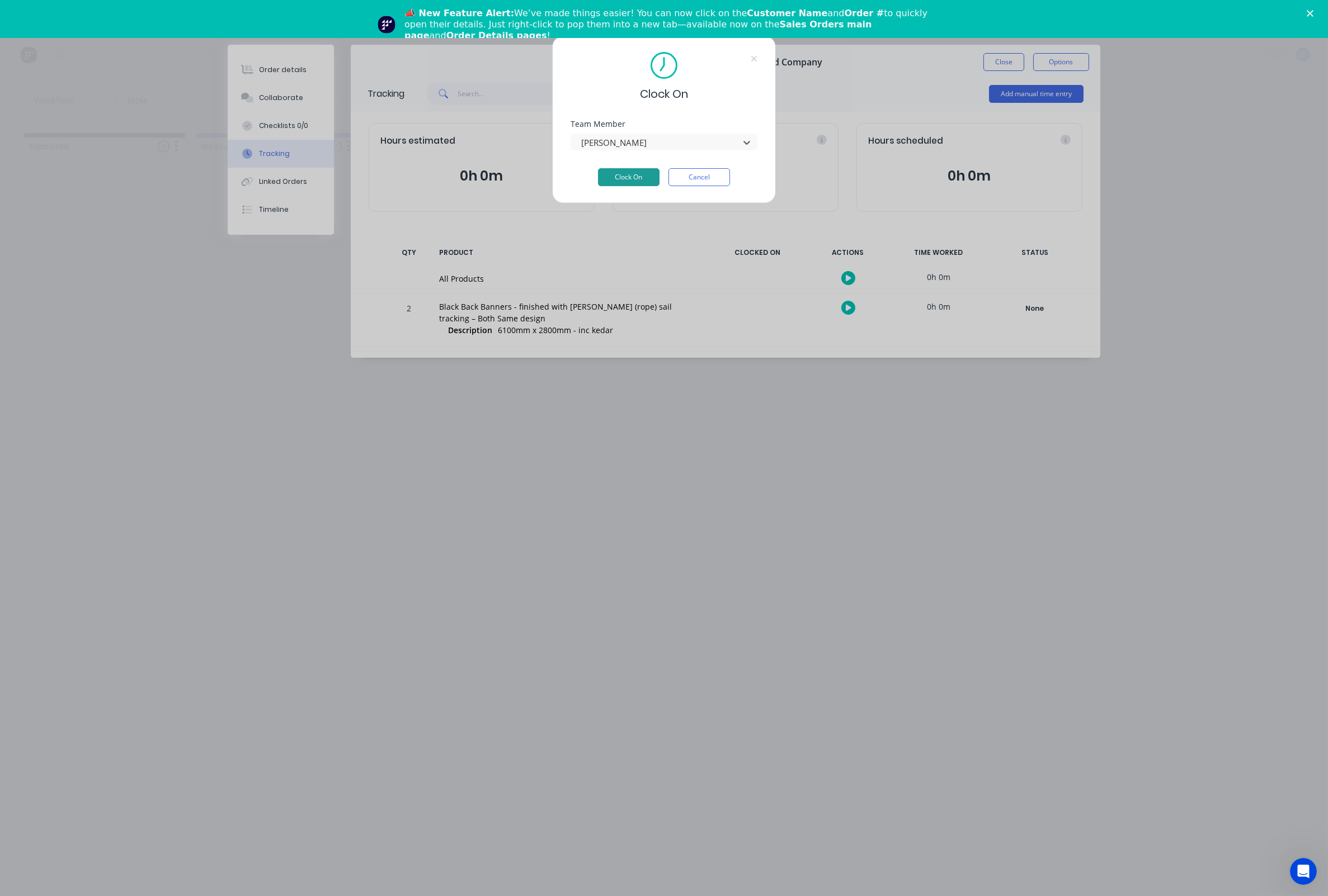
click at [612, 181] on button "Clock On" at bounding box center [628, 178] width 61 height 18
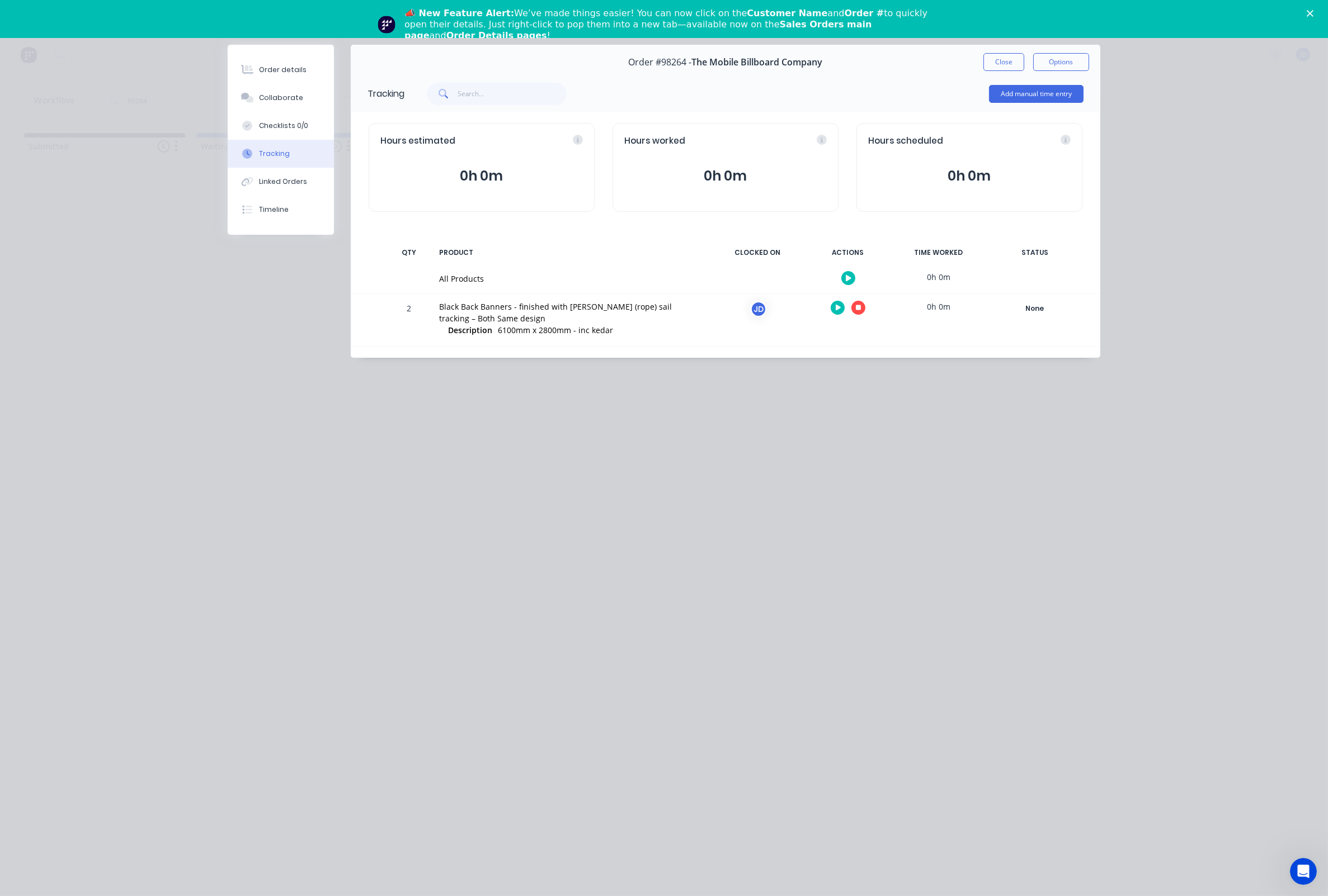
click at [853, 308] on button "button" at bounding box center [858, 307] width 14 height 14
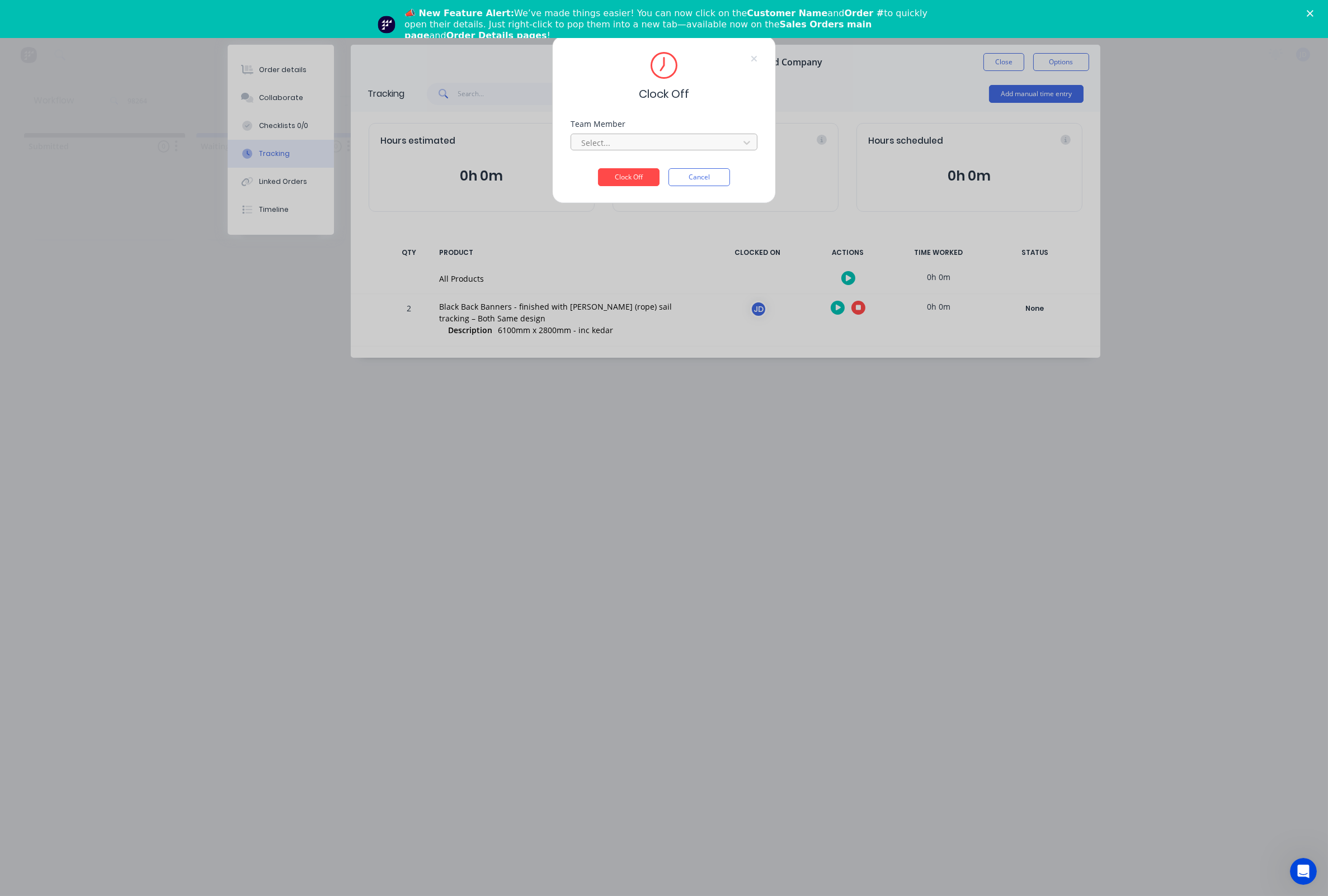
click at [647, 147] on div at bounding box center [656, 143] width 153 height 14
click at [613, 180] on div "[PERSON_NAME]" at bounding box center [664, 171] width 187 height 20
drag, startPoint x: 624, startPoint y: 180, endPoint x: 565, endPoint y: 173, distance: 59.4
click at [624, 180] on button "Clock Off" at bounding box center [628, 178] width 61 height 18
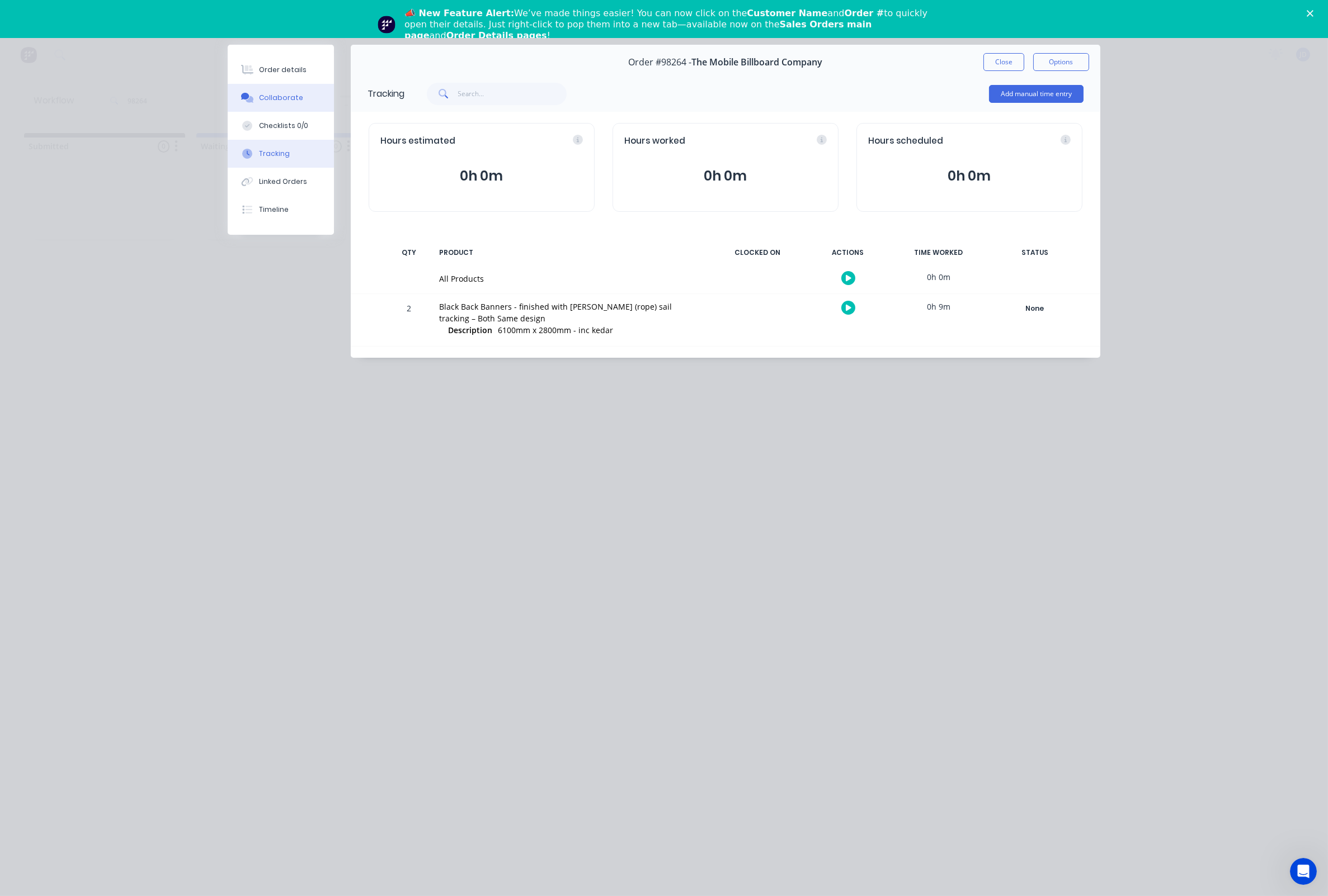
click at [282, 111] on button "Collaborate" at bounding box center [281, 98] width 106 height 28
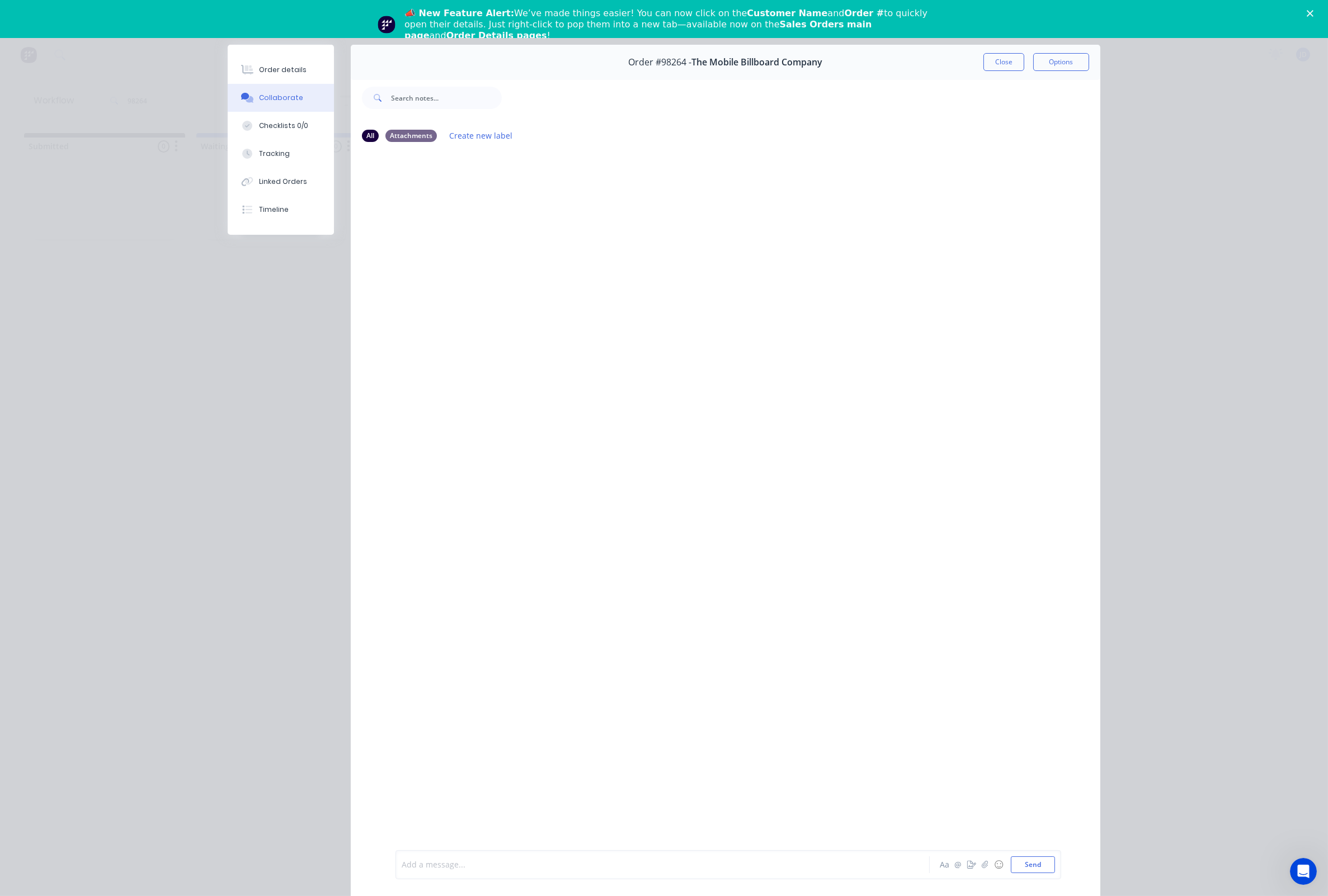
click at [508, 863] on div at bounding box center [647, 865] width 489 height 11
